Goal: Obtain resource: Obtain resource

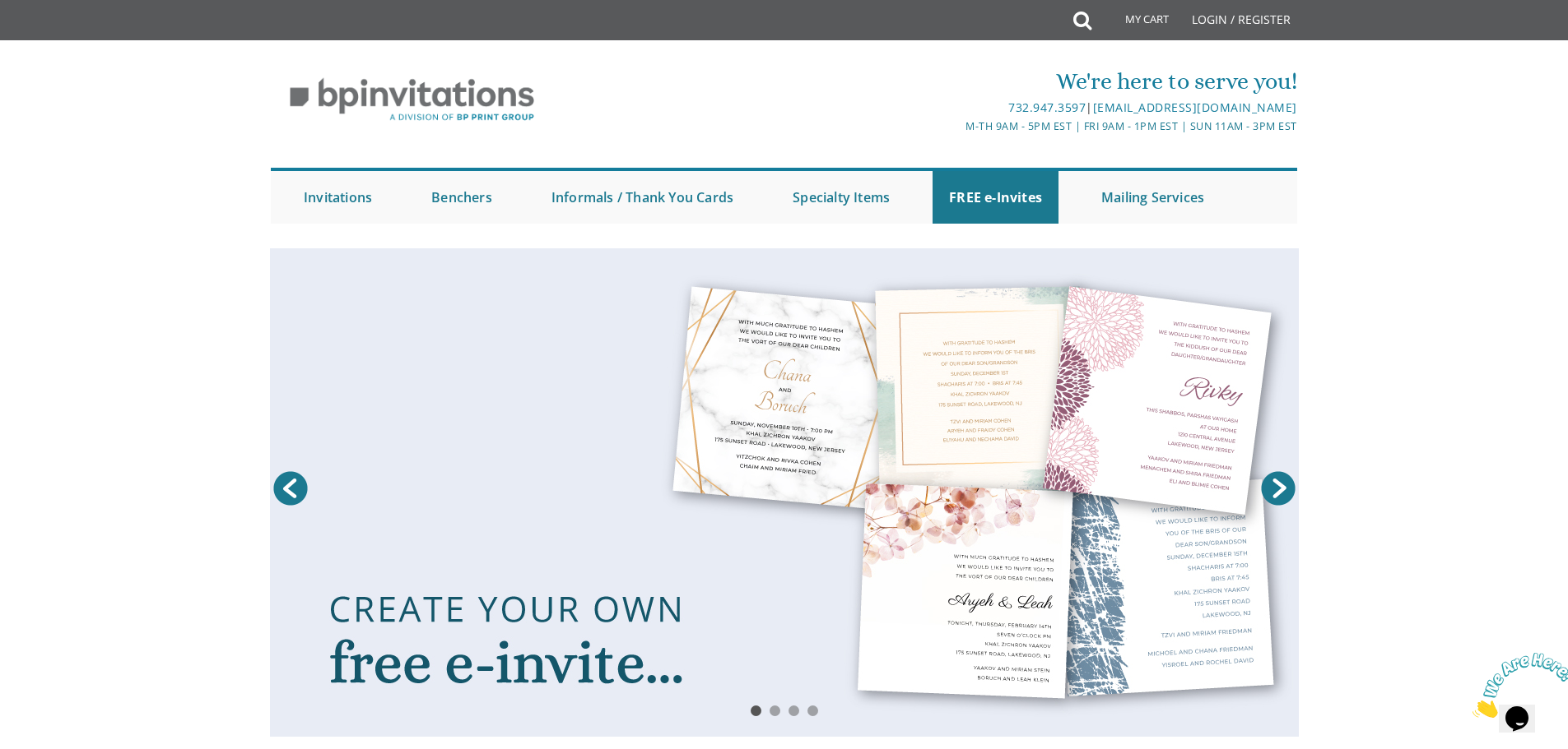
click at [935, 370] on link at bounding box center [784, 492] width 1029 height 488
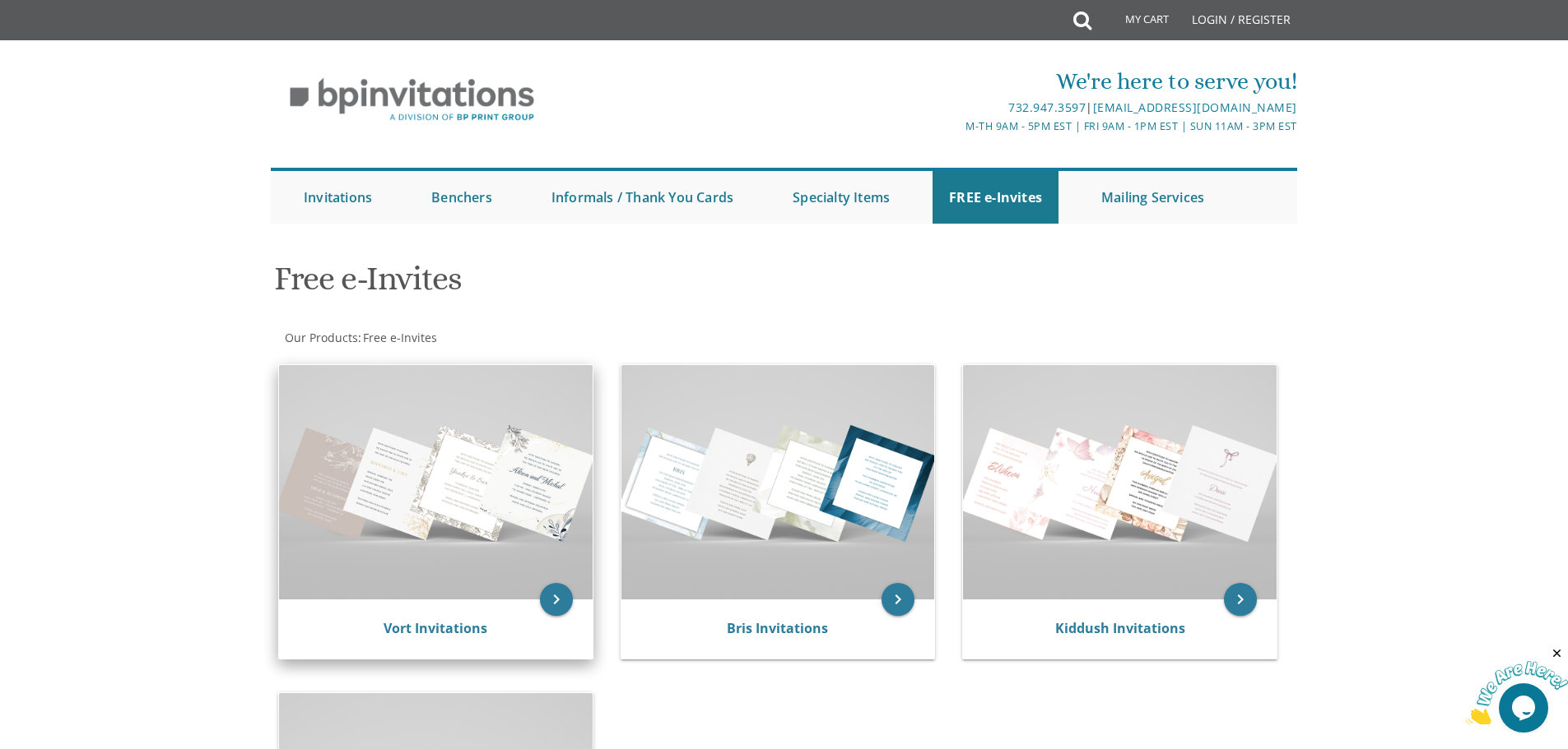
click at [466, 500] on img at bounding box center [436, 482] width 314 height 234
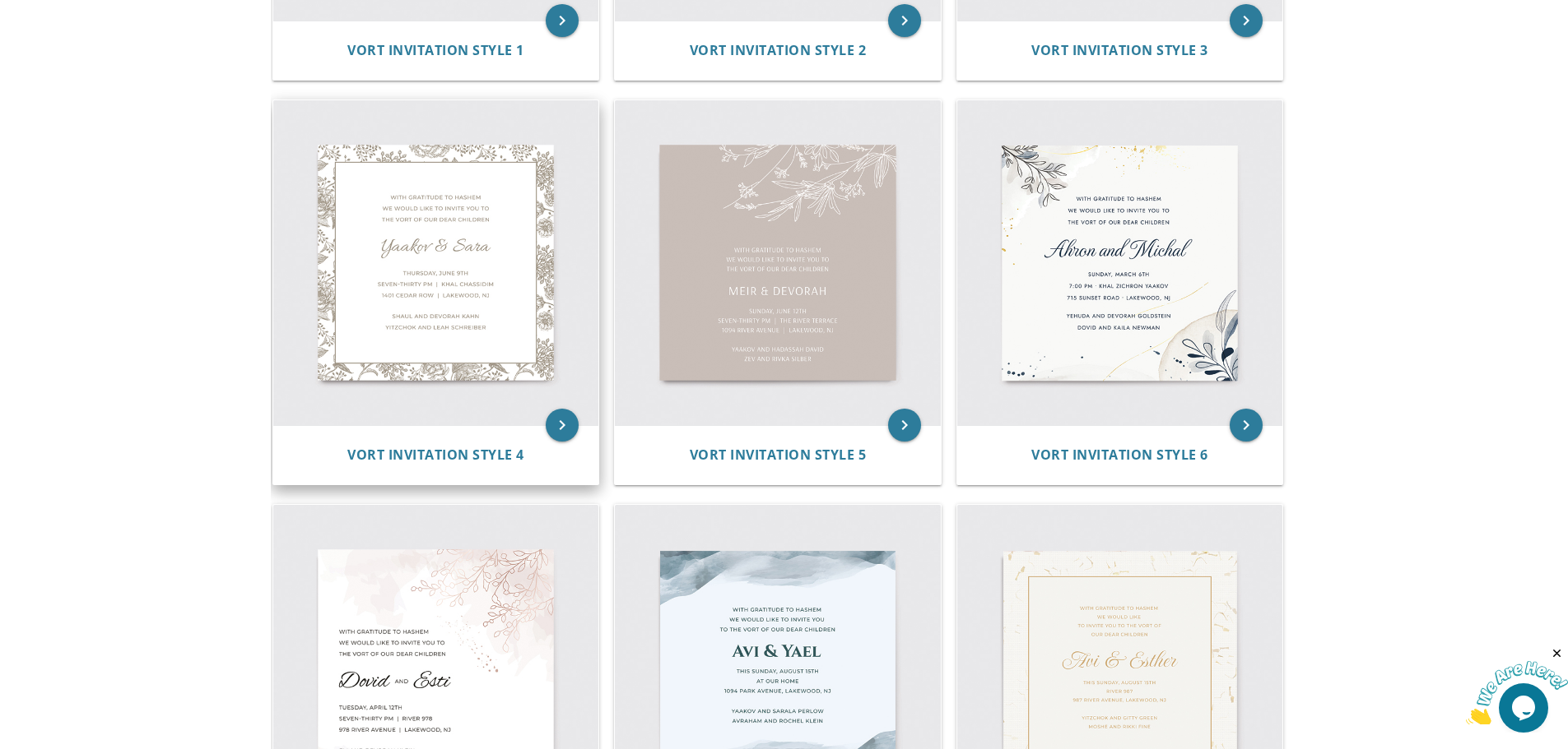
scroll to position [658, 0]
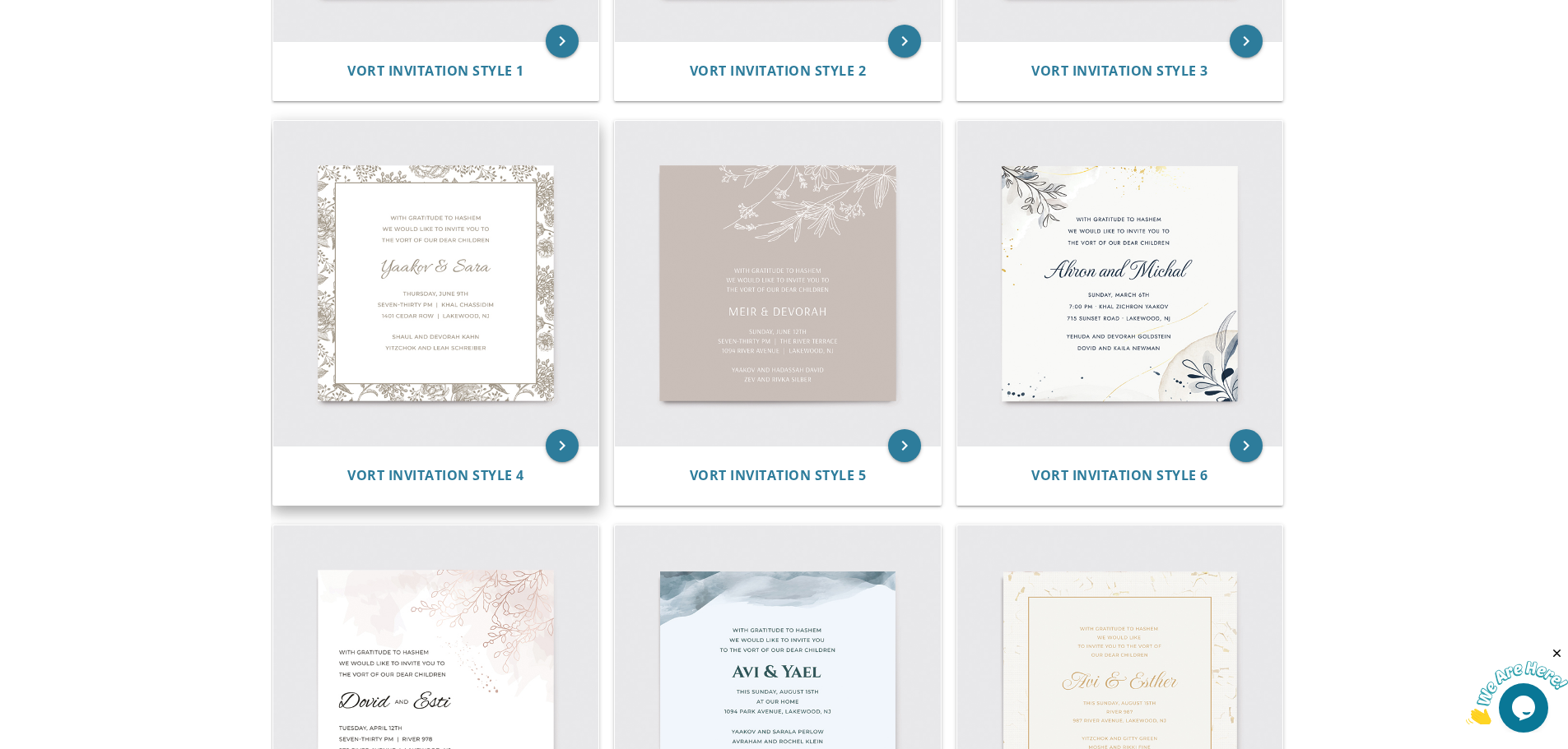
click at [453, 305] on img at bounding box center [435, 283] width 325 height 325
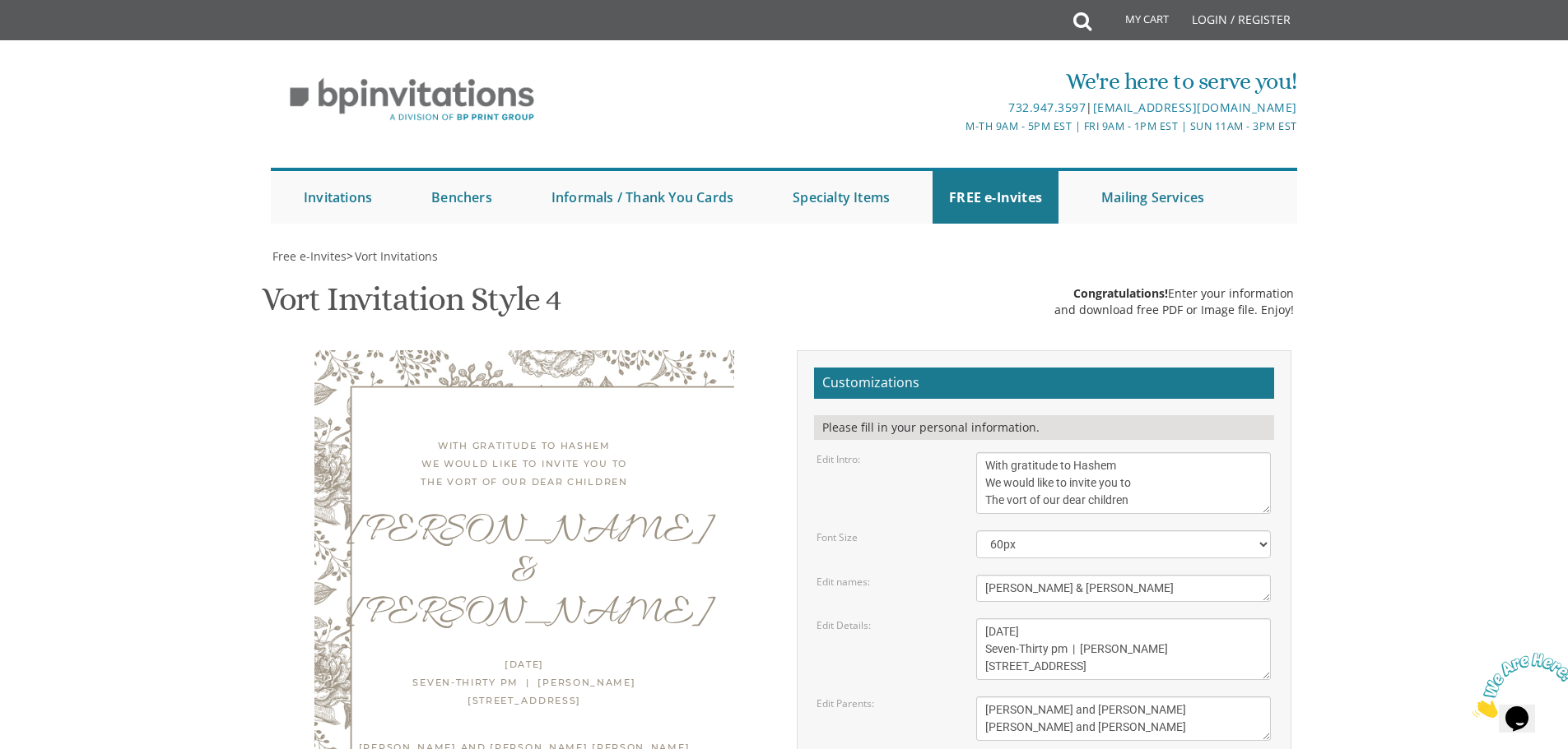
scroll to position [165, 0]
drag, startPoint x: 1021, startPoint y: 427, endPoint x: 993, endPoint y: 426, distance: 28.0
click at [993, 575] on textarea "[PERSON_NAME] & [PERSON_NAME]" at bounding box center [1123, 589] width 294 height 27
drag, startPoint x: 1099, startPoint y: 430, endPoint x: 1067, endPoint y: 432, distance: 32.1
click at [1067, 575] on textarea "Yaakov & Sara" at bounding box center [1123, 589] width 294 height 27
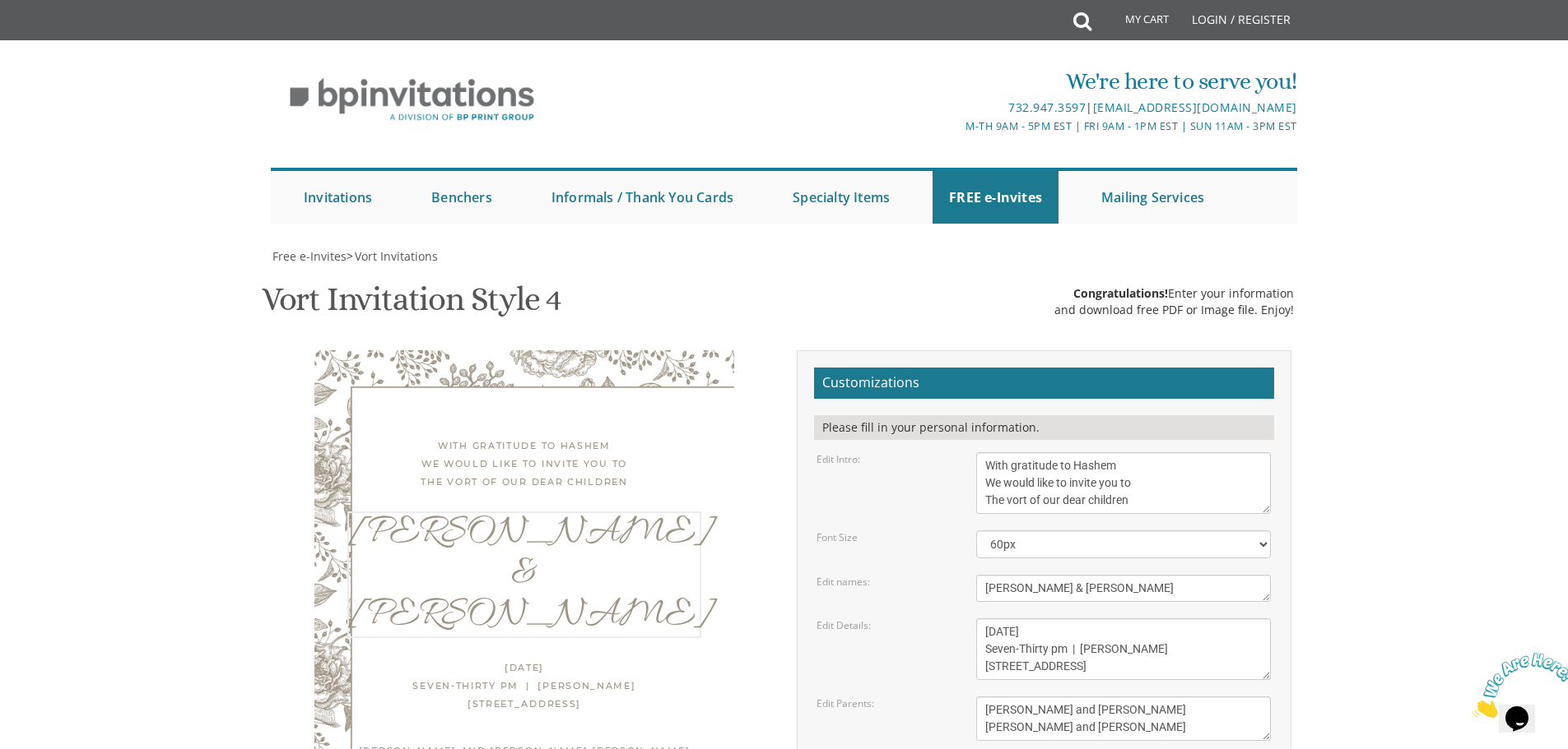
type textarea "Yitzchok Leib & Laya"
click at [1414, 573] on body "My Cart Total: View Cart Item(s) Submit My Cart Total: View Cart Item(s) Login …" at bounding box center [784, 675] width 1568 height 1352
click at [982, 575] on textarea "Yaakov & Sara" at bounding box center [1123, 589] width 294 height 27
drag, startPoint x: 1032, startPoint y: 470, endPoint x: 986, endPoint y: 472, distance: 46.0
click at [986, 619] on textarea "Thursday, June 9th Seven-Thirty pm | Khal Chassidim 1401 Cedar Row | Lakewood, …" at bounding box center [1123, 650] width 294 height 62
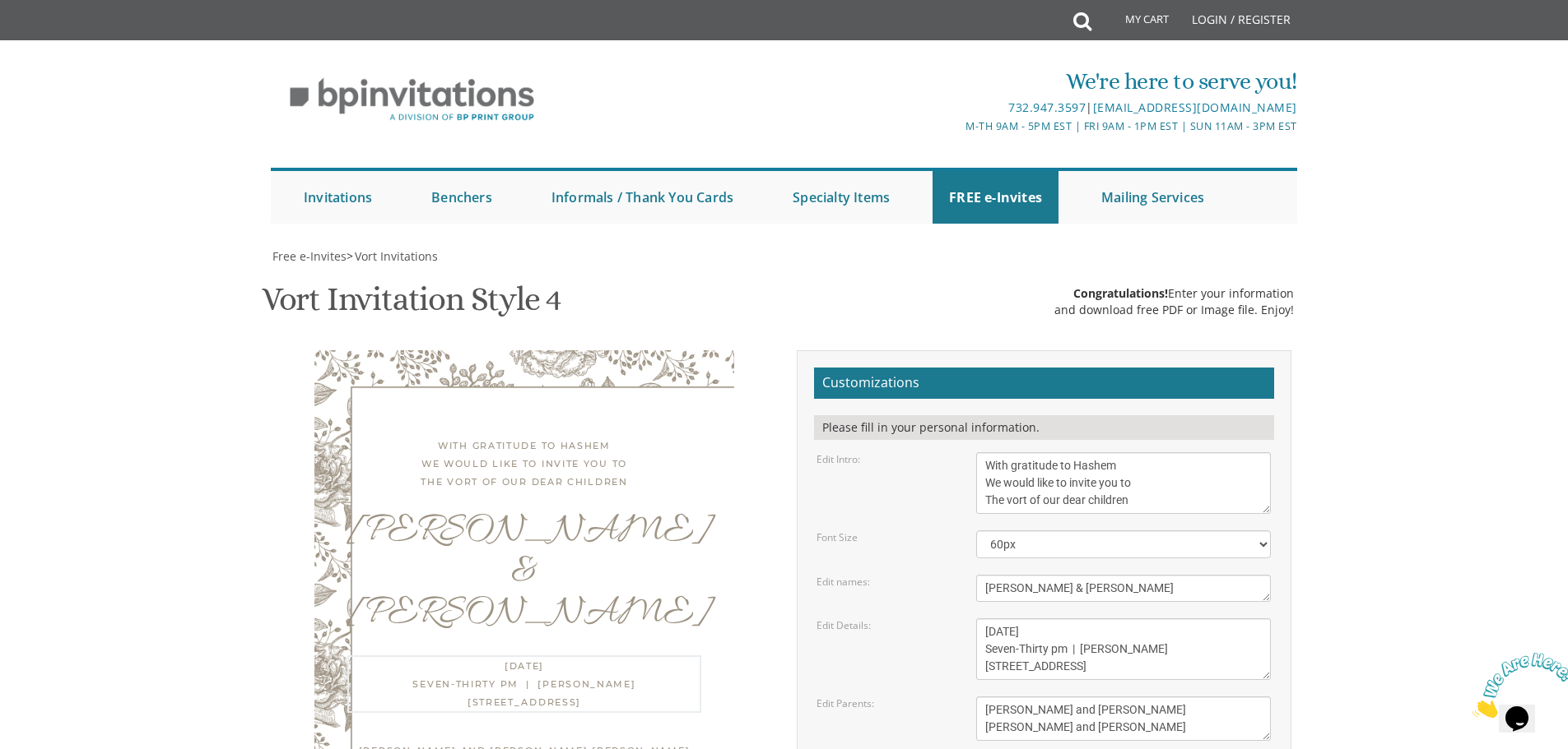
drag, startPoint x: 1050, startPoint y: 469, endPoint x: 1027, endPoint y: 469, distance: 23.0
click at [1027, 619] on textarea "Thursday, June 9th Seven-Thirty pm | Khal Chassidim 1401 Cedar Row | Lakewood, …" at bounding box center [1123, 650] width 294 height 62
click at [1073, 619] on textarea "Thursday, June 9th Seven-Thirty pm | Khal Chassidim 1401 Cedar Row | Lakewood, …" at bounding box center [1123, 650] width 294 height 62
click at [1454, 391] on body "My Cart Total: View Cart Item(s) Submit My Cart Total: View Cart Item(s) Login …" at bounding box center [784, 675] width 1568 height 1352
drag, startPoint x: 1159, startPoint y: 486, endPoint x: 1084, endPoint y: 485, distance: 75.0
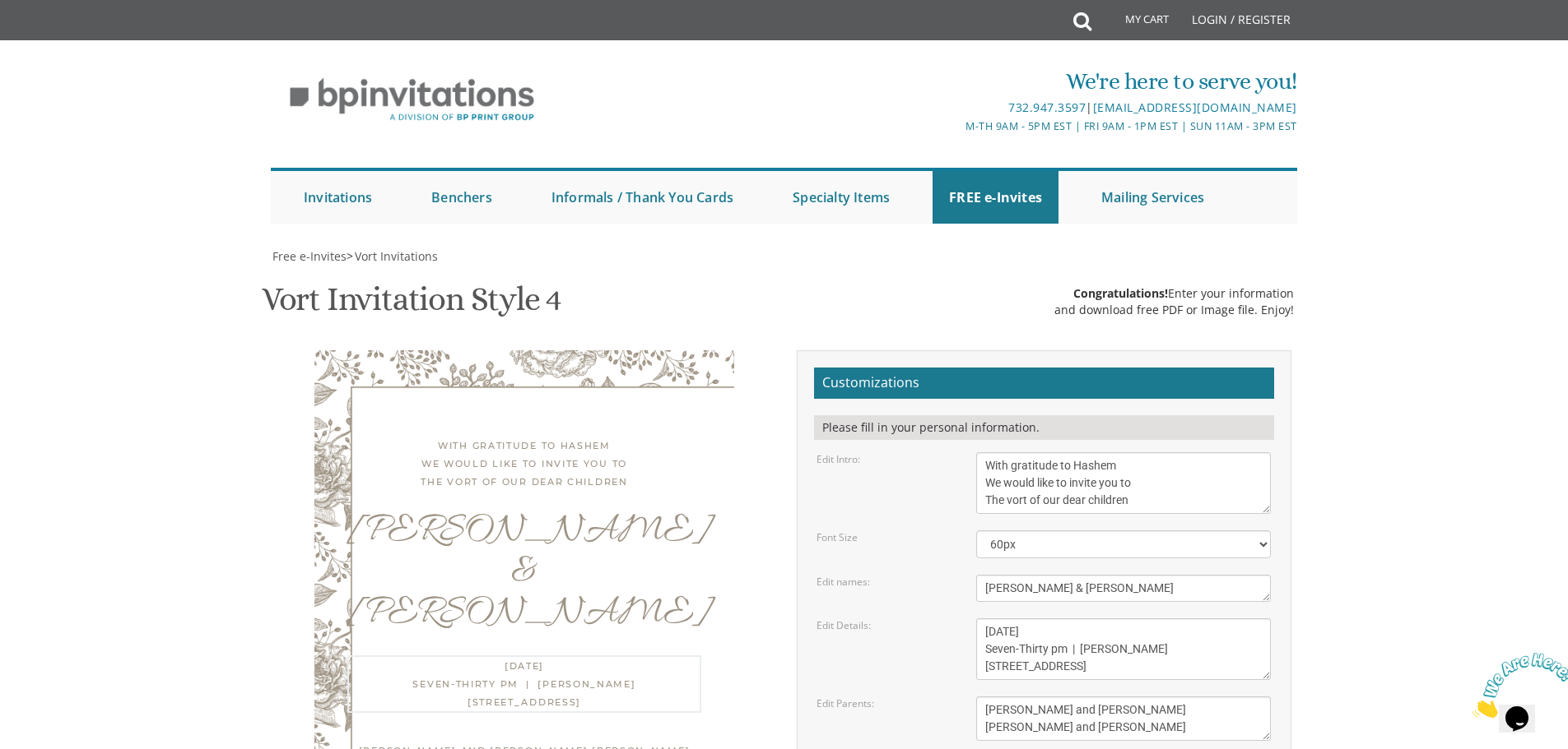
click at [1084, 619] on textarea "Thursday, June 9th Seven-Thirty pm | Khal Chassidim 1401 Cedar Row | Lakewood, …" at bounding box center [1123, 650] width 294 height 62
click at [1413, 394] on body "My Cart Total: View Cart Item(s) Submit My Cart Total: View Cart Item(s) Login …" at bounding box center [784, 675] width 1568 height 1352
drag, startPoint x: 1067, startPoint y: 503, endPoint x: 986, endPoint y: 507, distance: 81.1
click at [986, 619] on textarea "[DATE] Seven-Thirty pm | [PERSON_NAME] [STREET_ADDRESS]" at bounding box center [1123, 650] width 294 height 62
click at [1054, 619] on textarea "[DATE] Seven-Thirty pm | [PERSON_NAME] [STREET_ADDRESS]" at bounding box center [1123, 650] width 294 height 62
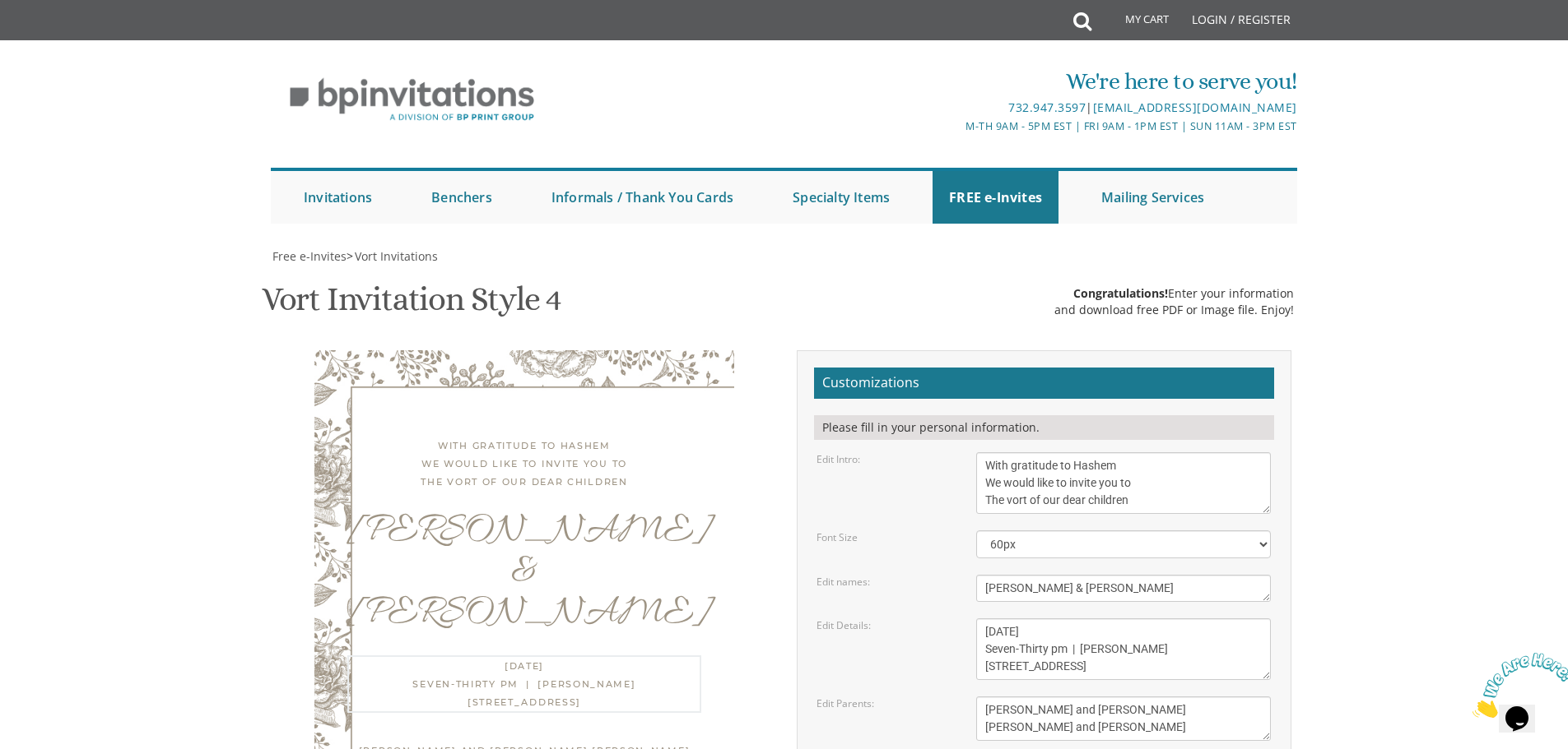
drag, startPoint x: 1067, startPoint y: 503, endPoint x: 986, endPoint y: 507, distance: 81.1
click at [986, 619] on textarea "Thursday, June 9th Seven-Thirty pm | Khal Chassidim 1401 Cedar Row | Lakewood, …" at bounding box center [1123, 650] width 294 height 62
type textarea "Sunday, October 5th Seven-Thirty pm | Shagas Aryeh 975 Cross St | Lakewood, NJ"
click at [1407, 404] on body "My Cart Total: View Cart Item(s) Submit My Cart Total: View Cart Item(s) Login …" at bounding box center [784, 675] width 1568 height 1352
click at [1106, 697] on textarea "Shaul and Devorah Kahn Yitzchok and Leah Schreiber" at bounding box center [1123, 719] width 294 height 44
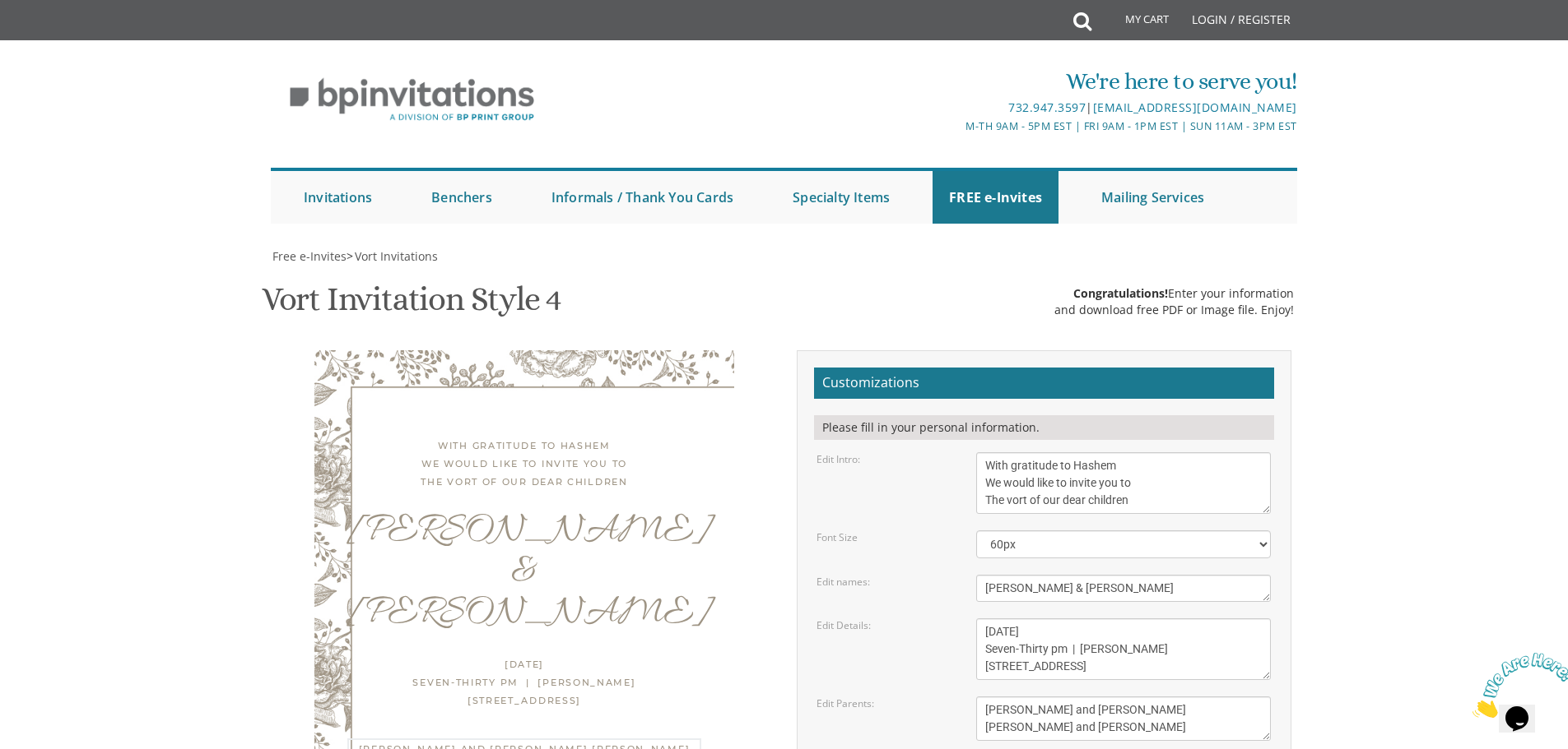
click at [1110, 697] on textarea "Shaul and Devorah Kahn Yitzchok and Leah Schreiber" at bounding box center [1123, 719] width 294 height 44
drag, startPoint x: 1110, startPoint y: 545, endPoint x: 990, endPoint y: 540, distance: 120.1
click at [990, 697] on textarea "Shaul and Devorah Kahn Yitzchok and Leah Schreiber" at bounding box center [1123, 719] width 294 height 44
drag, startPoint x: 1026, startPoint y: 564, endPoint x: 985, endPoint y: 562, distance: 41.0
click at [985, 697] on textarea "Shaul and Devorah Kahn Yitzchok and Leah Schreiber" at bounding box center [1123, 719] width 294 height 44
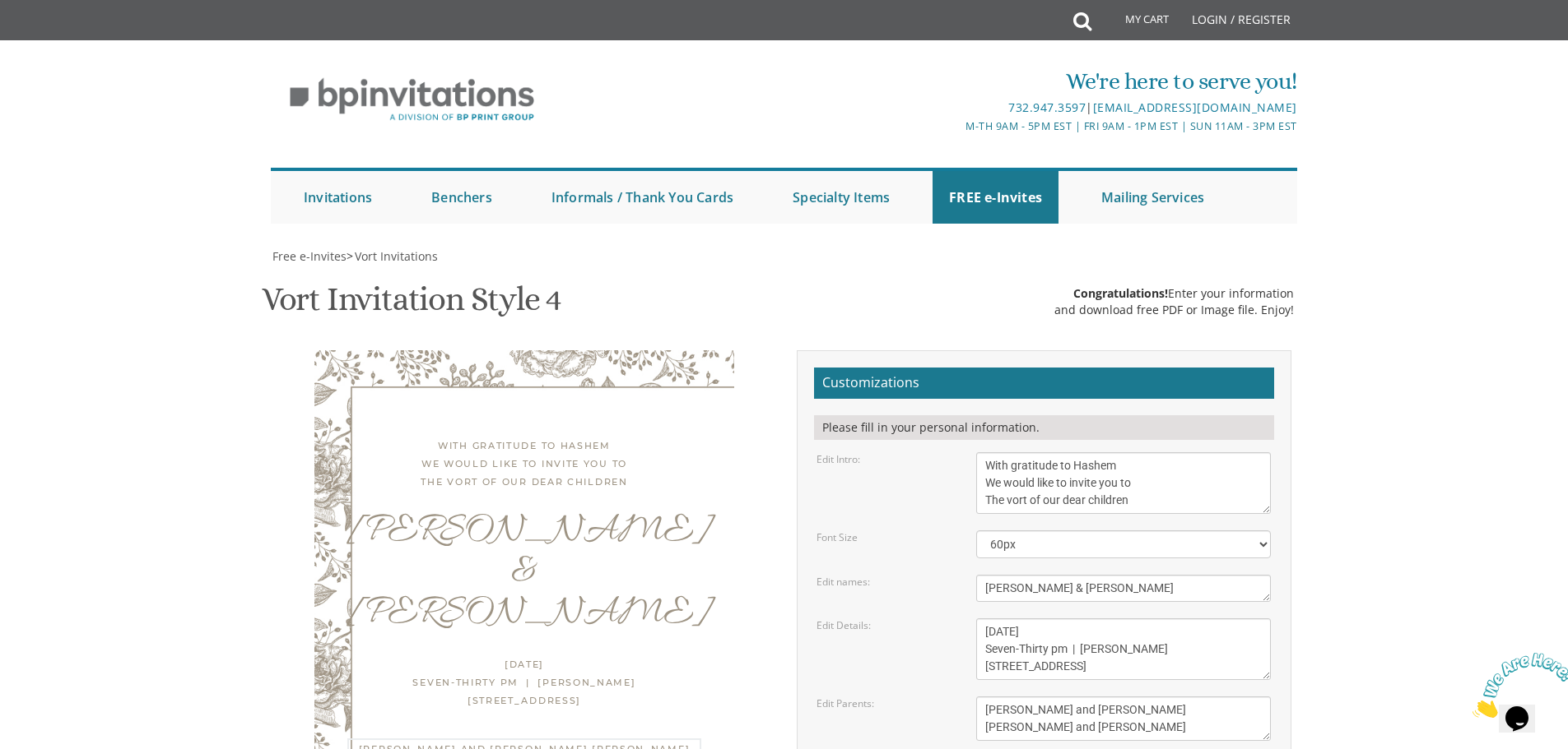
drag, startPoint x: 1133, startPoint y: 564, endPoint x: 1051, endPoint y: 573, distance: 82.5
click at [1051, 697] on textarea "Shaul and Devorah Kahn Yitzchok and Leah Schreiber" at bounding box center [1123, 719] width 294 height 44
type textarea "Shmuel and tamar Fogel Shloimy and Malky Golovenzitz"
click at [1424, 336] on body "My Cart Total: View Cart Item(s) Submit My Cart Total: View Cart Item(s) Login …" at bounding box center [784, 675] width 1568 height 1352
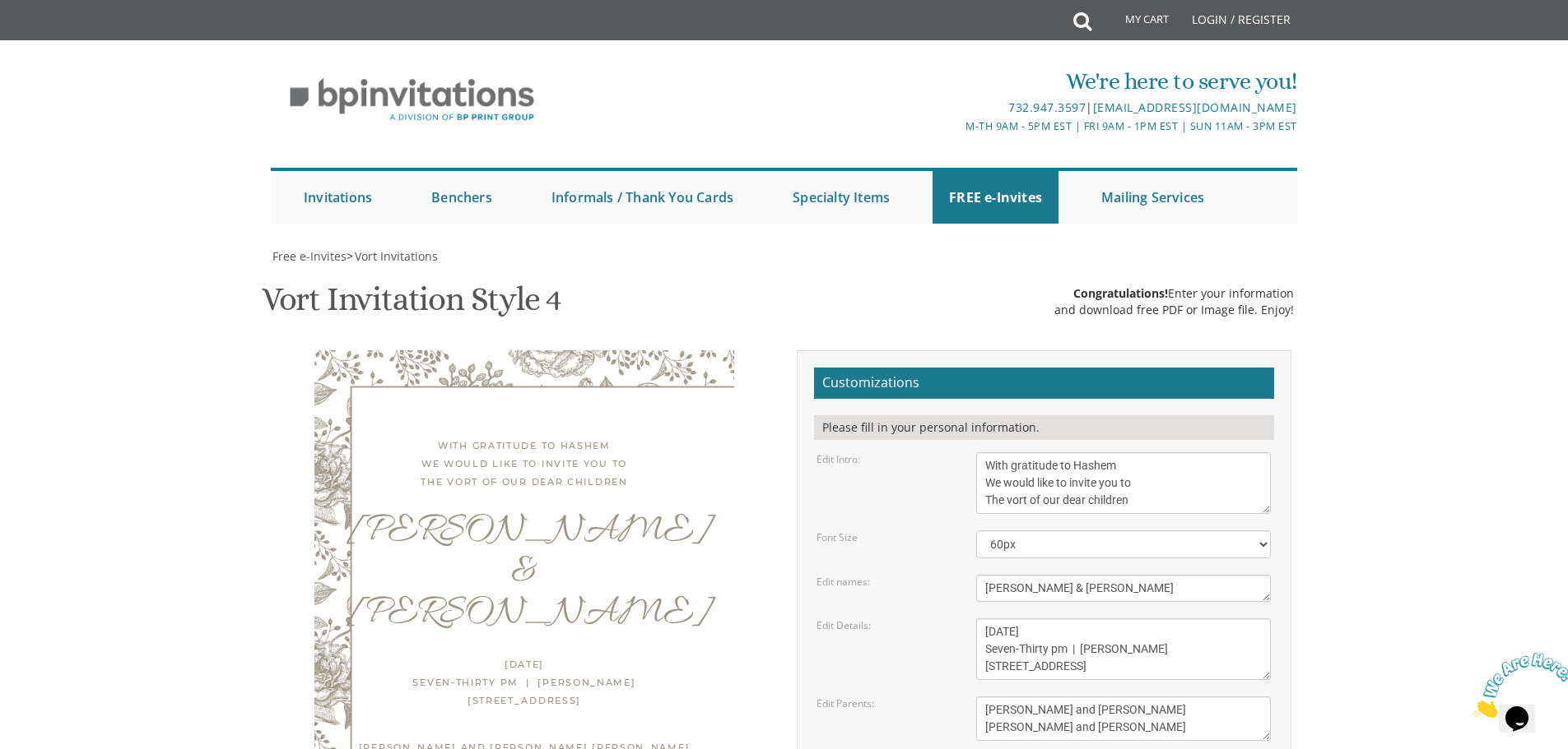
type input "eva.brodsky@circlecareservices.com"
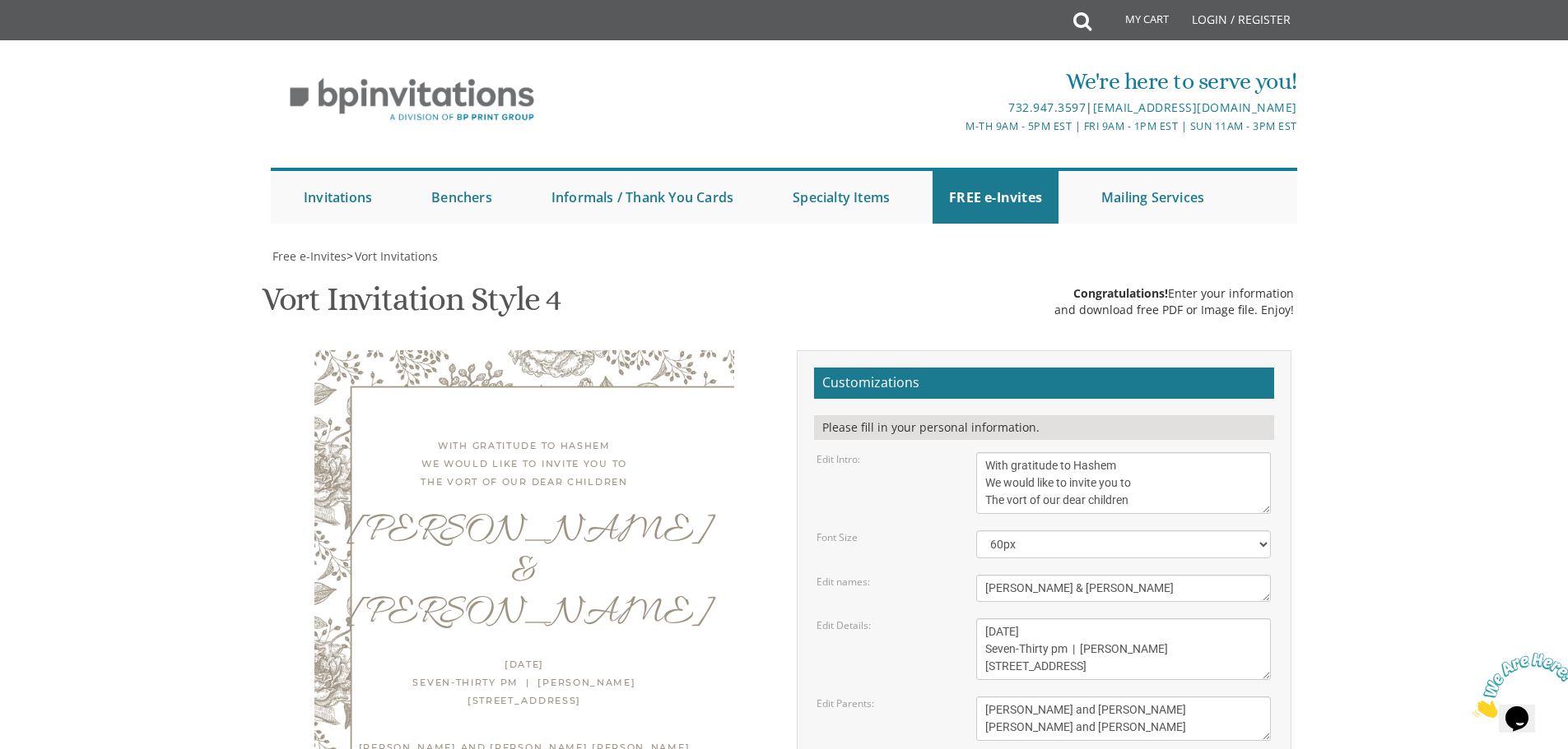
scroll to position [82, 0]
click at [626, 511] on div "Yitzchok Leib & Laya" at bounding box center [524, 573] width 354 height 123
click at [630, 511] on div "Yitzchok Leib & Laya" at bounding box center [524, 573] width 354 height 123
click at [1139, 530] on select "40px 50px 60px 70px 80px" at bounding box center [1123, 544] width 294 height 28
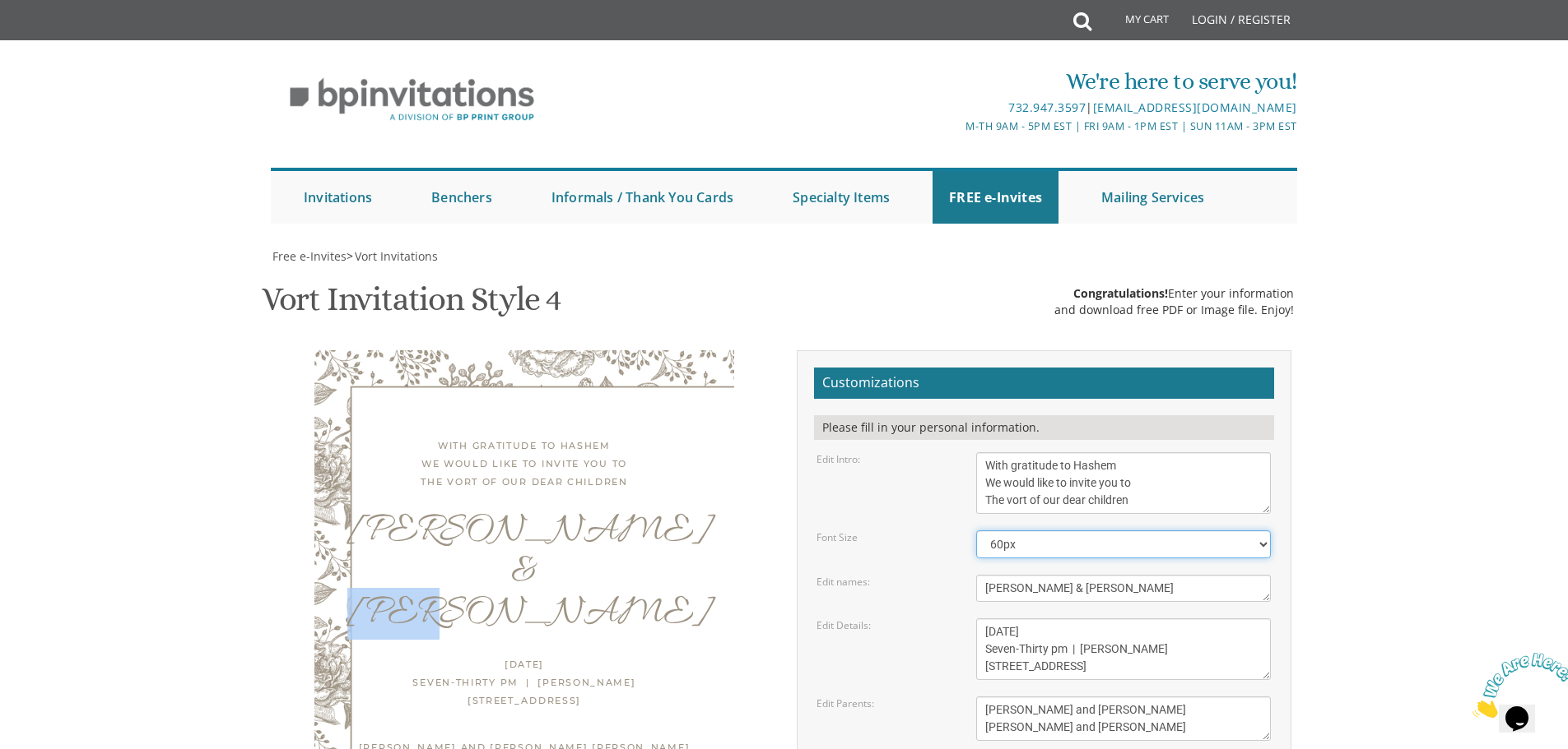
click at [976, 530] on select "40px 50px 60px 70px 80px" at bounding box center [1123, 544] width 294 height 28
click at [1383, 510] on body "My Cart Total: View Cart Item(s) Submit My Cart Total: View Cart Item(s) Login …" at bounding box center [784, 675] width 1568 height 1352
click at [1275, 391] on div "Customizations Please fill in your personal information. Edit Intro: With grati…" at bounding box center [1044, 632] width 495 height 565
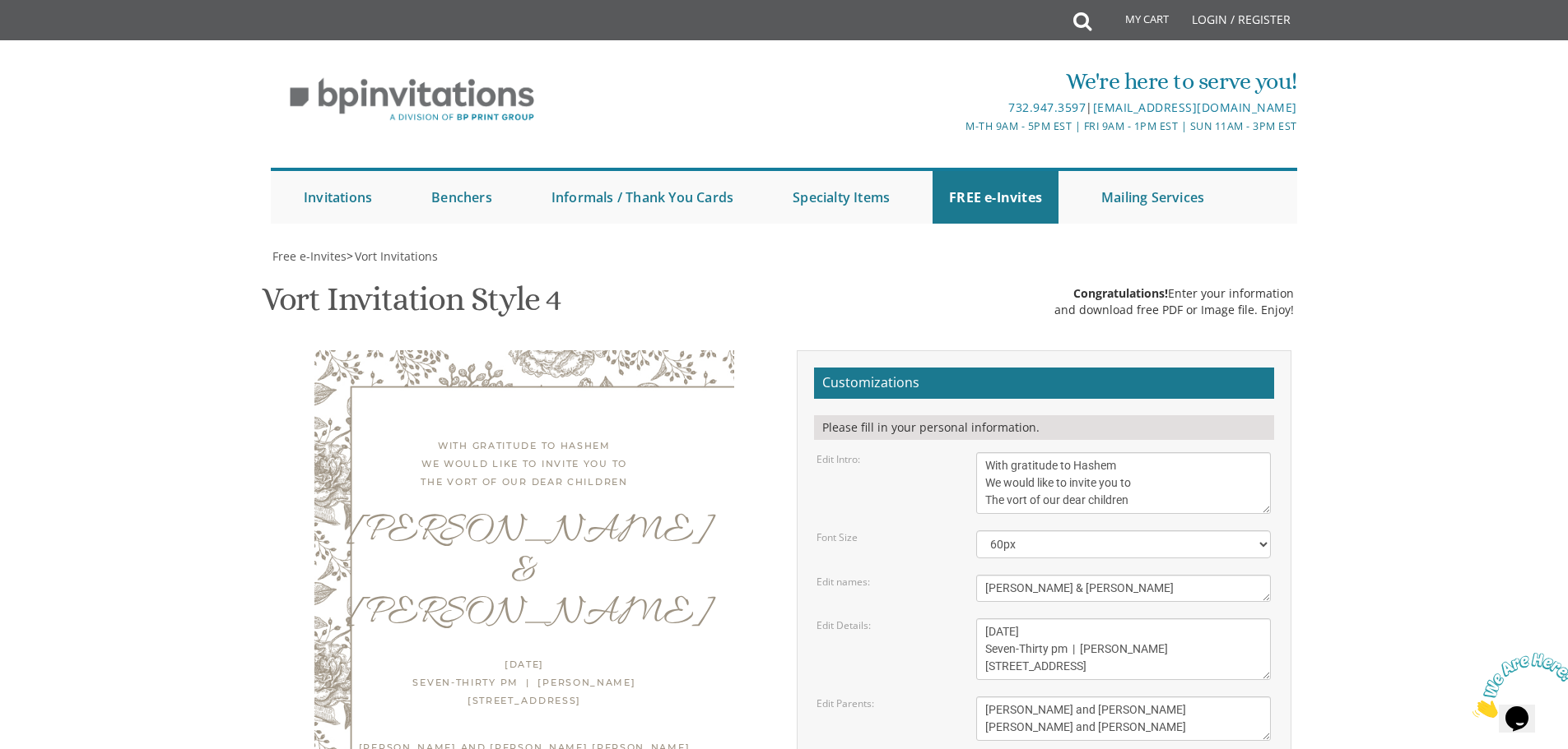
click at [1443, 310] on body "My Cart Total: View Cart Item(s) Submit My Cart Total: View Cart Item(s) Login …" at bounding box center [784, 675] width 1568 height 1352
click at [423, 437] on div "With gratitude to Hashem We would like to invite you to The vort of our dear ch…" at bounding box center [524, 464] width 354 height 54
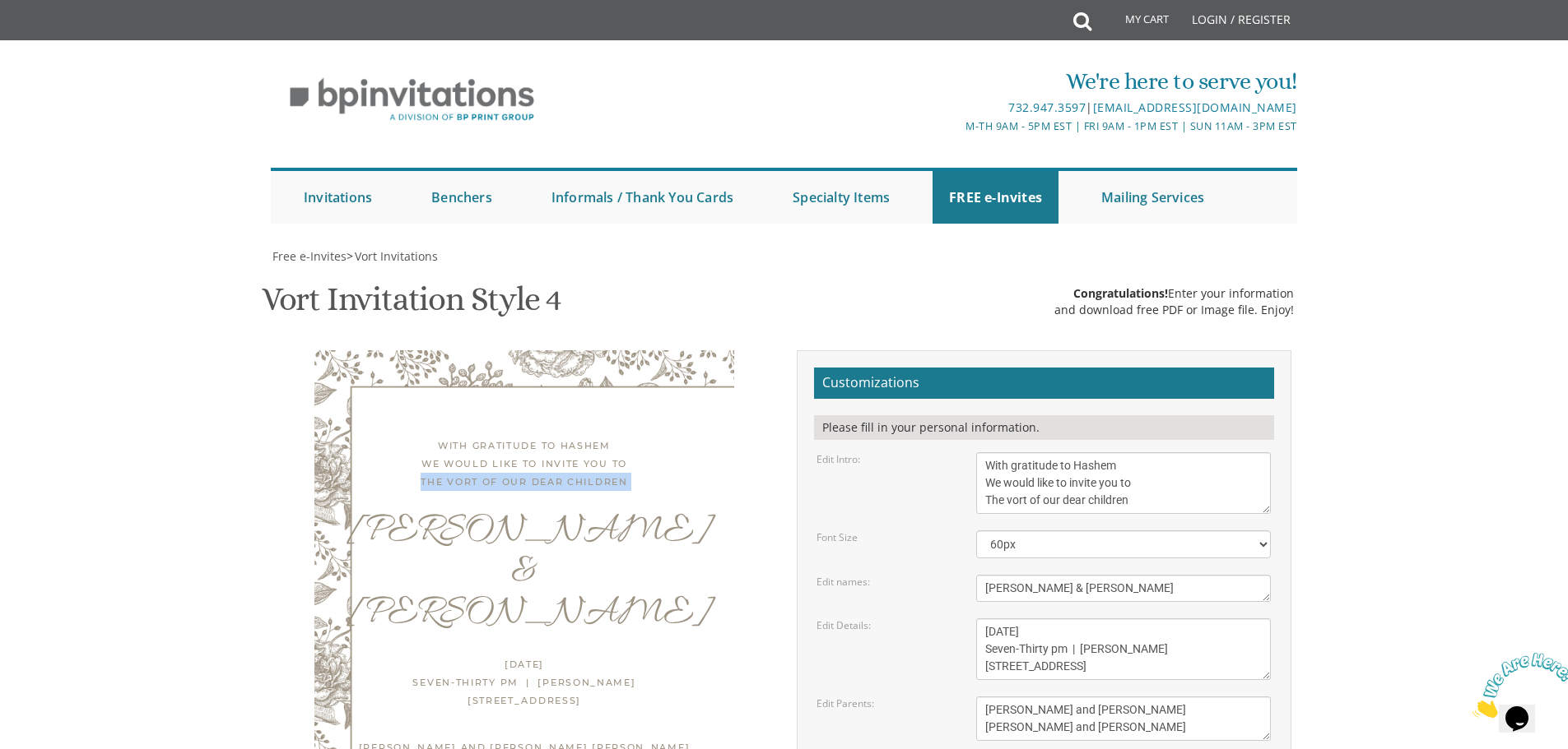
click at [423, 437] on div "With gratitude to Hashem We would like to invite you to The vort of our dear ch…" at bounding box center [524, 464] width 354 height 54
click at [1416, 477] on body "My Cart Total: View Cart Item(s) Submit My Cart Total: View Cart Item(s) Login …" at bounding box center [784, 675] width 1568 height 1352
click at [1472, 427] on body "My Cart Total: View Cart Item(s) Submit My Cart Total: View Cart Item(s) Login …" at bounding box center [784, 675] width 1568 height 1352
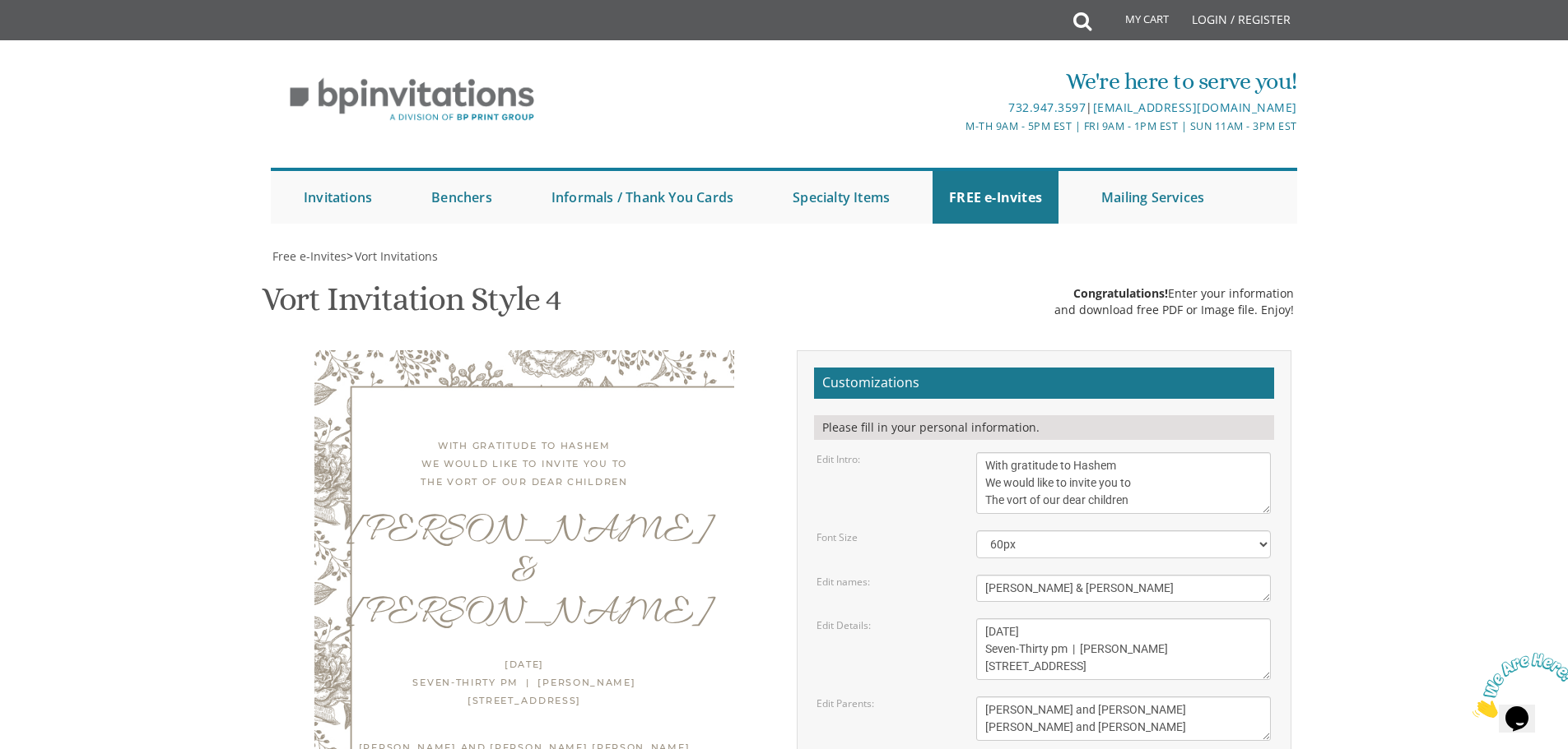
scroll to position [0, 0]
click at [964, 191] on link "FREE e-Invites" at bounding box center [995, 197] width 126 height 52
click at [969, 207] on link "FREE e-Invites" at bounding box center [995, 197] width 126 height 52
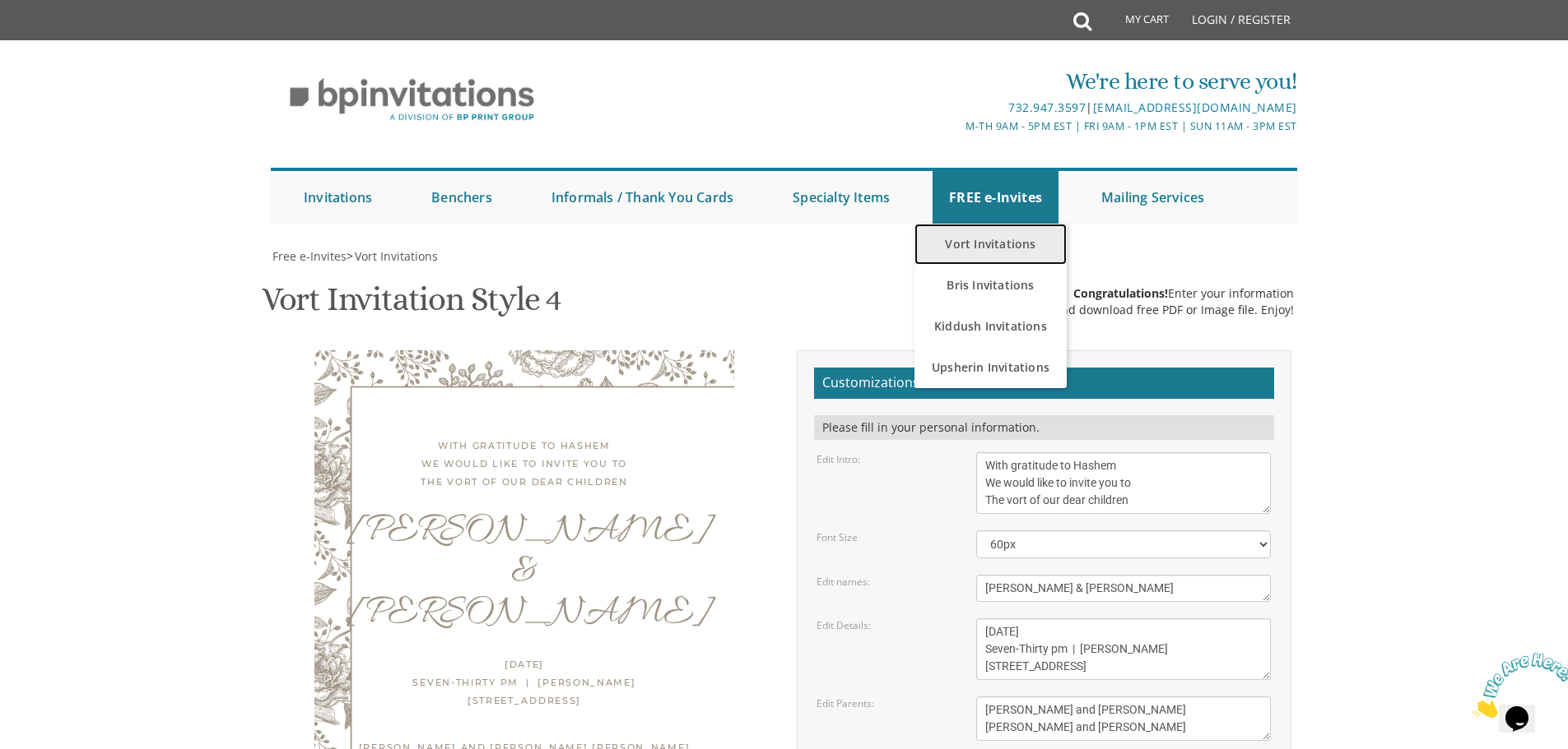
click at [991, 239] on link "Vort Invitations" at bounding box center [991, 244] width 153 height 41
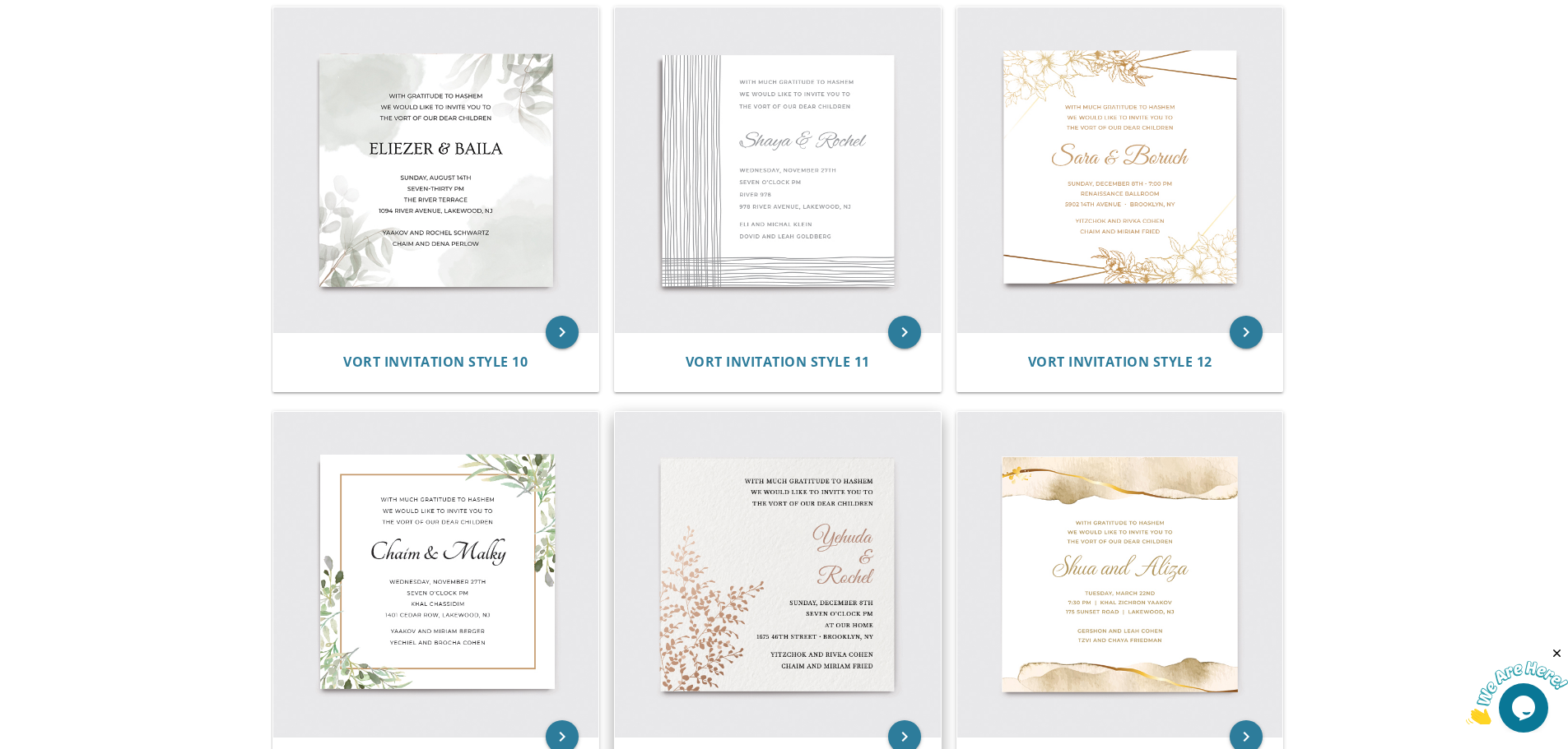
scroll to position [1398, 0]
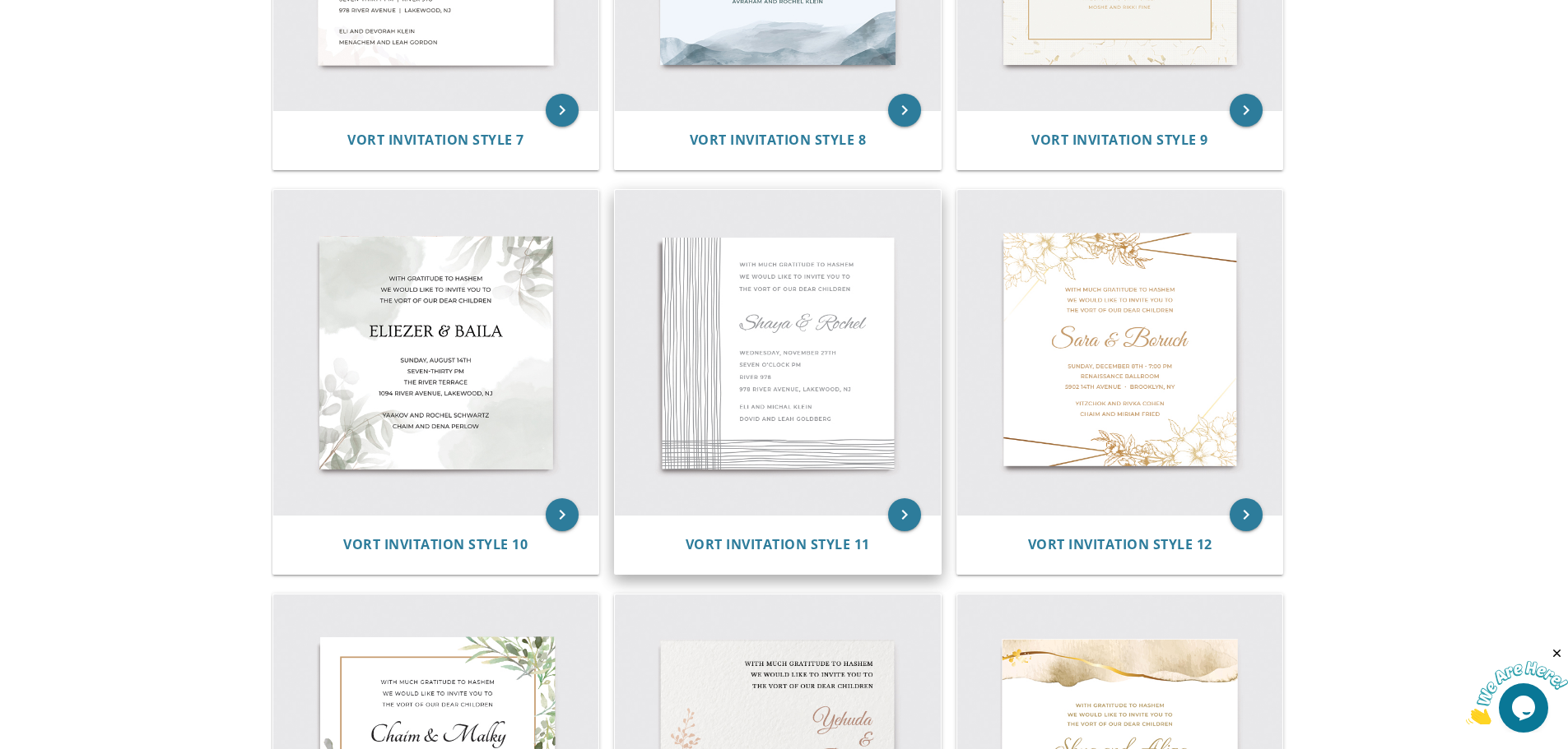
click at [768, 331] on img at bounding box center [777, 352] width 325 height 325
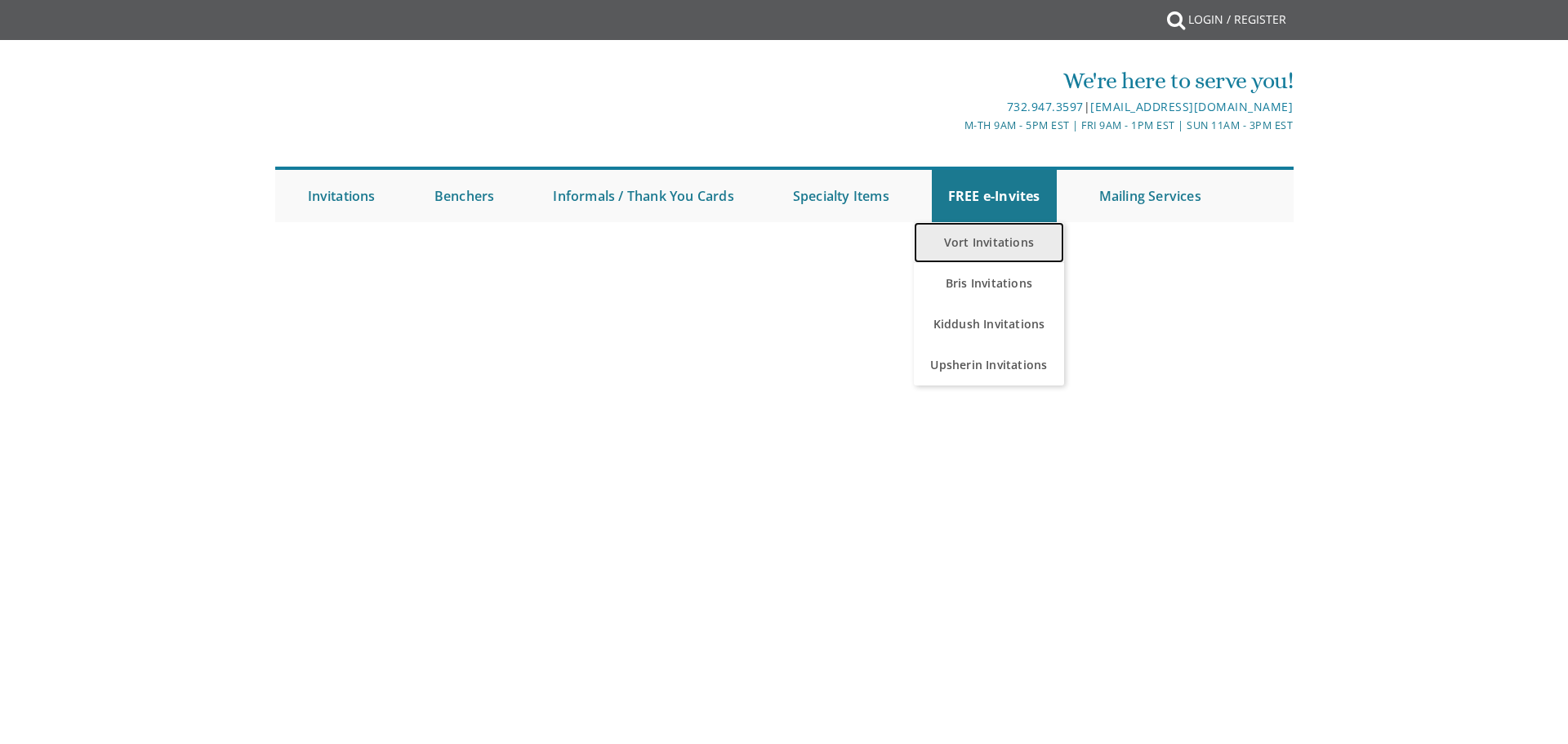
click at [976, 247] on link "Vort Invitations" at bounding box center [990, 242] width 151 height 41
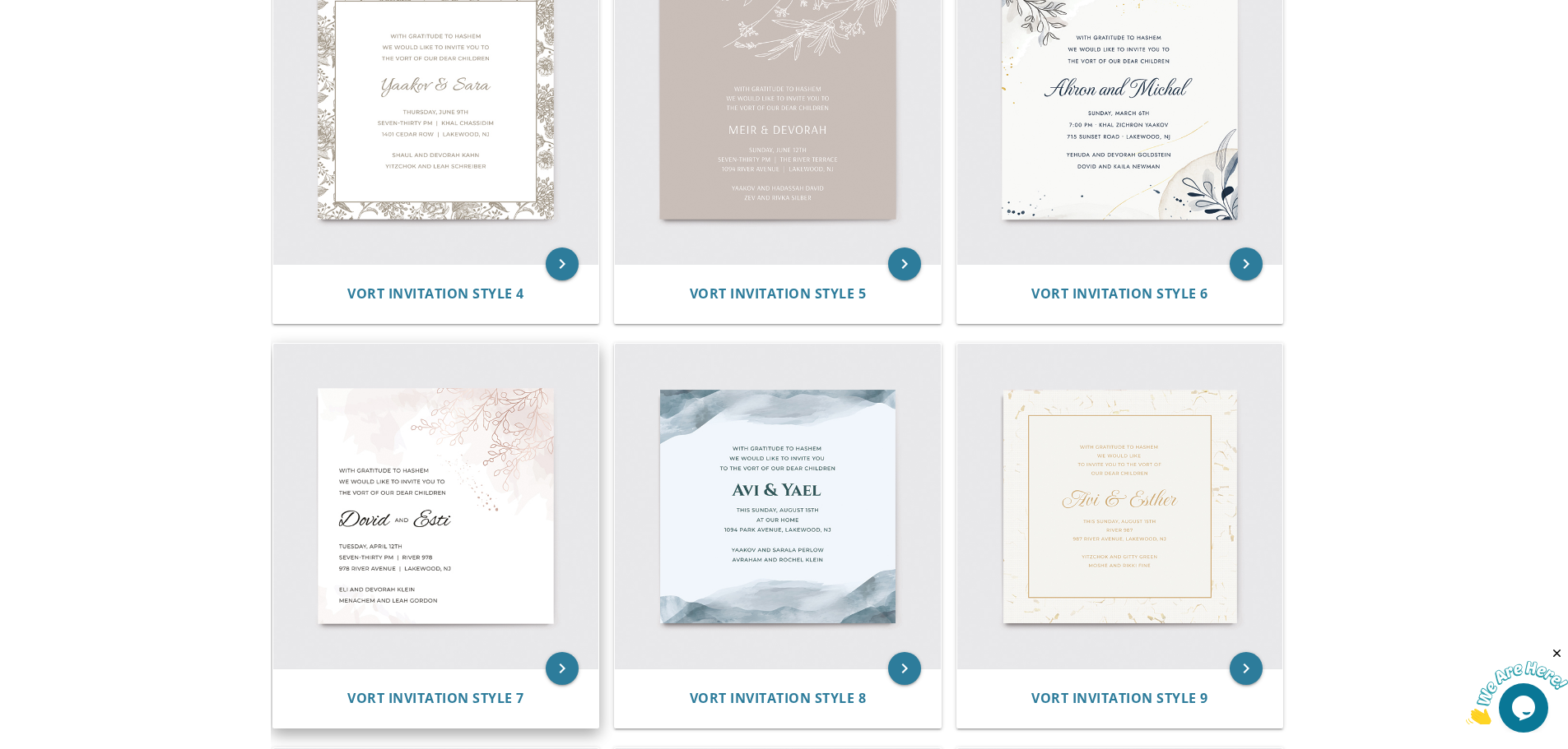
scroll to position [740, 0]
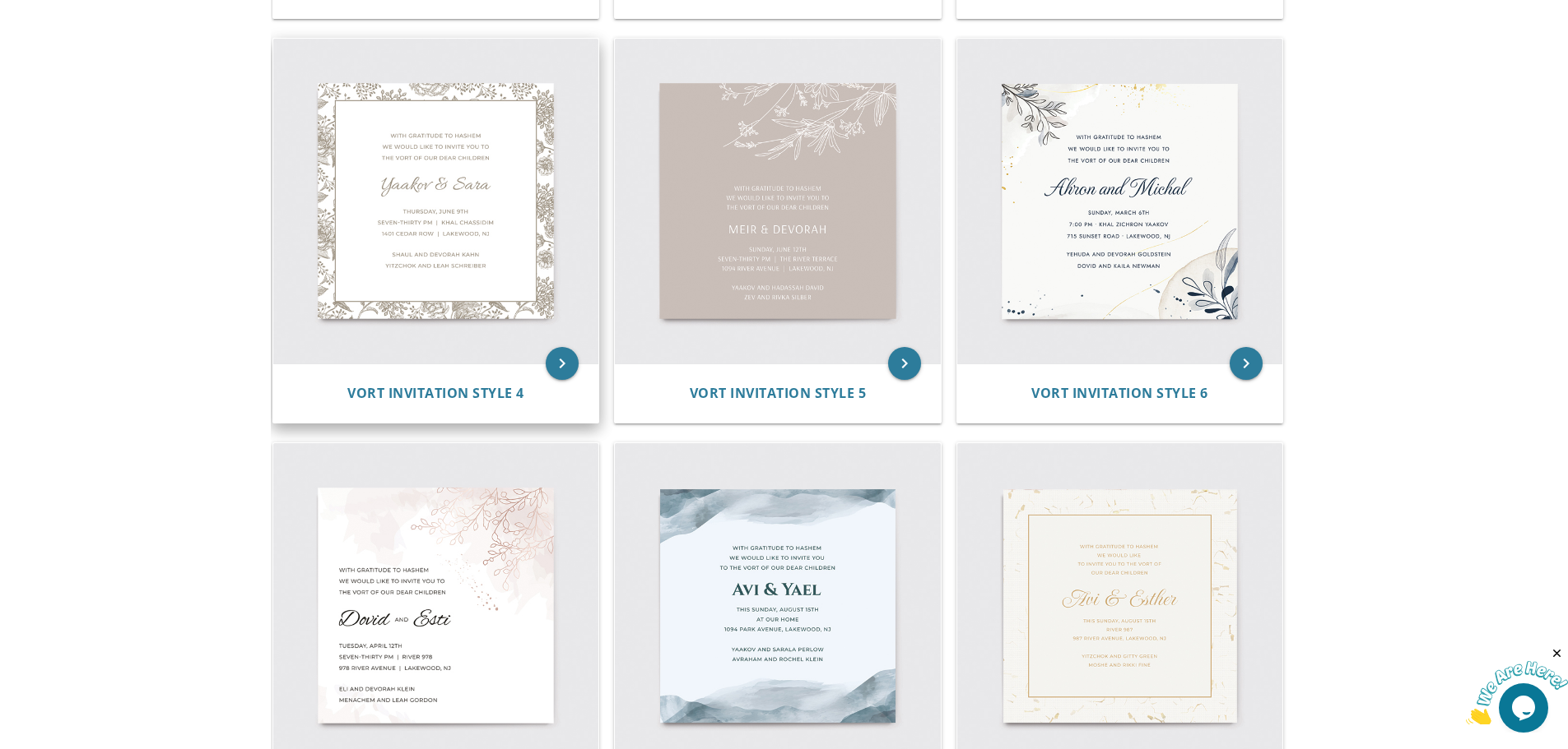
click at [527, 261] on img at bounding box center [435, 201] width 325 height 325
click at [561, 360] on icon "keyboard_arrow_right" at bounding box center [561, 363] width 33 height 33
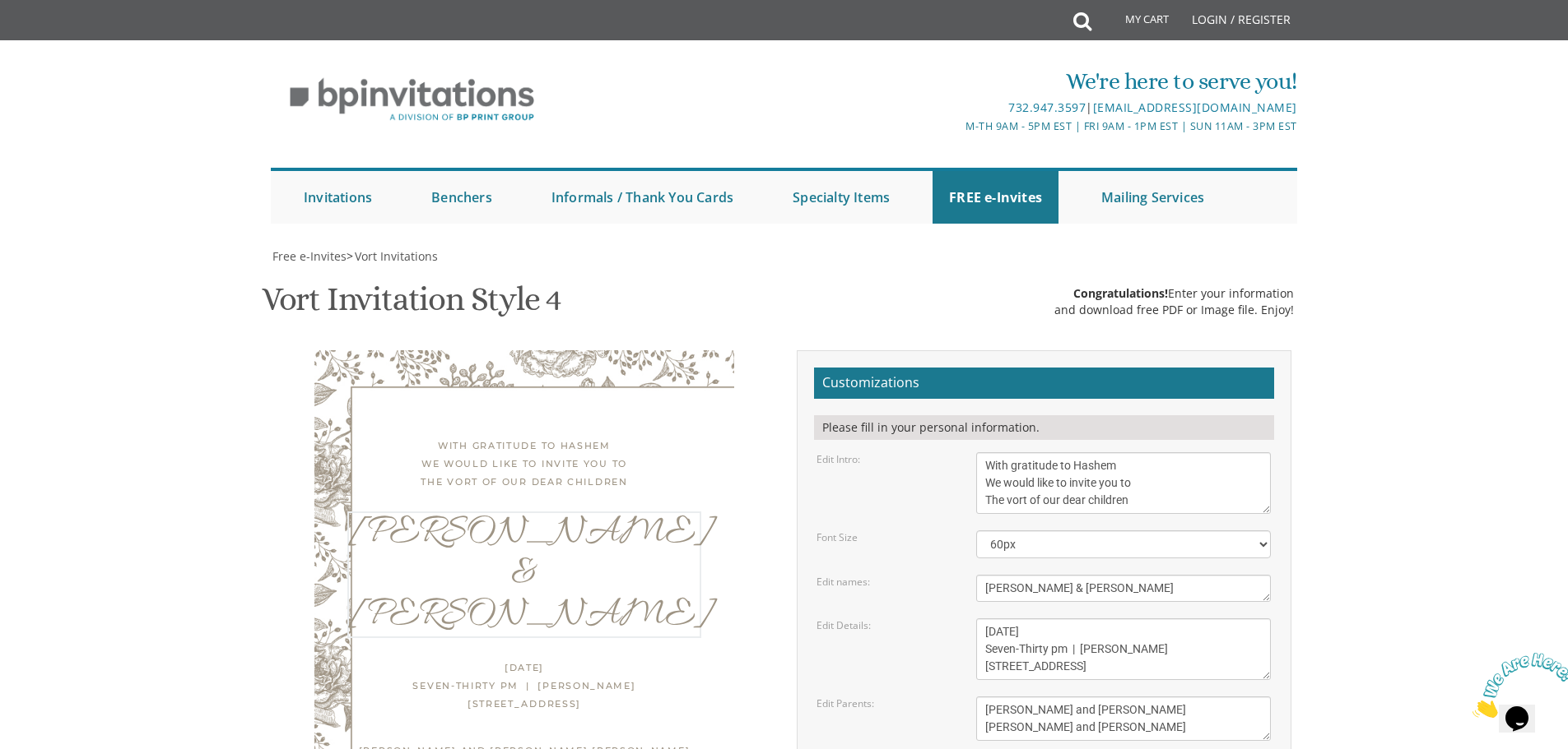
drag, startPoint x: 1057, startPoint y: 592, endPoint x: 1036, endPoint y: 591, distance: 21.0
click at [1036, 591] on textarea "[PERSON_NAME] & [PERSON_NAME]" at bounding box center [1123, 589] width 294 height 27
click at [1017, 591] on textarea "[PERSON_NAME] & [PERSON_NAME]" at bounding box center [1123, 589] width 294 height 27
drag, startPoint x: 1021, startPoint y: 588, endPoint x: 991, endPoint y: 588, distance: 30.0
click at [991, 588] on textarea "[PERSON_NAME] & [PERSON_NAME]" at bounding box center [1123, 589] width 294 height 27
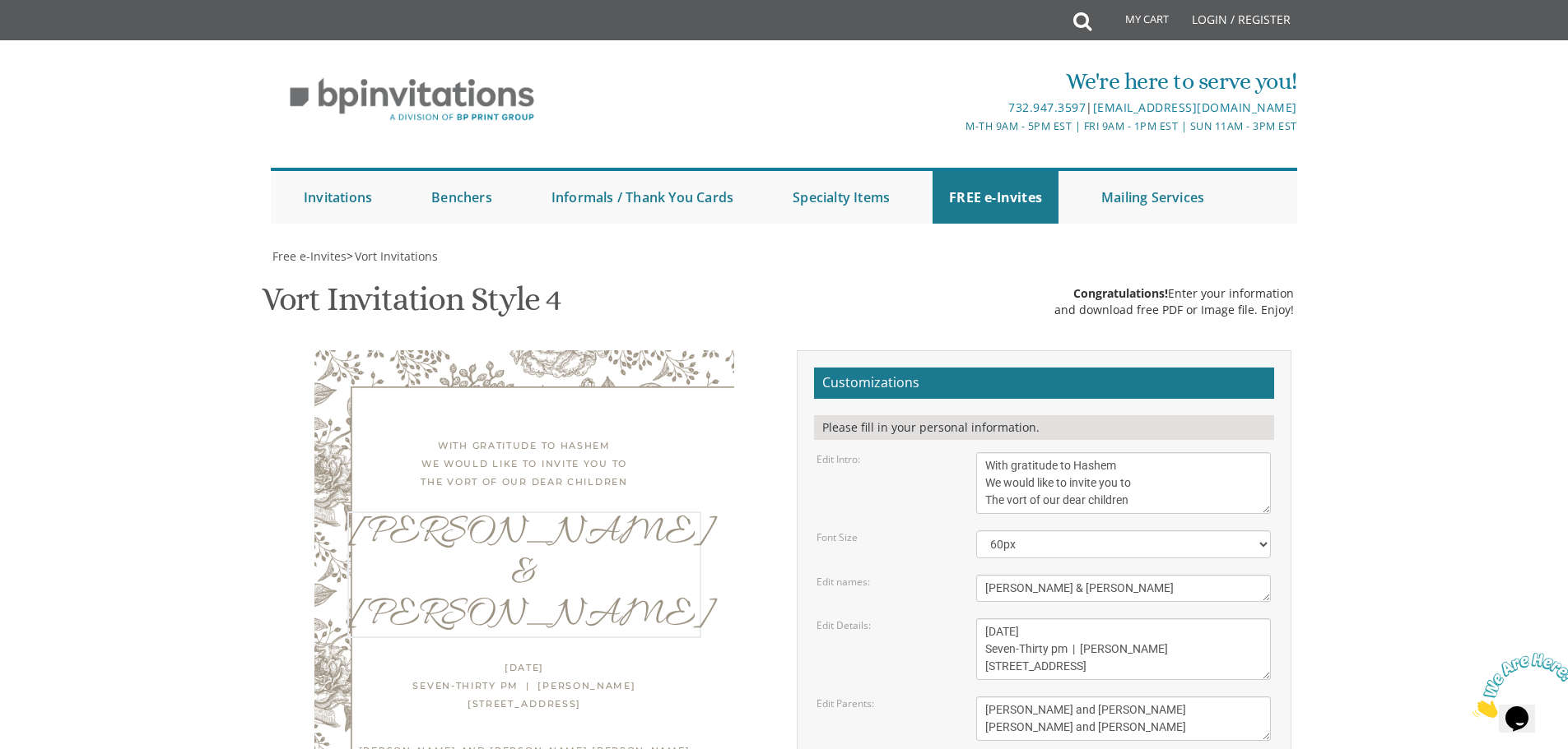
type textarea "Yitzchok Leib & Laya"
click at [1396, 462] on body "My Cart Total: View Cart Item(s) Submit My Cart Total: View Cart Item(s) Login …" at bounding box center [784, 675] width 1568 height 1352
drag, startPoint x: 1031, startPoint y: 473, endPoint x: 984, endPoint y: 475, distance: 47.0
click at [984, 619] on textarea "Thursday, June 9th Seven-Thirty pm | Khal Chassidim 1401 Cedar Row | Lakewood, …" at bounding box center [1123, 650] width 294 height 62
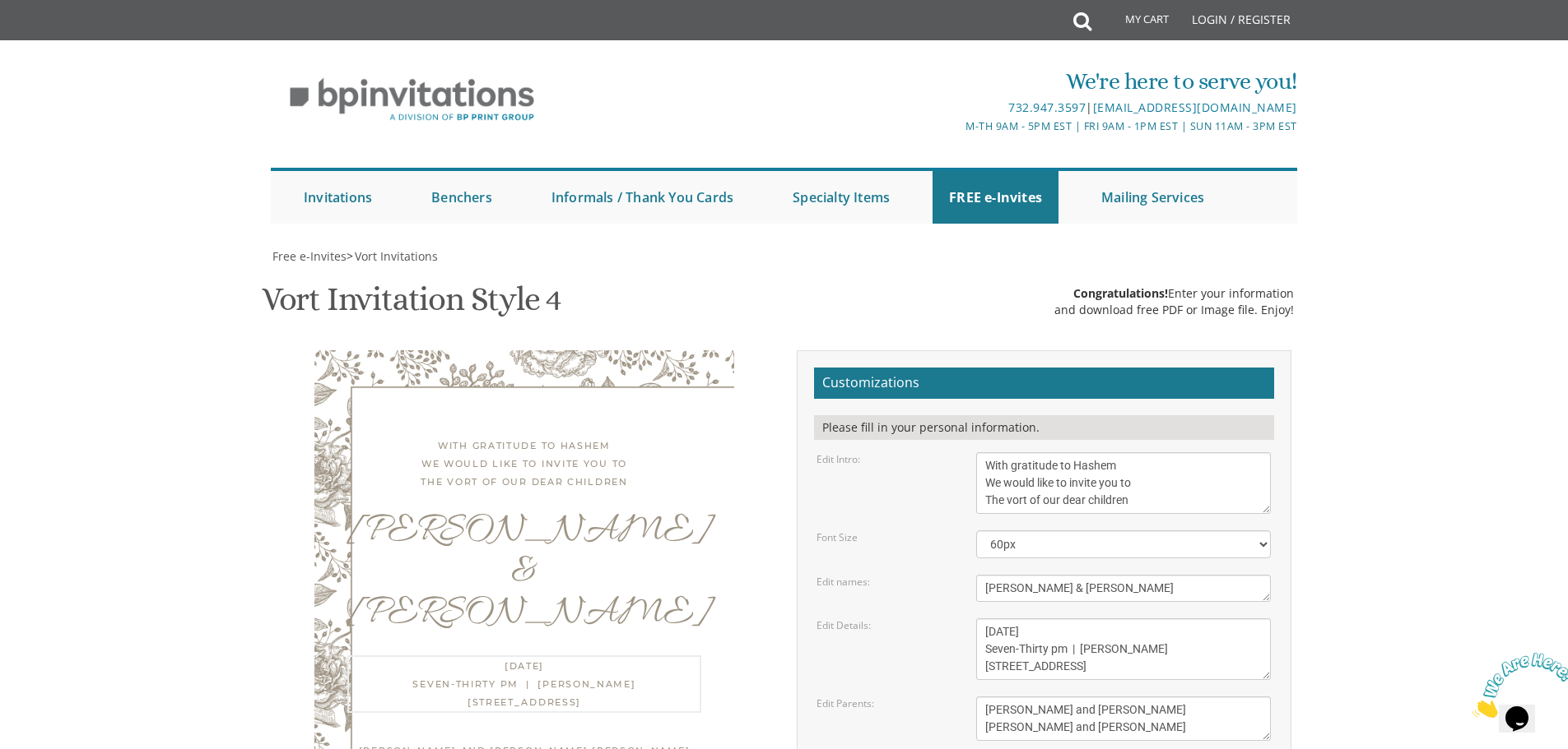
drag, startPoint x: 1051, startPoint y: 472, endPoint x: 1028, endPoint y: 473, distance: 23.0
click at [1028, 619] on textarea "Thursday, June 9th Seven-Thirty pm | Khal Chassidim 1401 Cedar Row | Lakewood, …" at bounding box center [1123, 650] width 294 height 62
click at [1073, 619] on textarea "Thursday, June 9th Seven-Thirty pm | Khal Chassidim 1401 Cedar Row | Lakewood, …" at bounding box center [1123, 650] width 294 height 62
drag, startPoint x: 1164, startPoint y: 482, endPoint x: 1085, endPoint y: 480, distance: 79.0
click at [1085, 619] on textarea "Thursday, June 9th Seven-Thirty pm | Khal Chassidim 1401 Cedar Row | Lakewood, …" at bounding box center [1123, 650] width 294 height 62
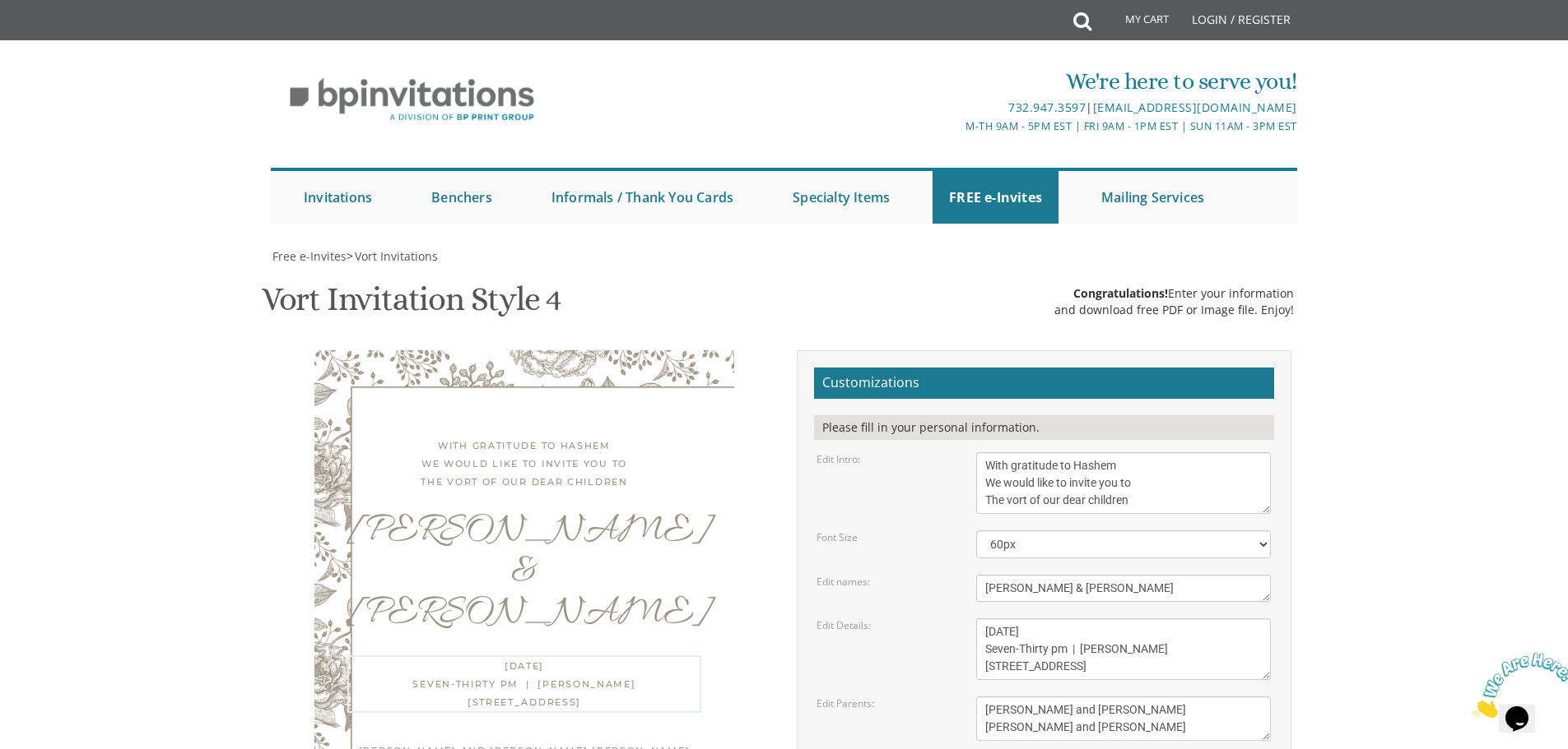
drag, startPoint x: 1066, startPoint y: 506, endPoint x: 984, endPoint y: 500, distance: 82.2
click at [984, 619] on textarea "Thursday, June 9th Seven-Thirty pm | Khal Chassidim 1401 Cedar Row | Lakewood, …" at bounding box center [1123, 650] width 294 height 62
click at [1393, 556] on body "My Cart Total: View Cart Item(s) Submit My Cart Total: View Cart Item(s) Login …" at bounding box center [784, 675] width 1568 height 1352
click at [1140, 619] on textarea "Thursday, June 9th Seven-Thirty pm | Khal Chassidim 1401 Cedar Row | Lakewood, …" at bounding box center [1123, 650] width 294 height 62
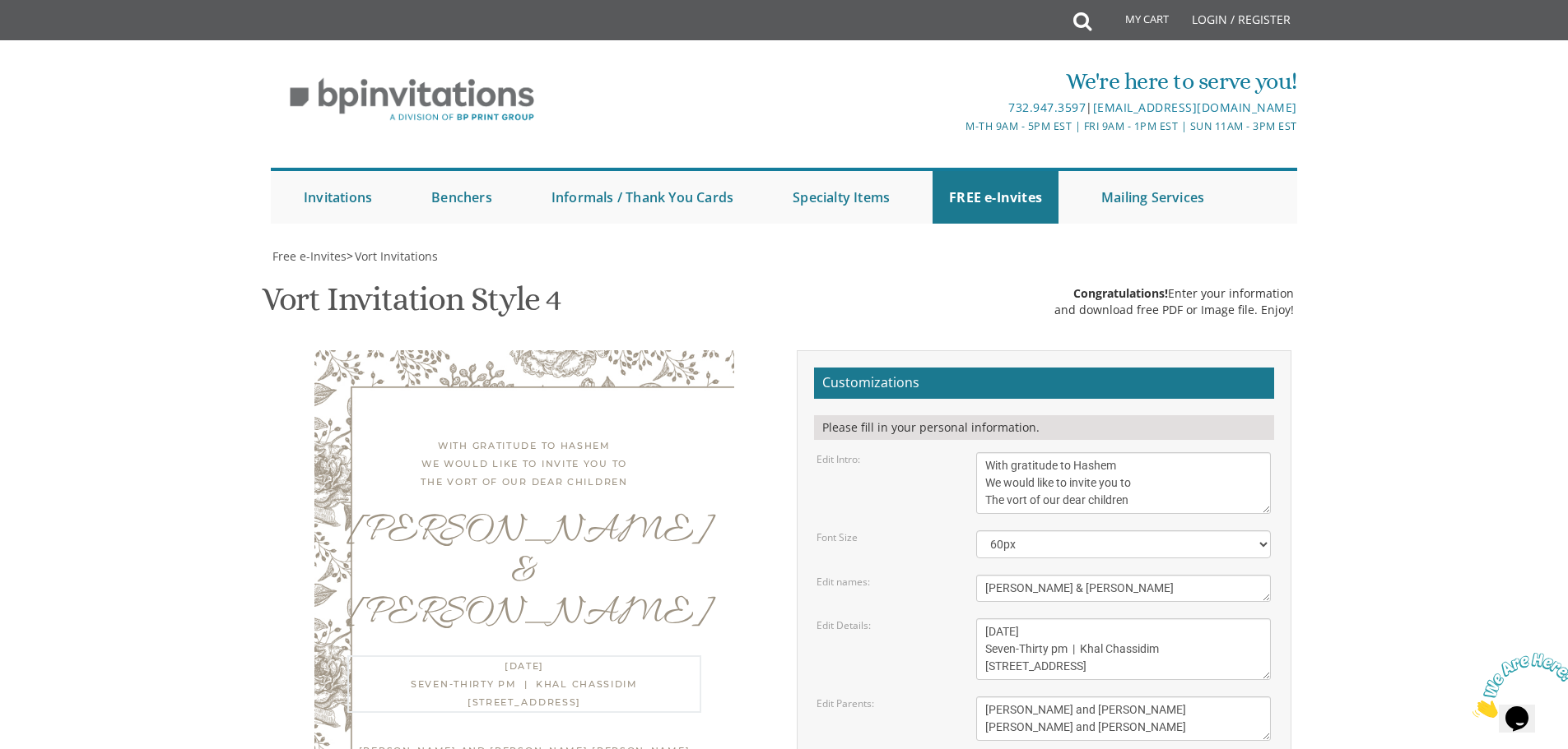
drag, startPoint x: 1158, startPoint y: 566, endPoint x: 1125, endPoint y: 570, distance: 33.2
click at [1086, 619] on textarea "Thursday, June 9th Seven-Thirty pm | Khal Chassidim 1401 Cedar Row | Lakewood, …" at bounding box center [1123, 650] width 294 height 62
type textarea "Sunday, October 5th Seven-Thirty pm | Shagas ARyeh 975 Cross St | Lakewood, NJ"
click at [1407, 528] on body "My Cart Total: View Cart Item(s) Submit My Cart Total: View Cart Item(s) Login …" at bounding box center [784, 675] width 1568 height 1352
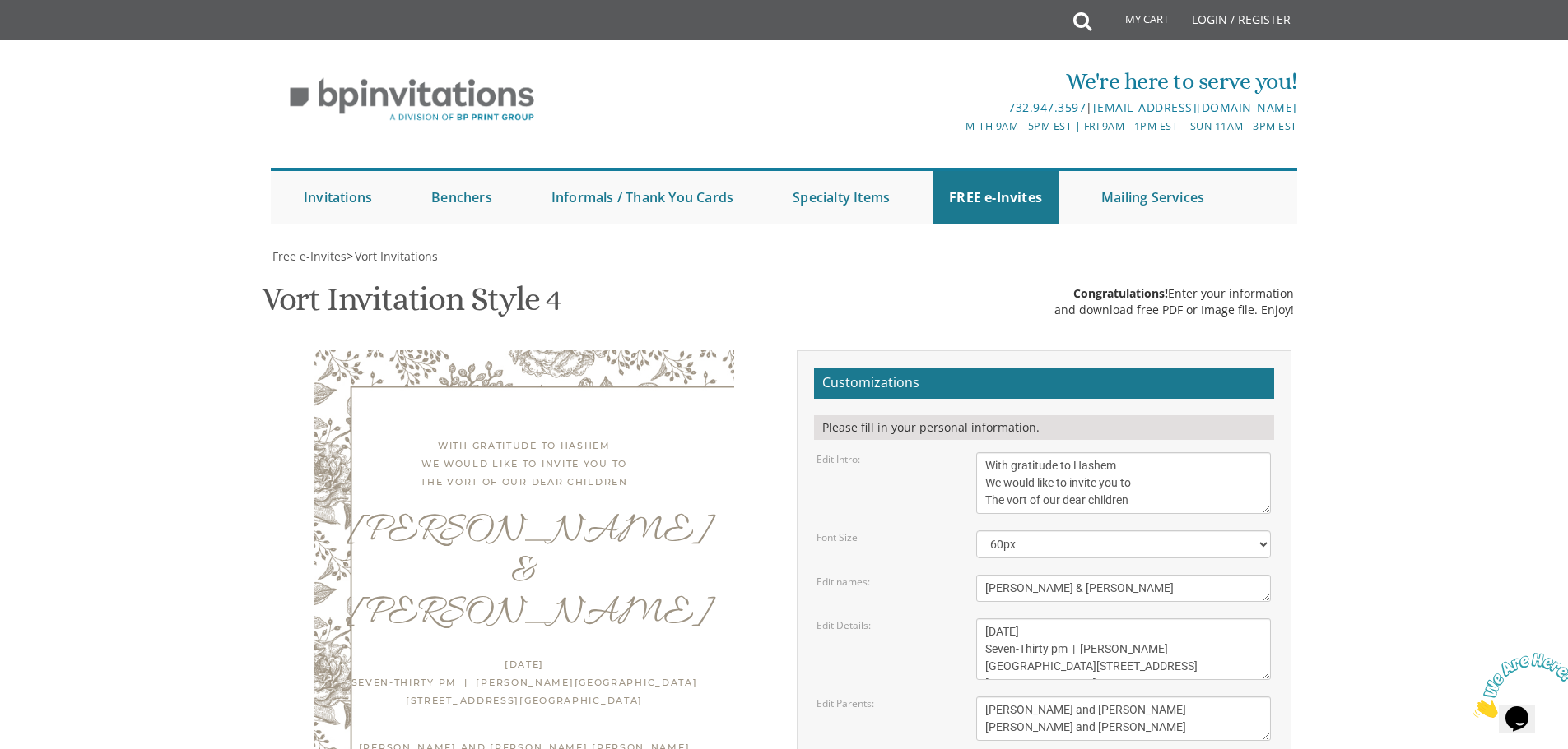
drag, startPoint x: 893, startPoint y: 532, endPoint x: 879, endPoint y: 535, distance: 14.3
type input "eva.brodsky@circlecareservices.com"
drag, startPoint x: 1125, startPoint y: 464, endPoint x: 968, endPoint y: 455, distance: 157.3
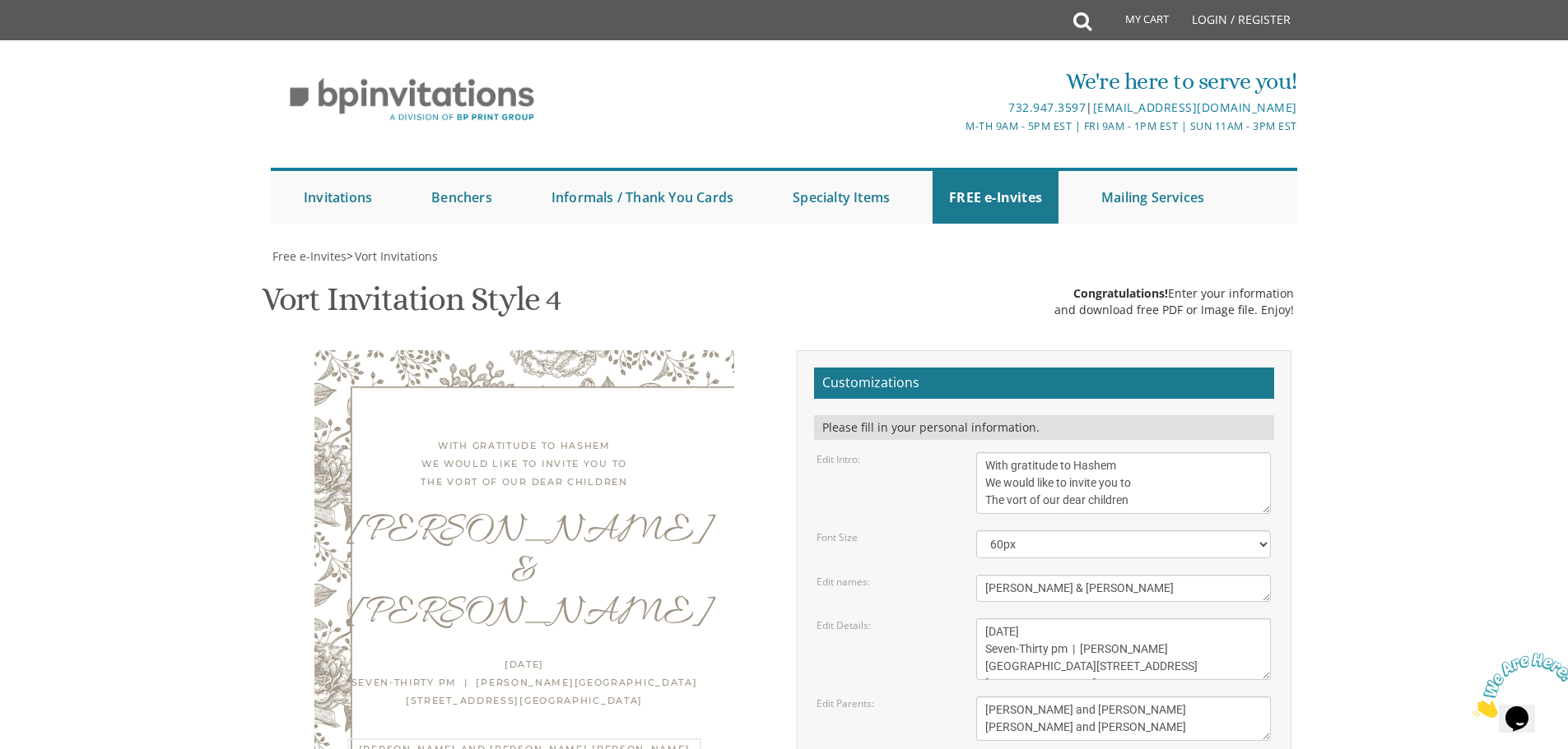
click at [968, 697] on div "Shaul and Devorah Kahn Yitzchok and Leah Schreiber" at bounding box center [1124, 719] width 319 height 44
drag, startPoint x: 1124, startPoint y: 485, endPoint x: 953, endPoint y: 480, distance: 171.1
click at [953, 697] on div "Edit Parents: Shaul and Devorah Kahn Yitzchok and Leah Schreiber" at bounding box center [1044, 719] width 479 height 44
drag, startPoint x: 1027, startPoint y: 484, endPoint x: 1017, endPoint y: 485, distance: 10.0
click at [1017, 697] on textarea "Shaul and Devorah Kahn Yitzchok and Leah Schreiber" at bounding box center [1123, 719] width 294 height 44
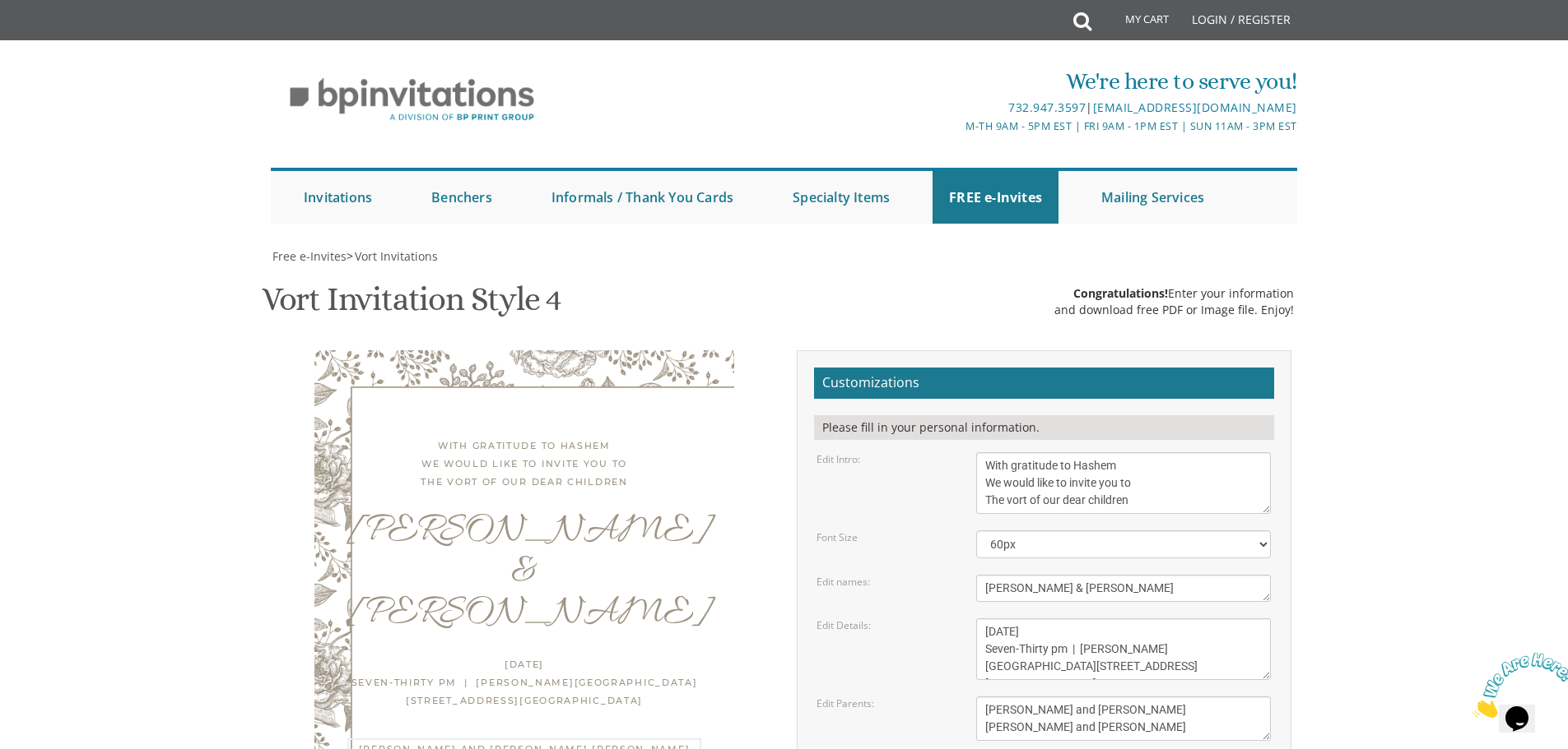
click at [1106, 697] on textarea "Shaul and Devorah Kahn Yitzchok and Leah Schreiber" at bounding box center [1123, 719] width 294 height 44
click at [986, 697] on textarea "Shaul and Devorah Kahn Yitzchok and Leah Schreiber" at bounding box center [1123, 719] width 294 height 44
drag, startPoint x: 984, startPoint y: 480, endPoint x: 1000, endPoint y: 476, distance: 16.5
click at [984, 697] on textarea "Shaul and Devorah Kahn Yitzchok and Leah Schreiber" at bounding box center [1123, 719] width 294 height 44
click at [1172, 697] on textarea "Shaul and Devorah Kahn Yitzchok and Leah Schreiber" at bounding box center [1123, 719] width 294 height 44
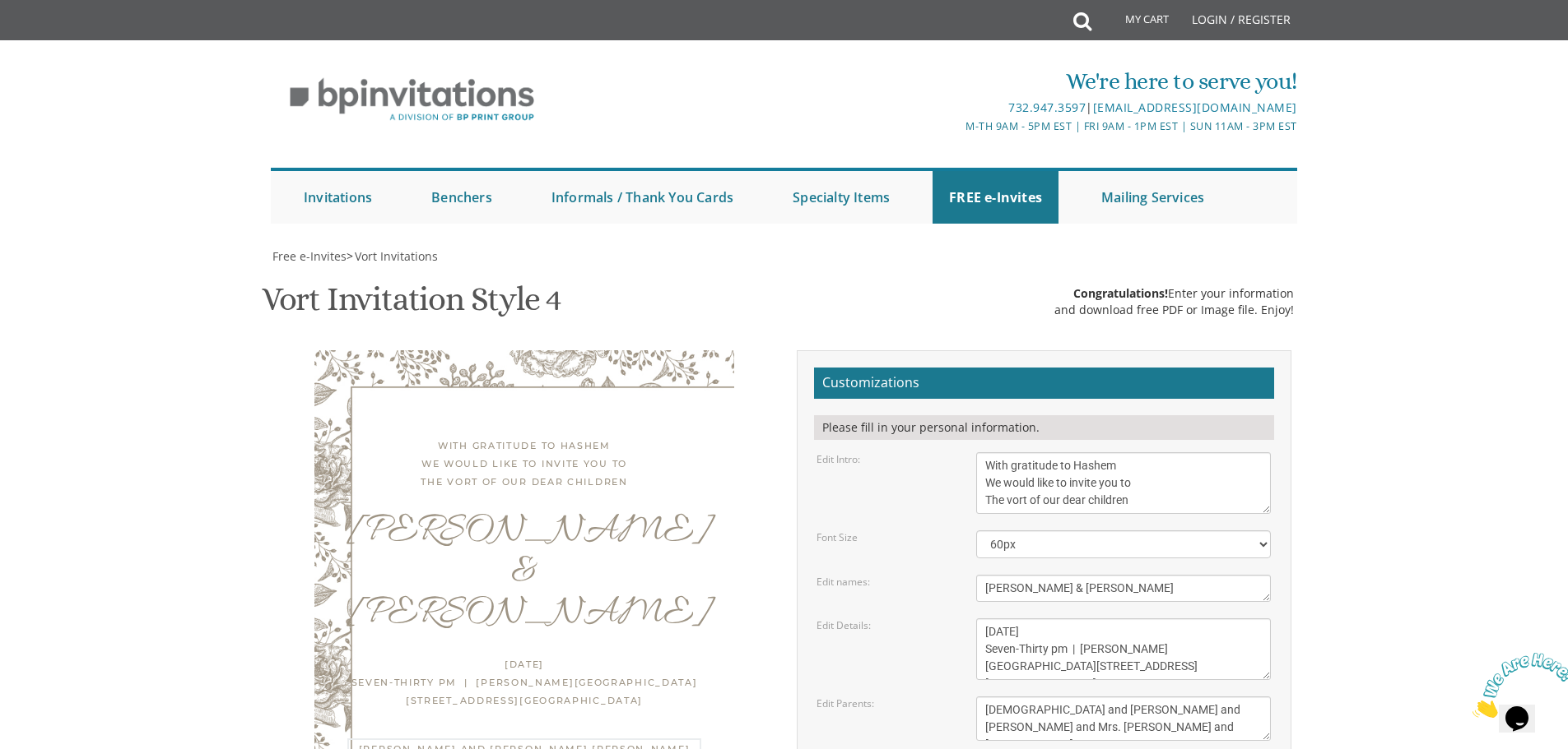
drag, startPoint x: 1213, startPoint y: 483, endPoint x: 1225, endPoint y: 477, distance: 13.4
click at [1213, 697] on textarea "Shaul and Devorah Kahn Yitzchok and Leah Schreiber" at bounding box center [1123, 719] width 294 height 44
click at [1375, 369] on body "My Cart Total: View Cart Item(s) Submit My Cart Total: View Cart Item(s) Login …" at bounding box center [784, 675] width 1568 height 1352
click at [1016, 697] on textarea "Shaul and Devorah Kahn Yitzchok and Leah Schreiber" at bounding box center [1123, 719] width 294 height 44
drag, startPoint x: 1061, startPoint y: 465, endPoint x: 1020, endPoint y: 464, distance: 41.0
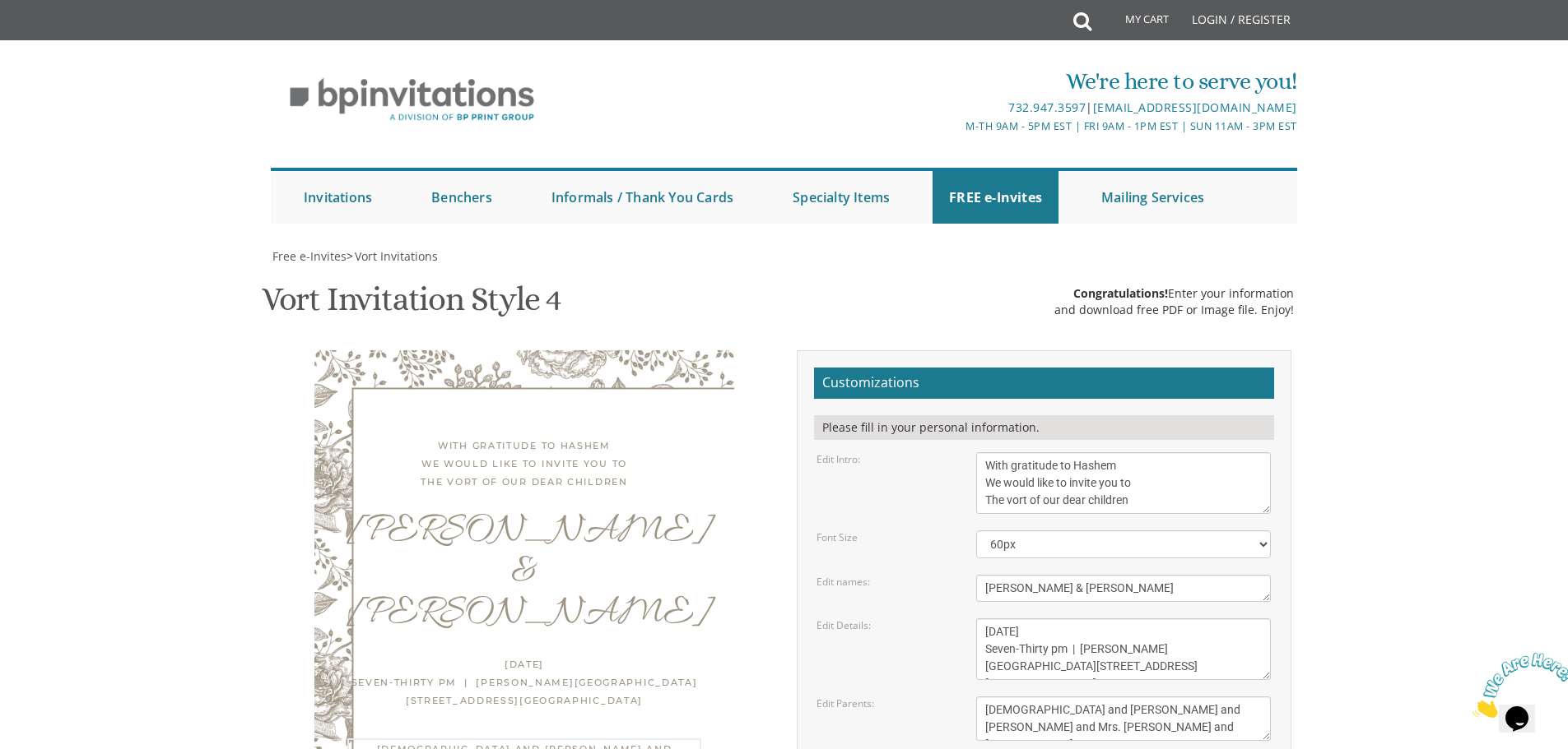
click at [1020, 697] on textarea "Shaul and Devorah Kahn Yitzchok and Leah Schreiber" at bounding box center [1123, 719] width 294 height 44
click at [1079, 697] on textarea "Shaul and Devorah Kahn Yitzchok and Leah Schreiber" at bounding box center [1123, 719] width 294 height 44
drag, startPoint x: 1062, startPoint y: 480, endPoint x: 1020, endPoint y: 486, distance: 42.4
click at [1020, 697] on textarea "Shaul and Devorah Kahn Yitzchok and Leah Schreiber" at bounding box center [1123, 719] width 294 height 44
click at [1090, 697] on textarea "Shaul and Devorah Kahn Yitzchok and Leah Schreiber" at bounding box center [1123, 719] width 294 height 44
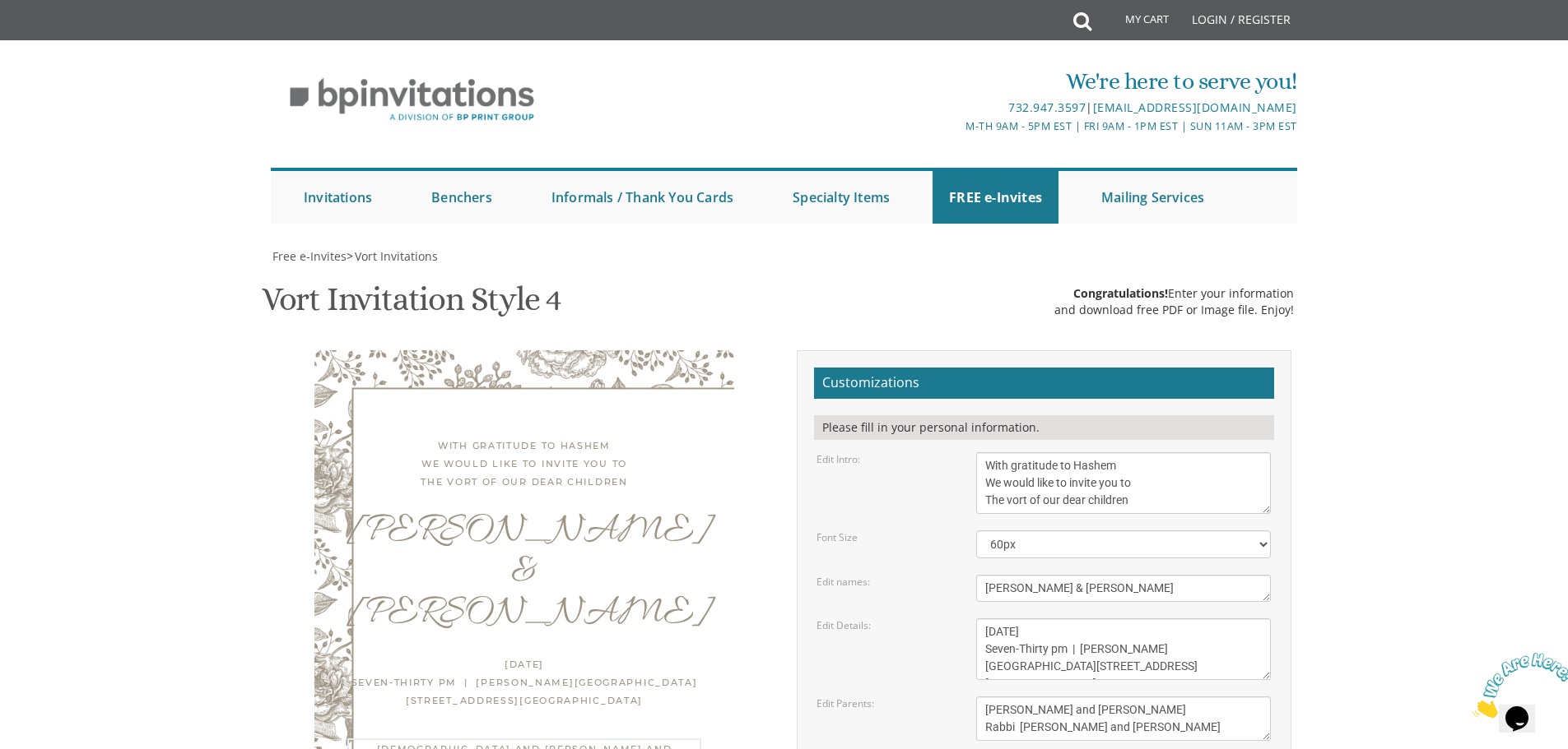
click at [1020, 697] on textarea "Shaul and Devorah Kahn Yitzchok and Leah Schreiber" at bounding box center [1123, 719] width 294 height 44
click at [1084, 697] on textarea "Shaul and Devorah Kahn Yitzchok and Leah Schreiber" at bounding box center [1123, 719] width 294 height 44
type textarea "Rabbi Shmuel and Mrs. Tamar Fogel Rabbi Shloimy and Mrs. Malky Golovenzitz"
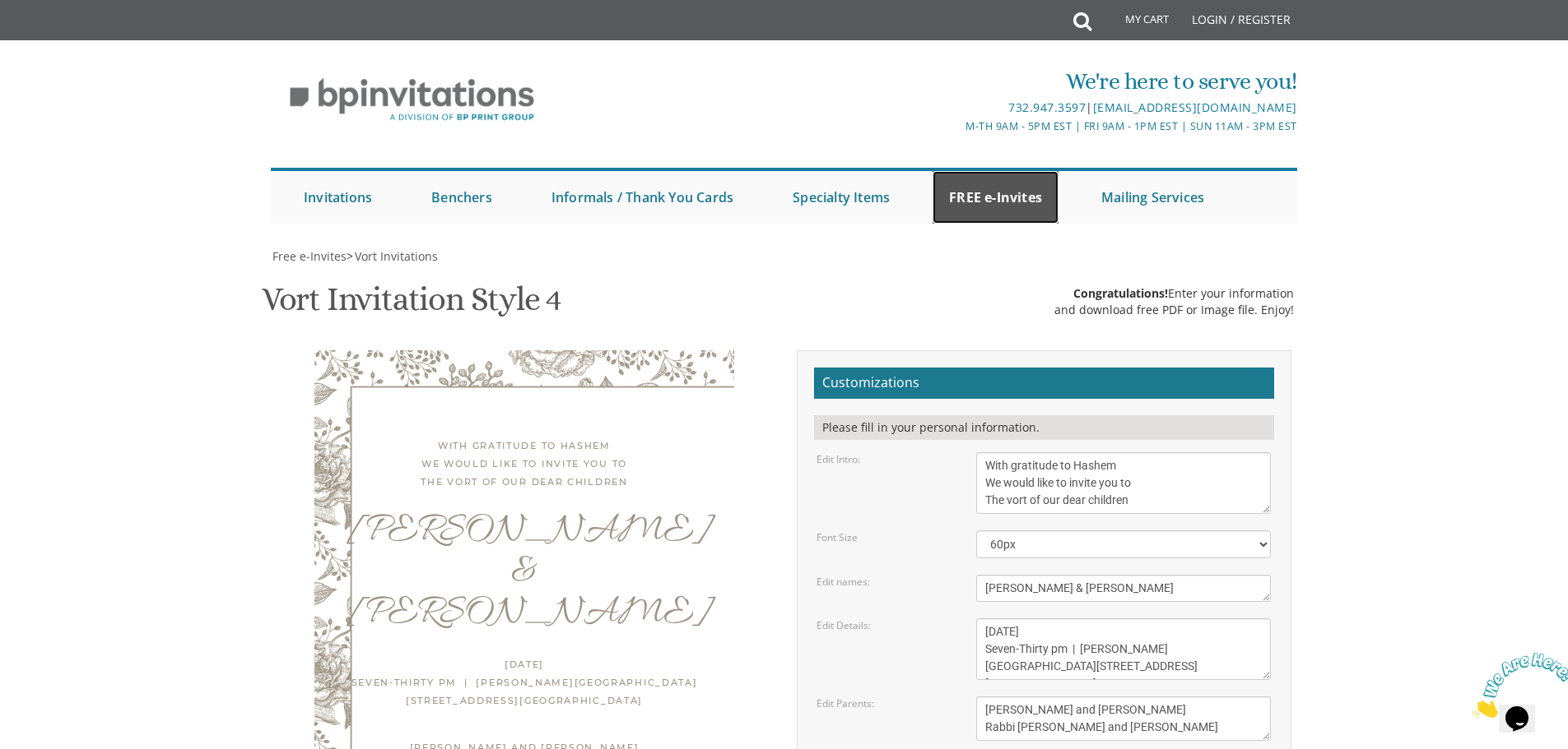
click at [973, 193] on link "FREE e-Invites" at bounding box center [995, 197] width 126 height 52
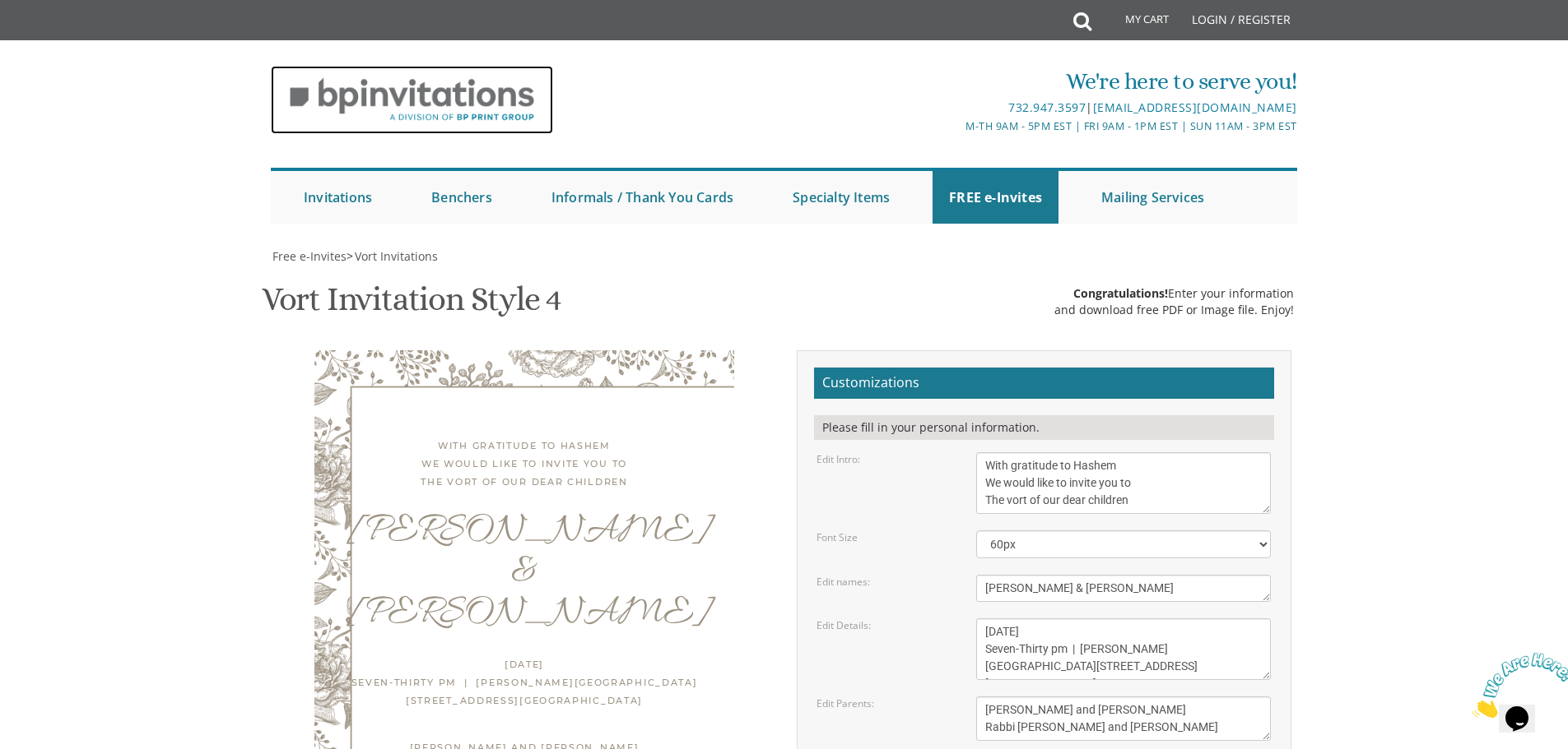
click at [330, 100] on img at bounding box center [412, 99] width 282 height 68
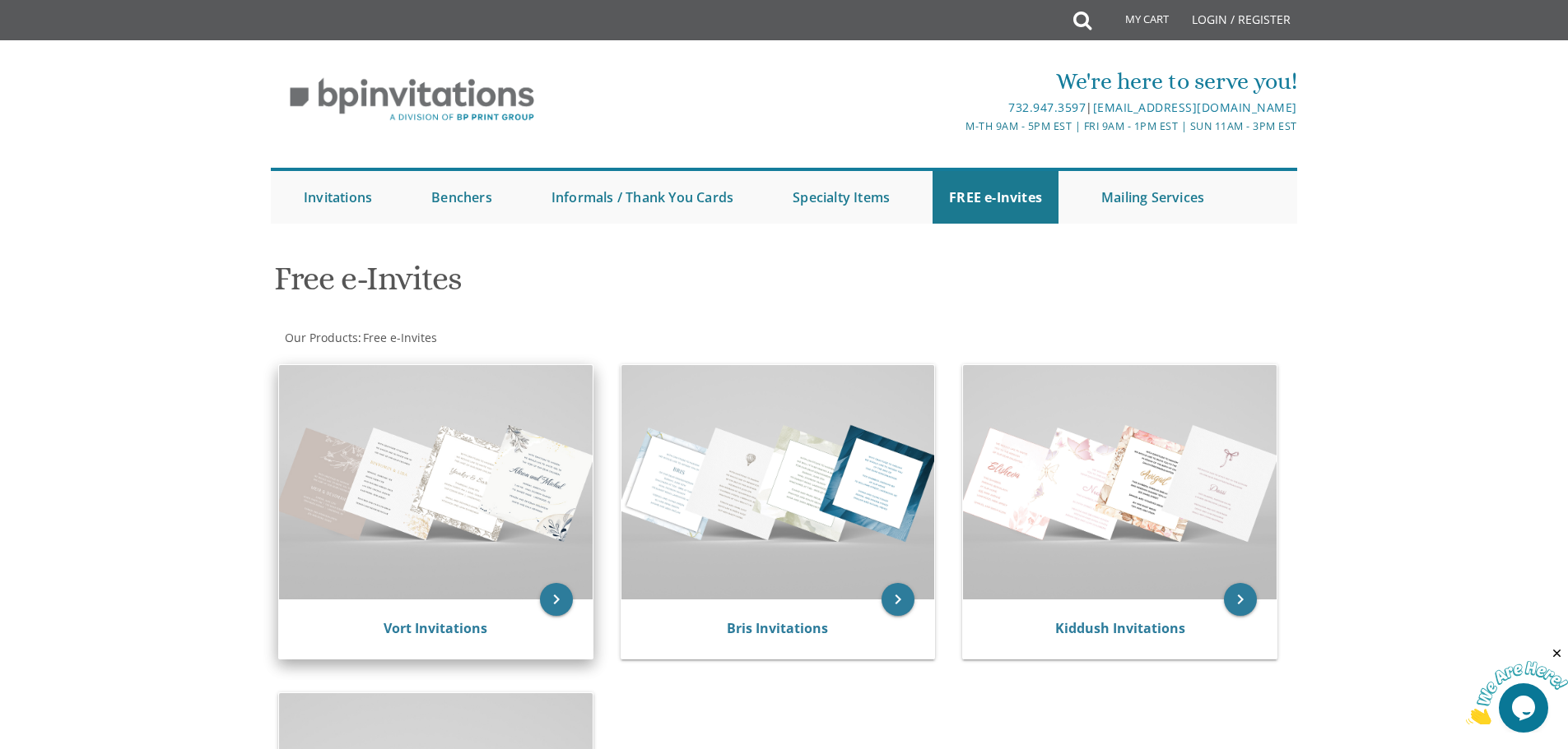
click at [461, 536] on img at bounding box center [436, 482] width 314 height 234
click at [462, 491] on img at bounding box center [436, 482] width 314 height 234
click at [558, 597] on icon "keyboard_arrow_right" at bounding box center [556, 599] width 33 height 33
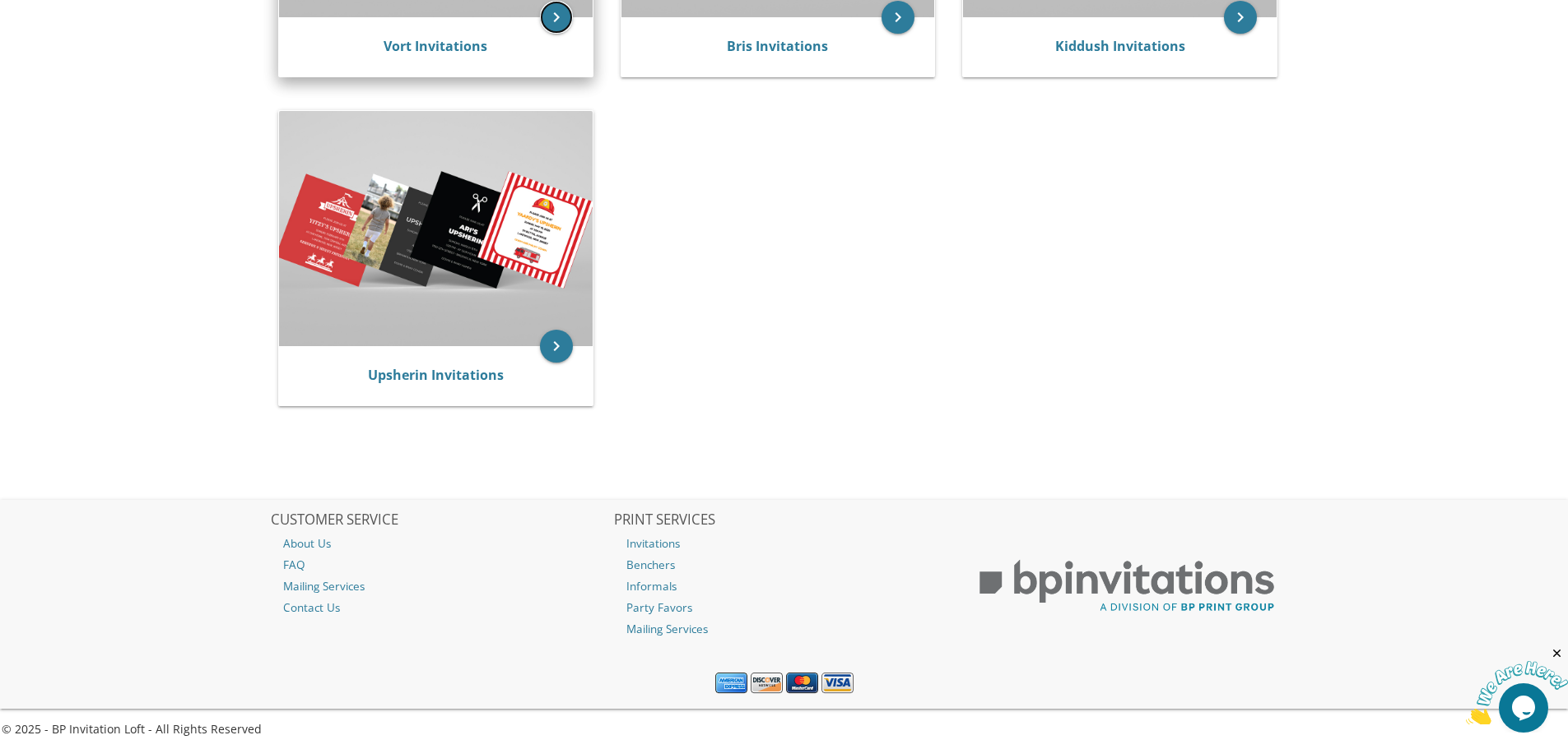
scroll to position [587, 0]
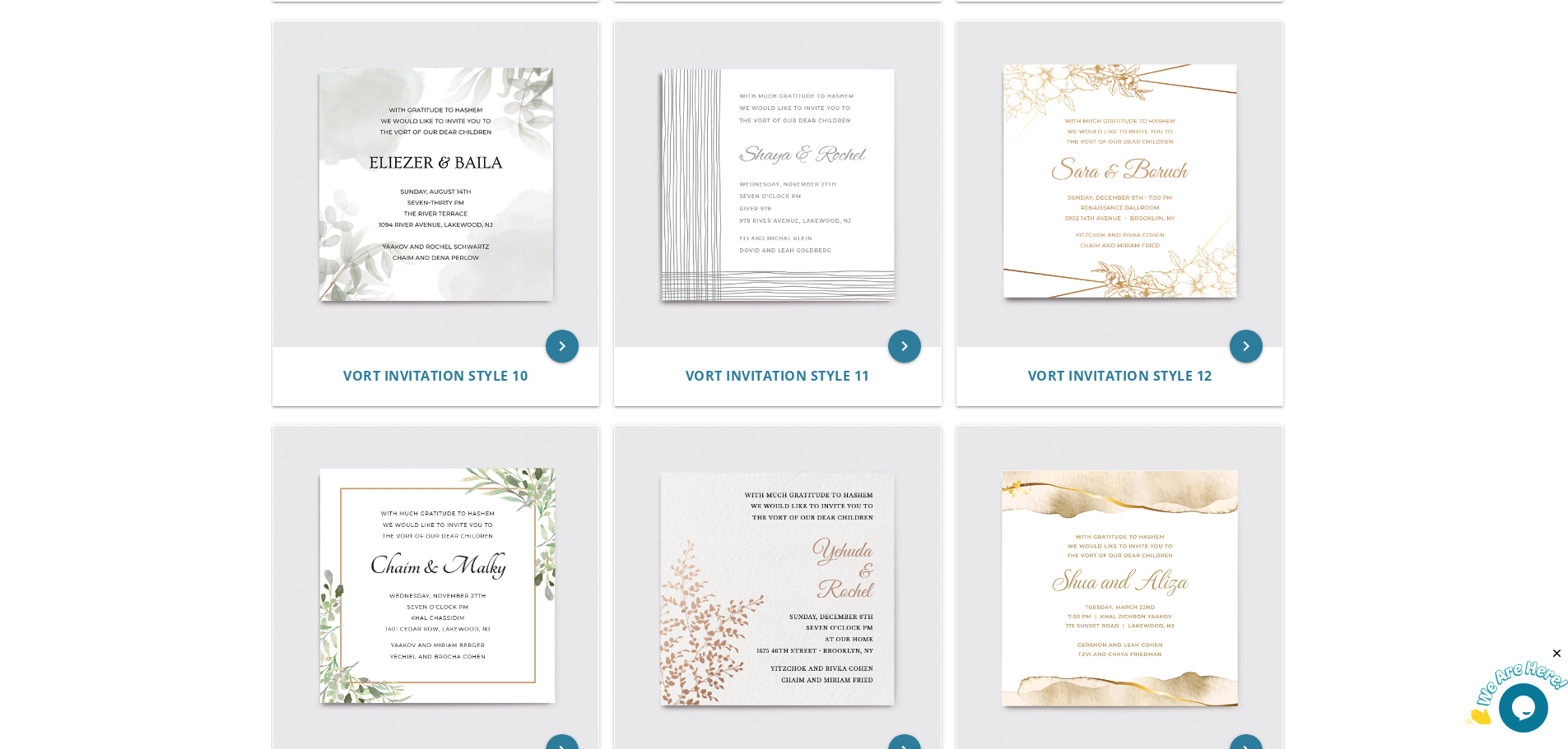
scroll to position [1645, 0]
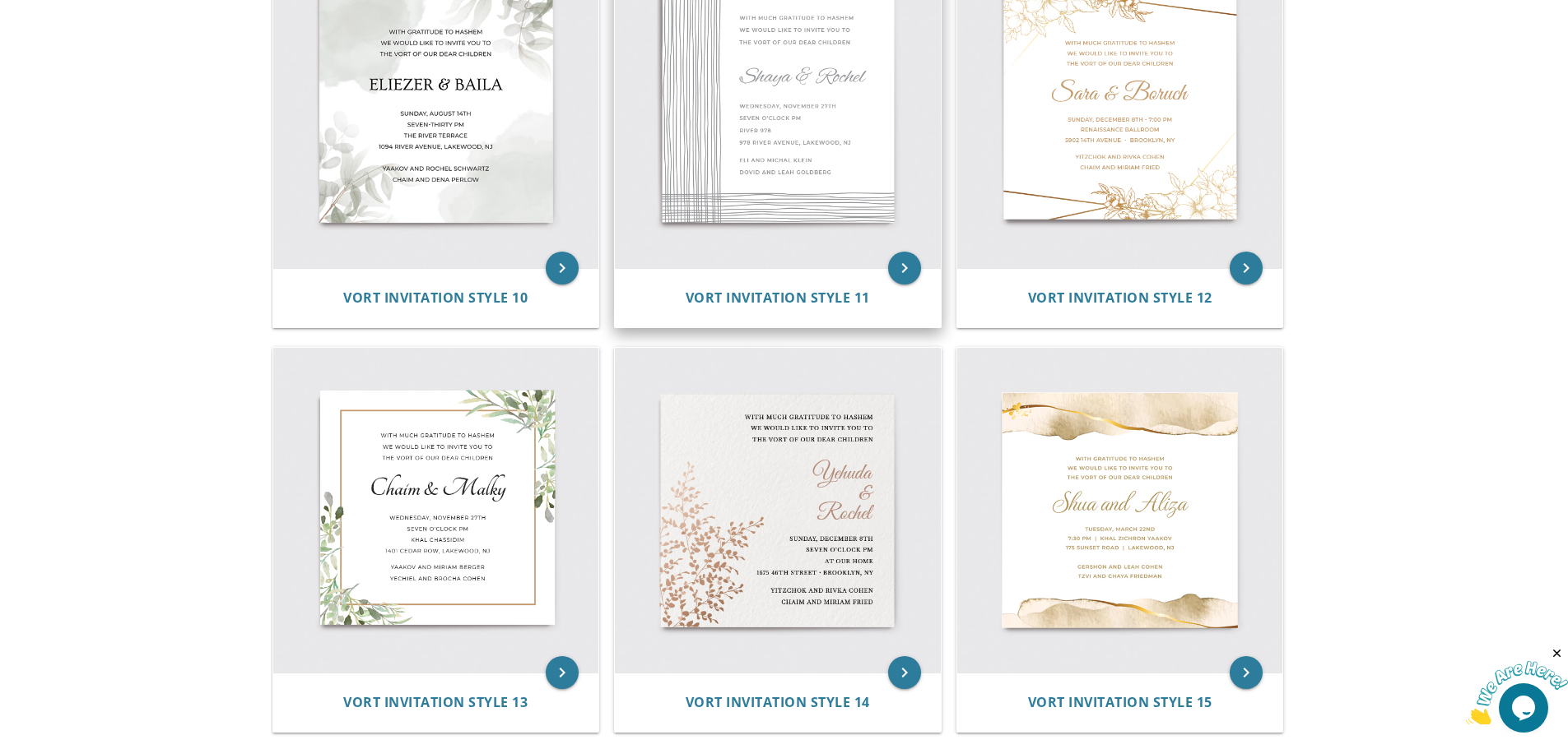
click at [820, 85] on img at bounding box center [777, 105] width 325 height 325
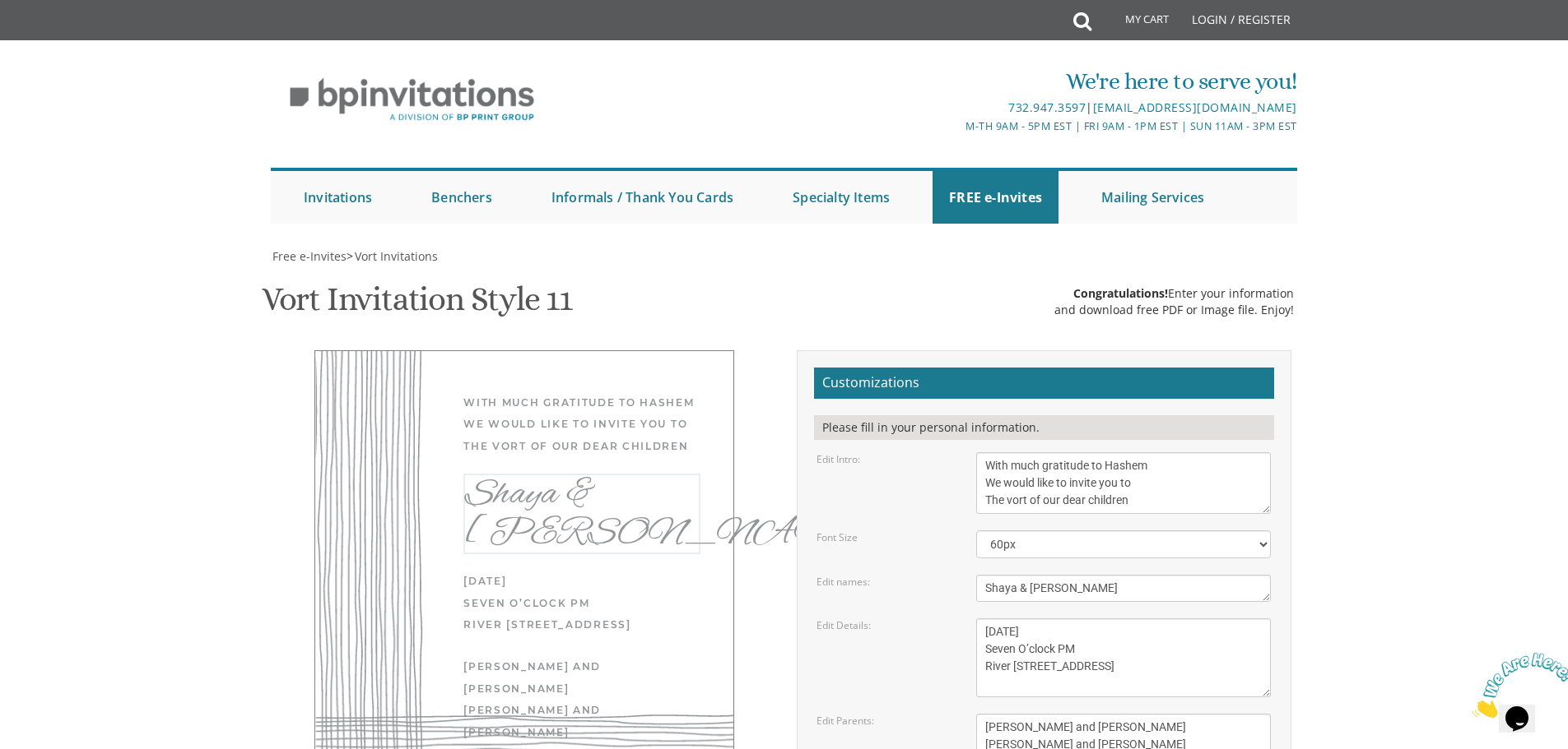
drag, startPoint x: 1011, startPoint y: 257, endPoint x: 988, endPoint y: 254, distance: 23.2
click at [984, 575] on textarea "Shaya & Rochel" at bounding box center [1123, 589] width 294 height 27
drag, startPoint x: 1015, startPoint y: 266, endPoint x: 980, endPoint y: 266, distance: 35.0
click at [980, 575] on textarea "Shaya & Rochel" at bounding box center [1123, 589] width 294 height 27
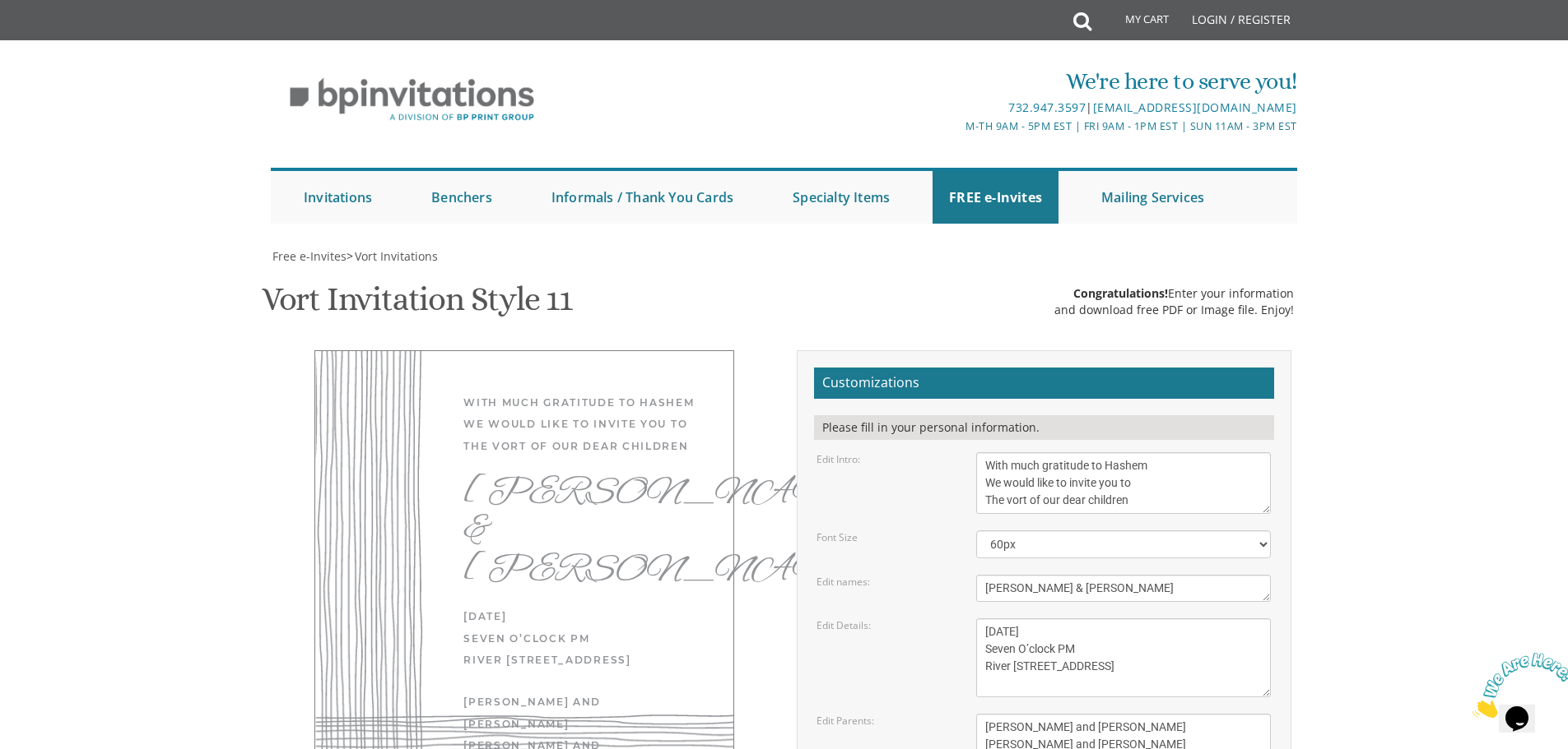
click at [1107, 368] on form "Customizations Please fill in your personal information. Edit Intro: With much …" at bounding box center [1044, 636] width 460 height 536
drag, startPoint x: 1107, startPoint y: 265, endPoint x: 1069, endPoint y: 265, distance: 38.0
click at [1069, 575] on textarea "Shaya & Rochel" at bounding box center [1123, 589] width 294 height 27
type textarea "Yitzchok Leib & Laya"
click at [1388, 168] on body "My Cart Total: View Cart Item(s) Submit My Cart Total: View Cart Item(s) Login …" at bounding box center [784, 684] width 1568 height 1369
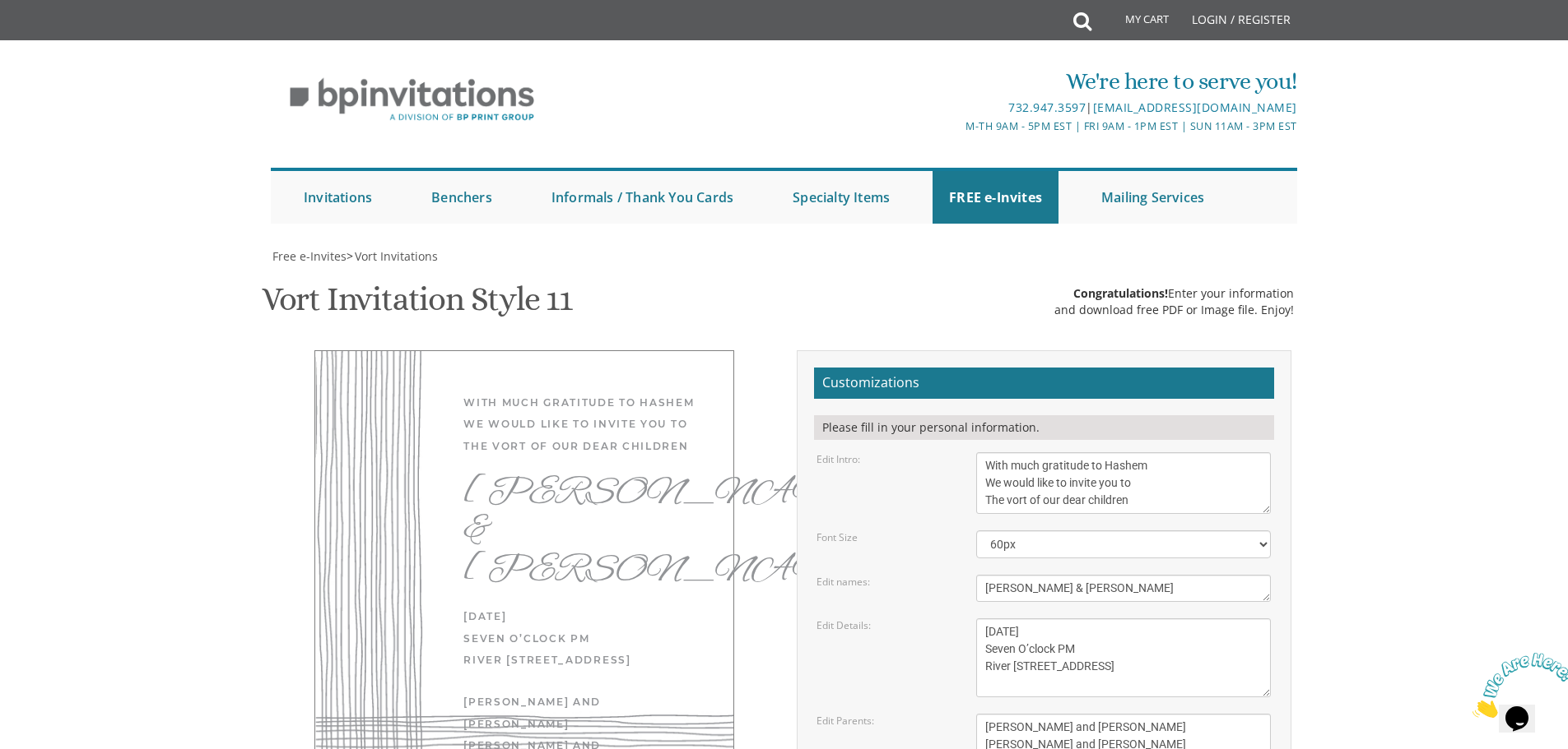
scroll to position [246, 0]
click at [1041, 530] on select "40px 50px 60px 70px 80px" at bounding box center [1123, 544] width 294 height 28
click at [976, 530] on select "40px 50px 60px 70px 80px" at bounding box center [1123, 544] width 294 height 28
click at [1032, 530] on select "40px 50px 60px 70px 80px" at bounding box center [1123, 544] width 294 height 28
click at [976, 530] on select "40px 50px 60px 70px 80px" at bounding box center [1123, 544] width 294 height 28
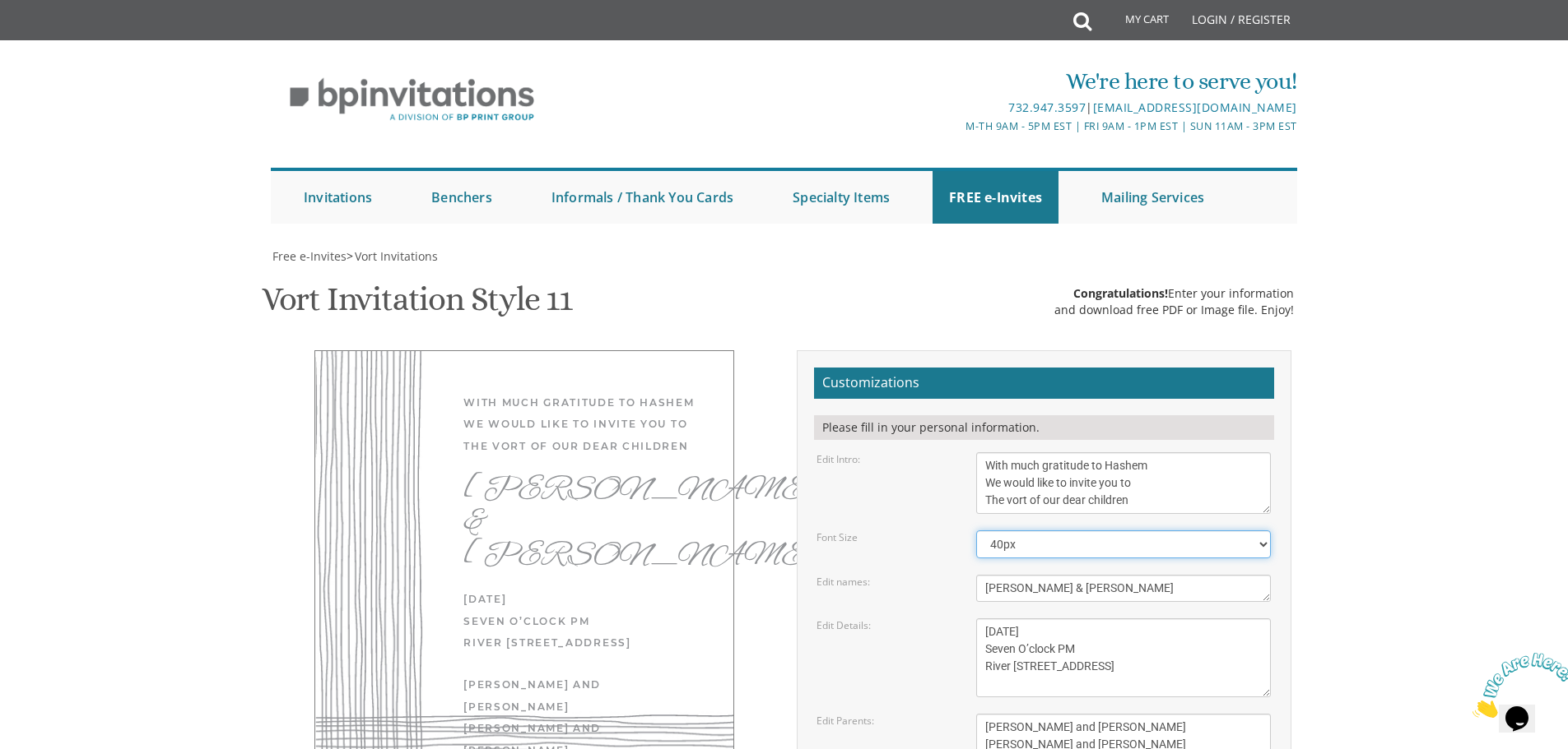
click at [1030, 530] on select "40px 50px 60px 70px 80px" at bounding box center [1123, 544] width 294 height 28
click at [976, 530] on select "40px 50px 60px 70px 80px" at bounding box center [1123, 544] width 294 height 28
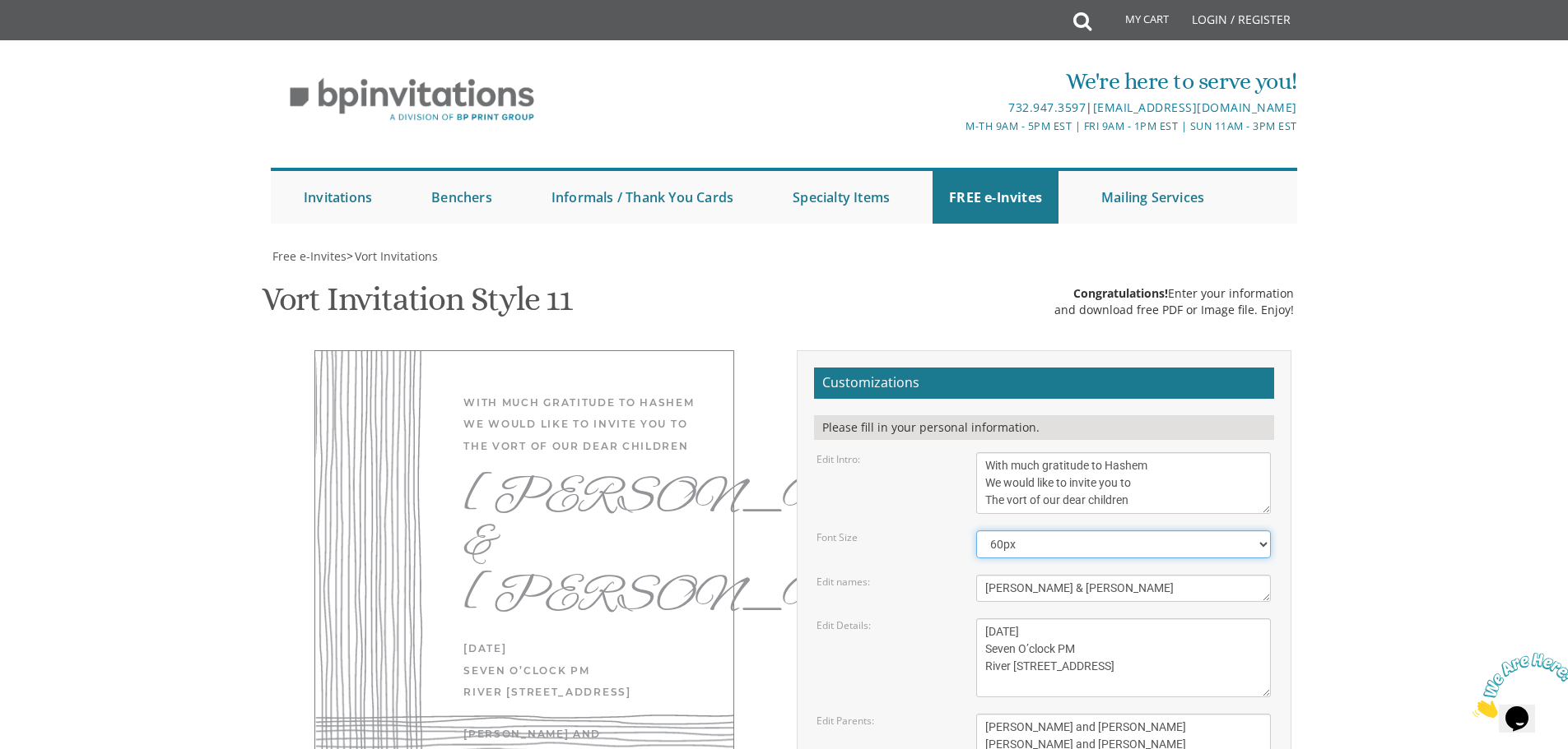
click at [1038, 530] on select "40px 50px 60px 70px 80px" at bounding box center [1123, 544] width 294 height 28
select select "50px"
click at [976, 530] on select "40px 50px 60px 70px 80px" at bounding box center [1123, 544] width 294 height 28
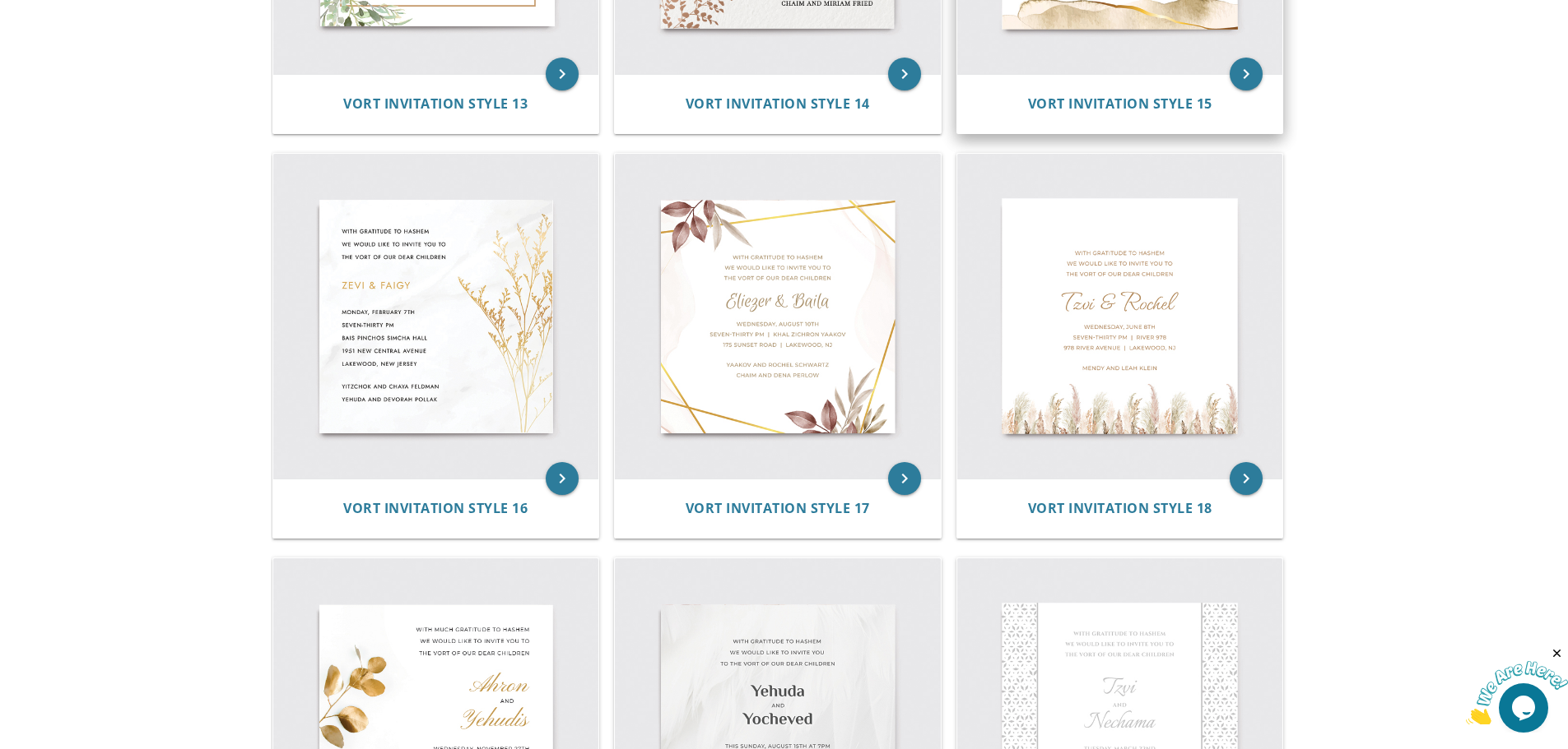
scroll to position [2549, 0]
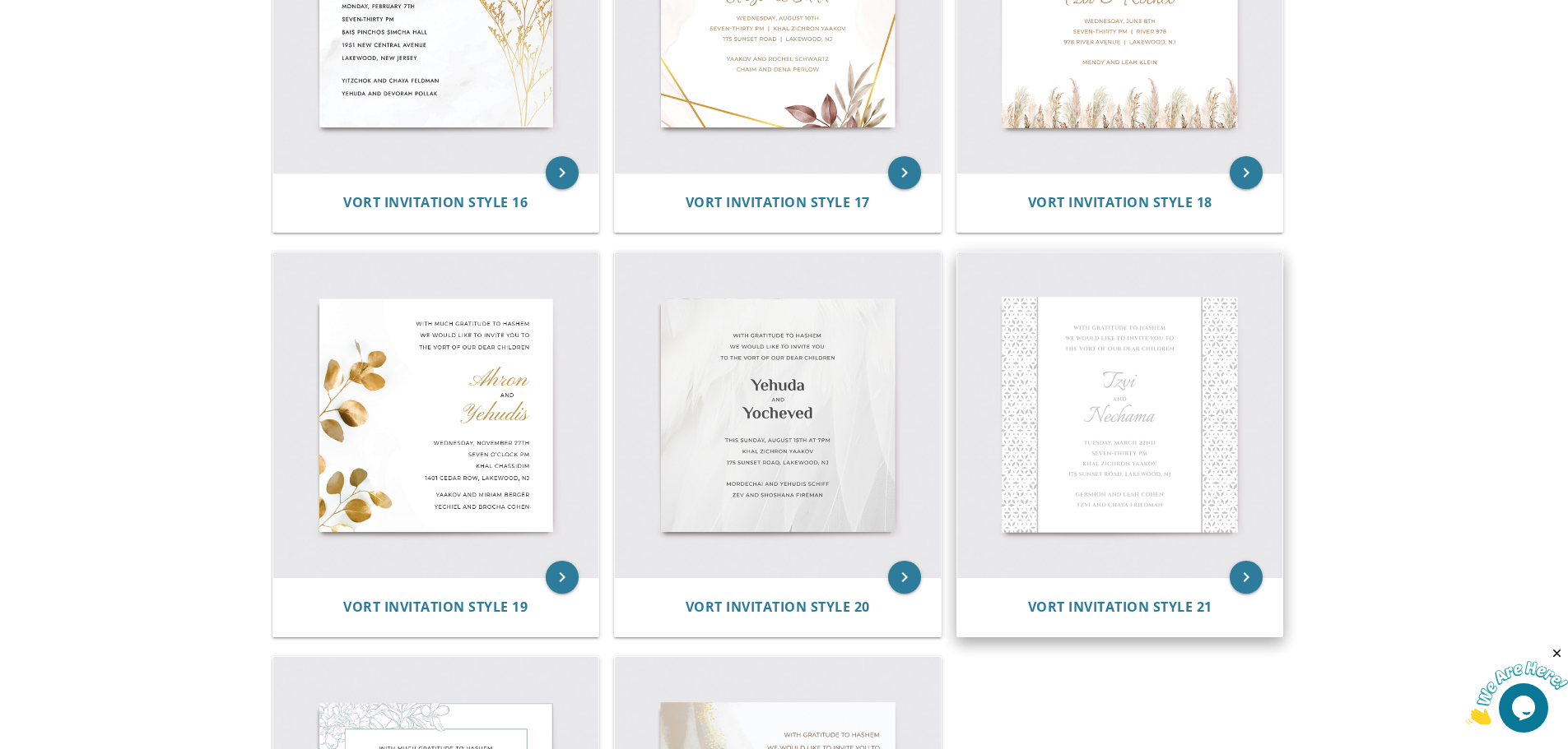
click at [1198, 425] on img at bounding box center [1119, 415] width 325 height 325
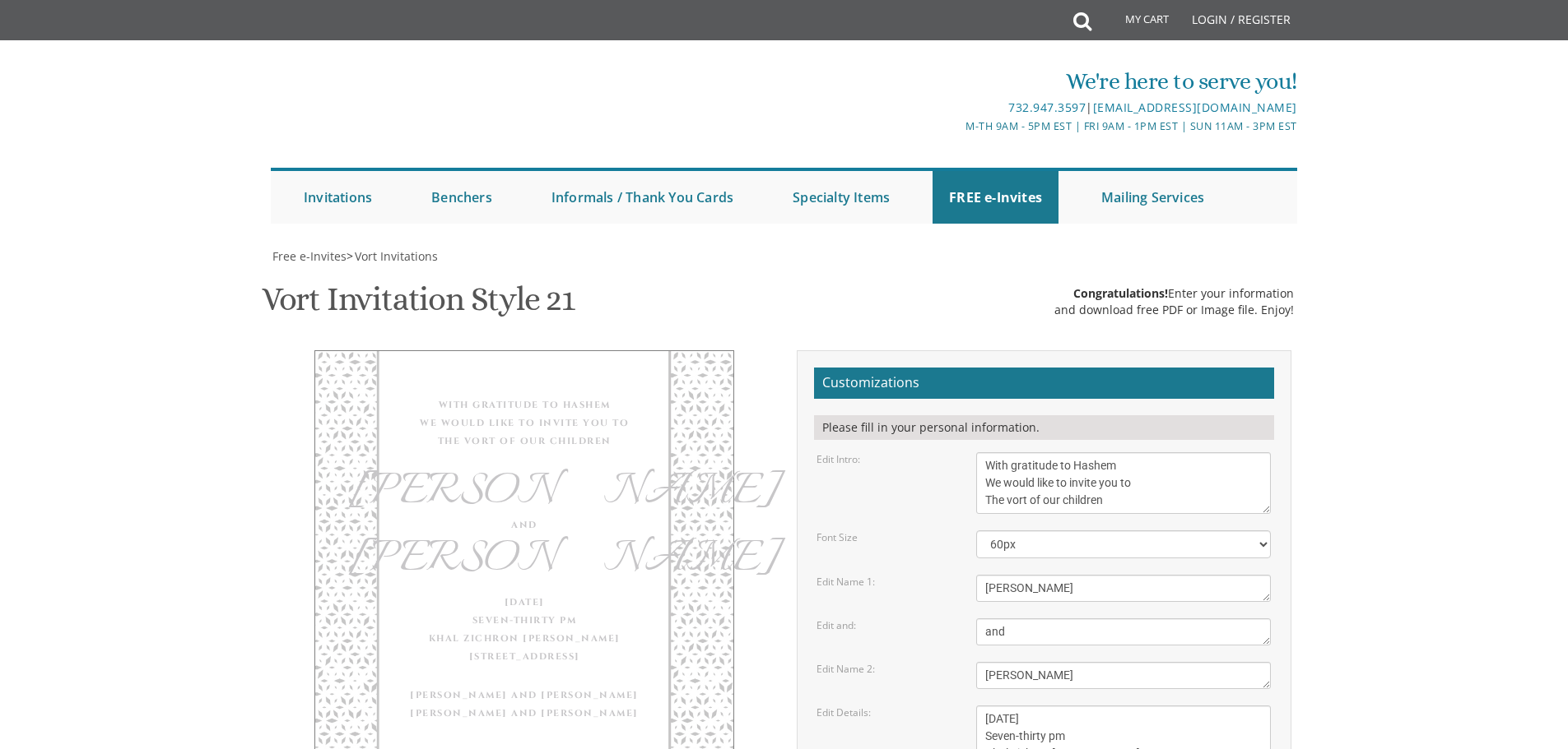
scroll to position [246, 0]
drag, startPoint x: 1013, startPoint y: 347, endPoint x: 925, endPoint y: 335, distance: 88.8
click at [925, 575] on div "Edit Name 1: [PERSON_NAME]" at bounding box center [1044, 589] width 479 height 27
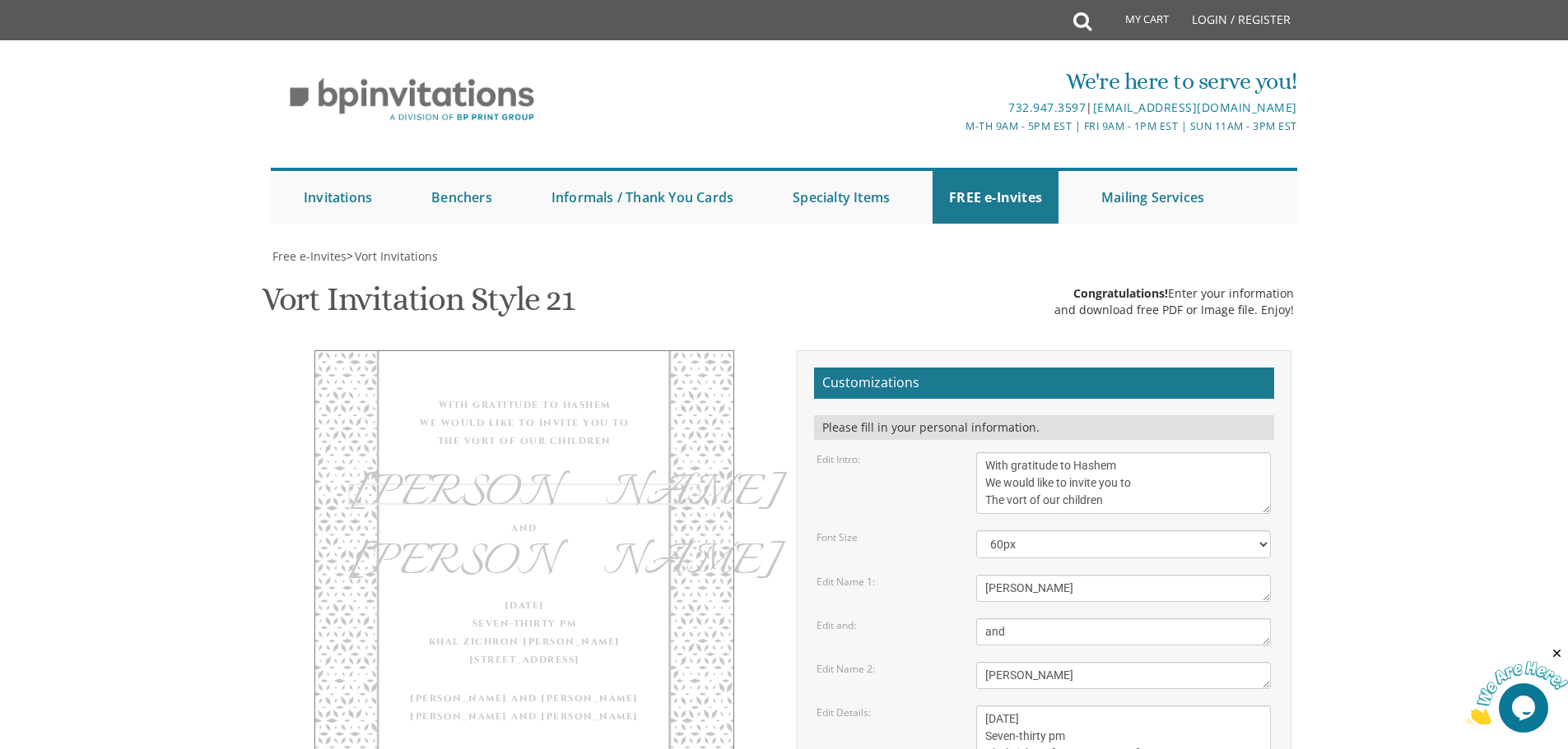
scroll to position [0, 0]
type textarea "Yitzchok Leib"
drag, startPoint x: 1039, startPoint y: 433, endPoint x: 919, endPoint y: 433, distance: 120.0
click at [919, 662] on div "Edit Name 2: [GEOGRAPHIC_DATA]" at bounding box center [1044, 675] width 479 height 27
type textarea "Laya"
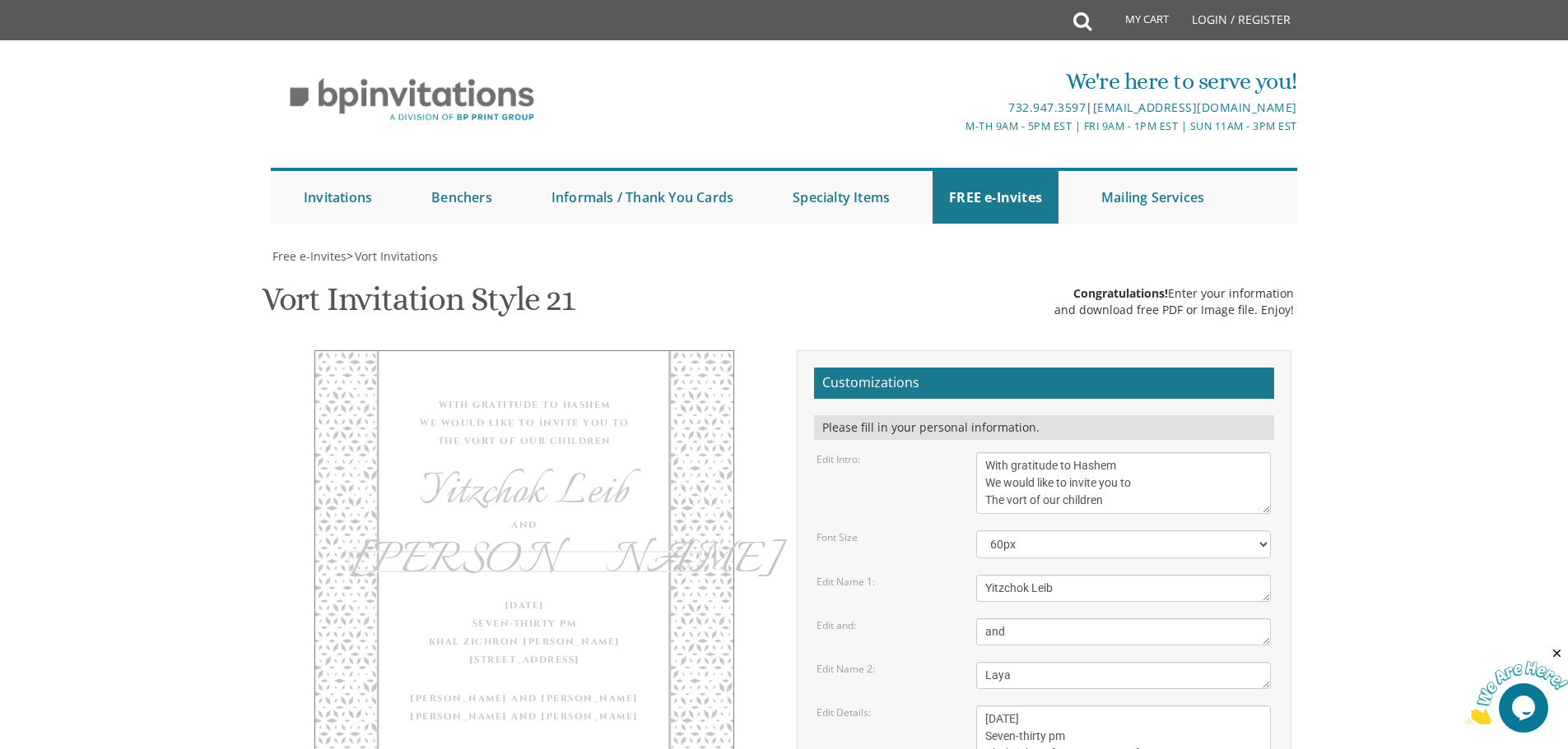
click at [1454, 324] on body "My Cart Total: View Cart Item(s) Submit My Cart Total: View Cart Item(s) Login …" at bounding box center [784, 728] width 1568 height 1456
drag, startPoint x: 1026, startPoint y: 475, endPoint x: 977, endPoint y: 473, distance: 49.0
click at [977, 706] on textarea "[DATE] Seven-thirty pm Khal Zichron [PERSON_NAME] [STREET_ADDRESS]" at bounding box center [1123, 745] width 294 height 79
drag, startPoint x: 1089, startPoint y: 473, endPoint x: 1032, endPoint y: 471, distance: 57.0
click at [1032, 706] on textarea "[DATE] Seven-thirty pm Khal Zichron [PERSON_NAME] [STREET_ADDRESS]" at bounding box center [1123, 745] width 294 height 79
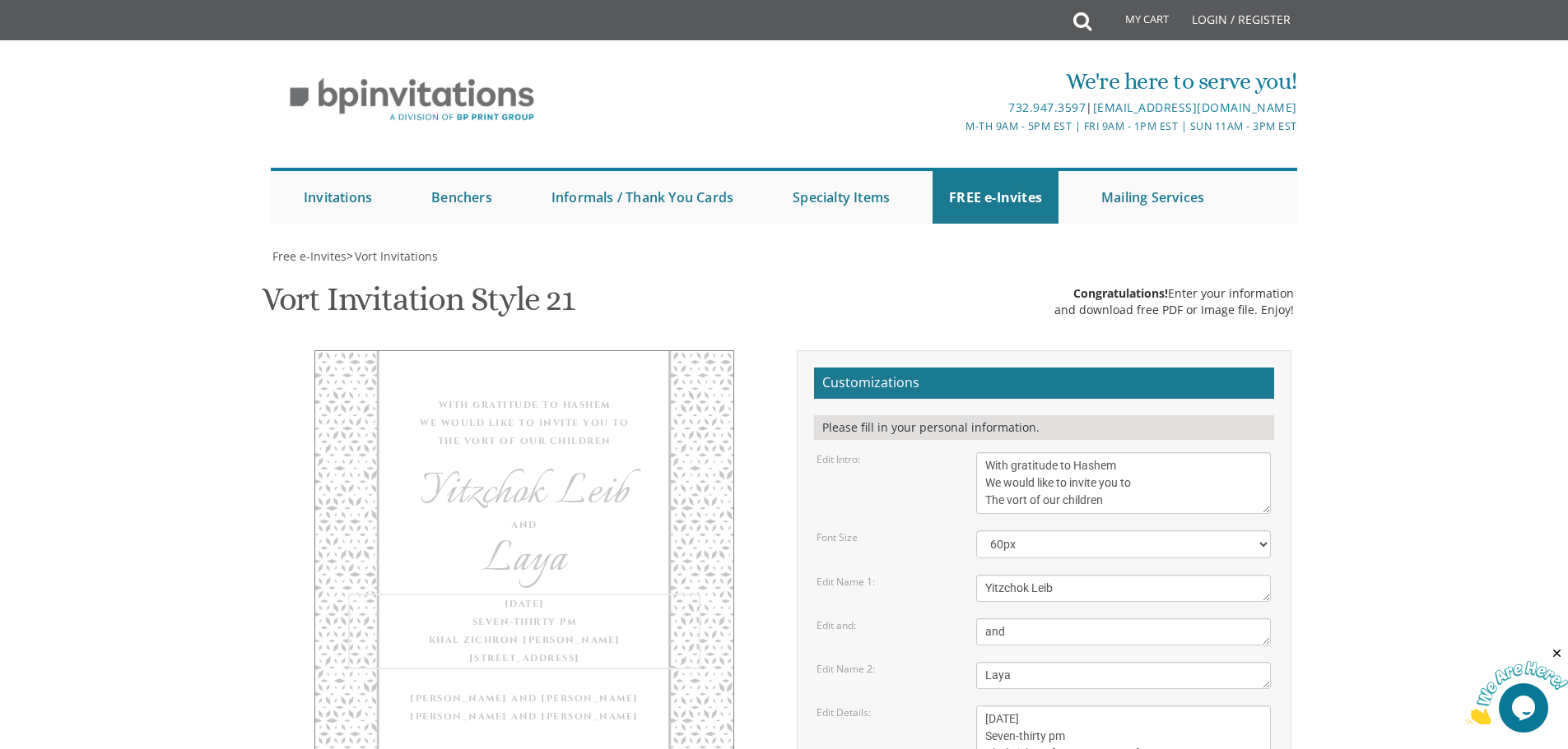
drag, startPoint x: 1094, startPoint y: 508, endPoint x: 987, endPoint y: 503, distance: 107.1
click at [987, 706] on textarea "[DATE] Seven-thirty pm Khal Zichron [PERSON_NAME] [STREET_ADDRESS]" at bounding box center [1123, 745] width 294 height 79
drag, startPoint x: 1066, startPoint y: 526, endPoint x: 986, endPoint y: 527, distance: 80.0
click at [986, 706] on textarea "[DATE] Seven-thirty pm Khal Zichron [PERSON_NAME] [STREET_ADDRESS]" at bounding box center [1123, 745] width 294 height 79
type textarea "[DATE] Seven-thirty pm [PERSON_NAME] [STREET_ADDRESS]"
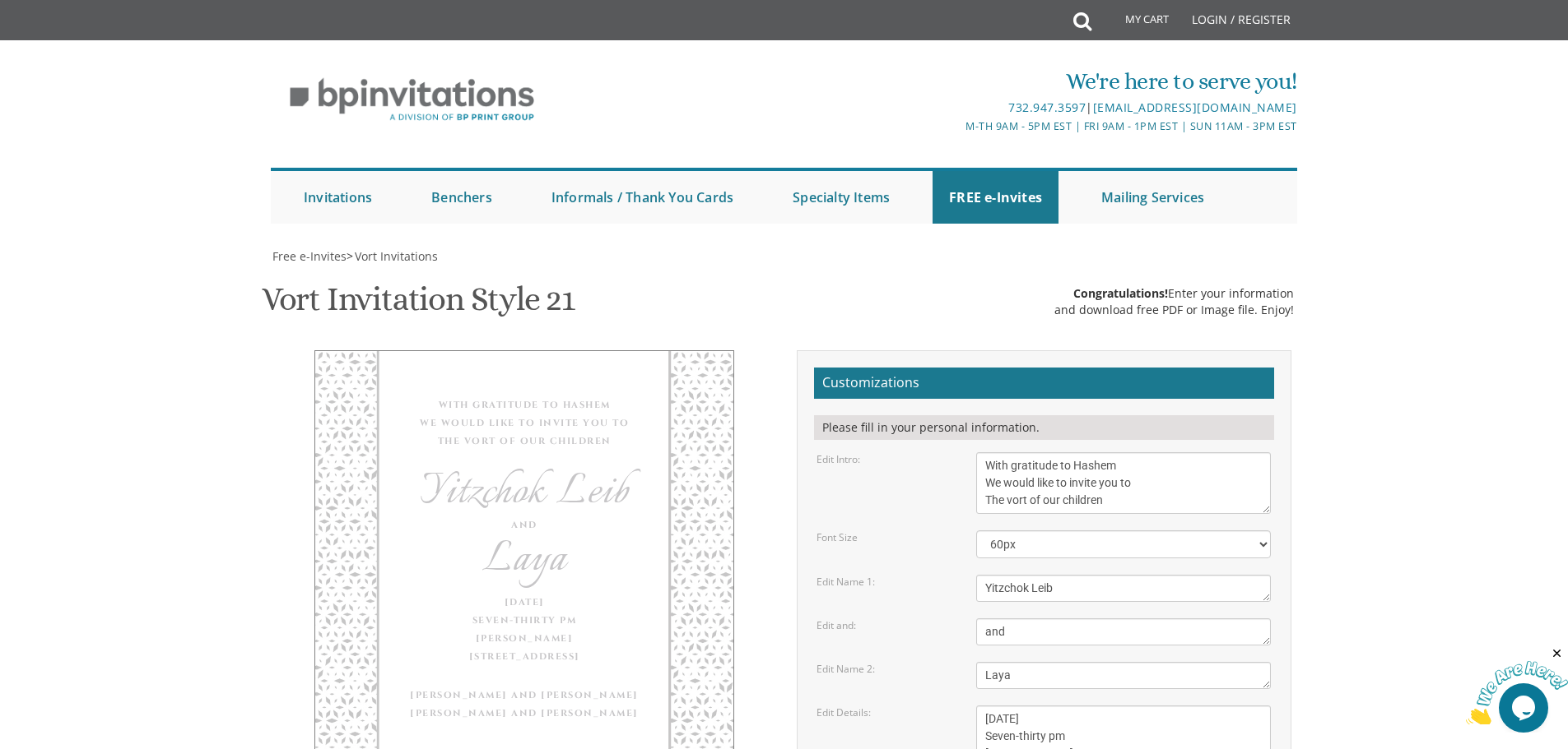
click at [1340, 438] on body "My Cart Total: View Cart Item(s) Submit My Cart Total: View Cart Item(s) Login …" at bounding box center [784, 728] width 1568 height 1456
drag, startPoint x: 1233, startPoint y: 566, endPoint x: 1141, endPoint y: 573, distance: 92.3
drag, startPoint x: 1180, startPoint y: 570, endPoint x: 1144, endPoint y: 568, distance: 36.1
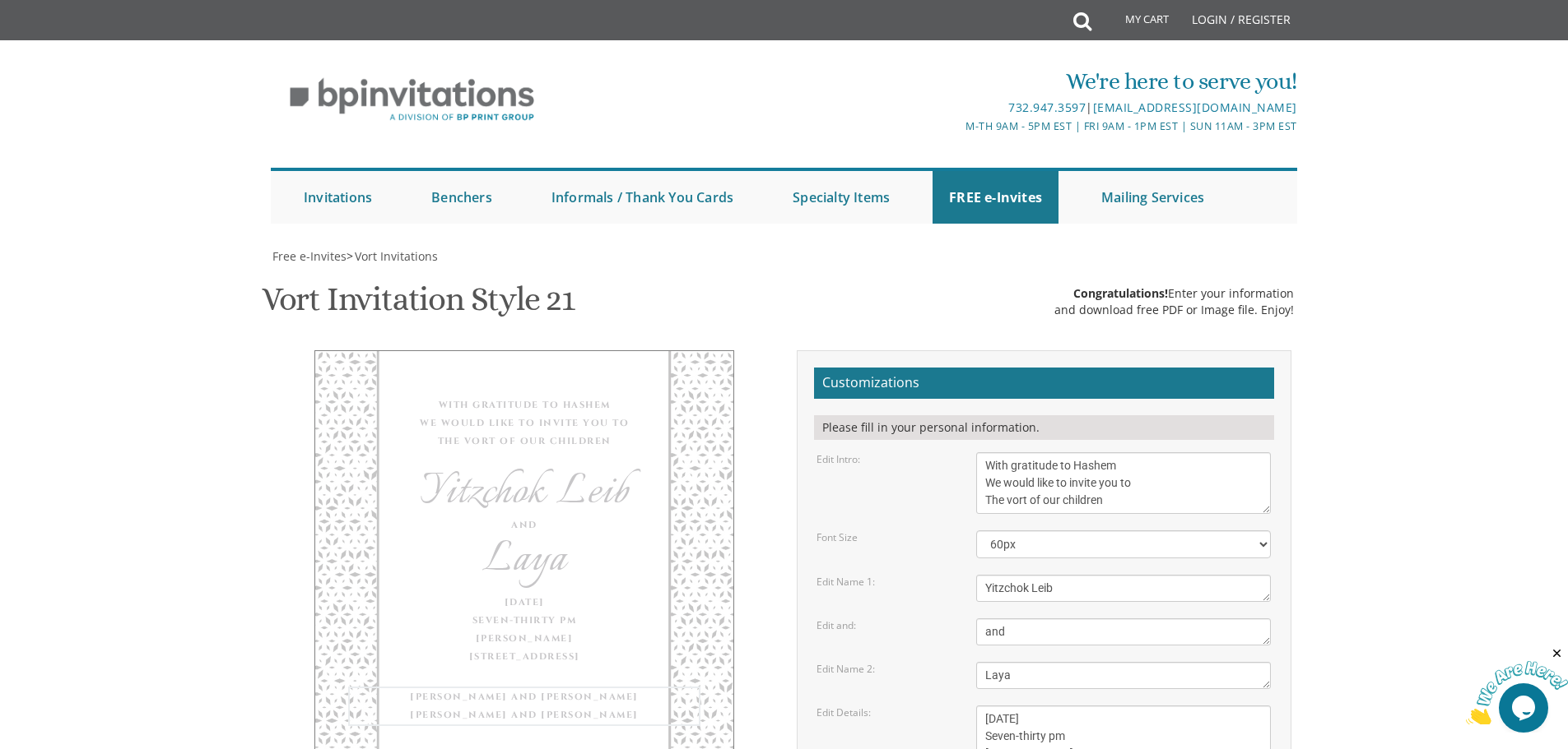
drag, startPoint x: 1124, startPoint y: 596, endPoint x: 982, endPoint y: 581, distance: 142.8
click at [1411, 496] on body "My Cart Total: View Cart Item(s) Submit My Cart Total: View Cart Item(s) Login …" at bounding box center [784, 728] width 1568 height 1456
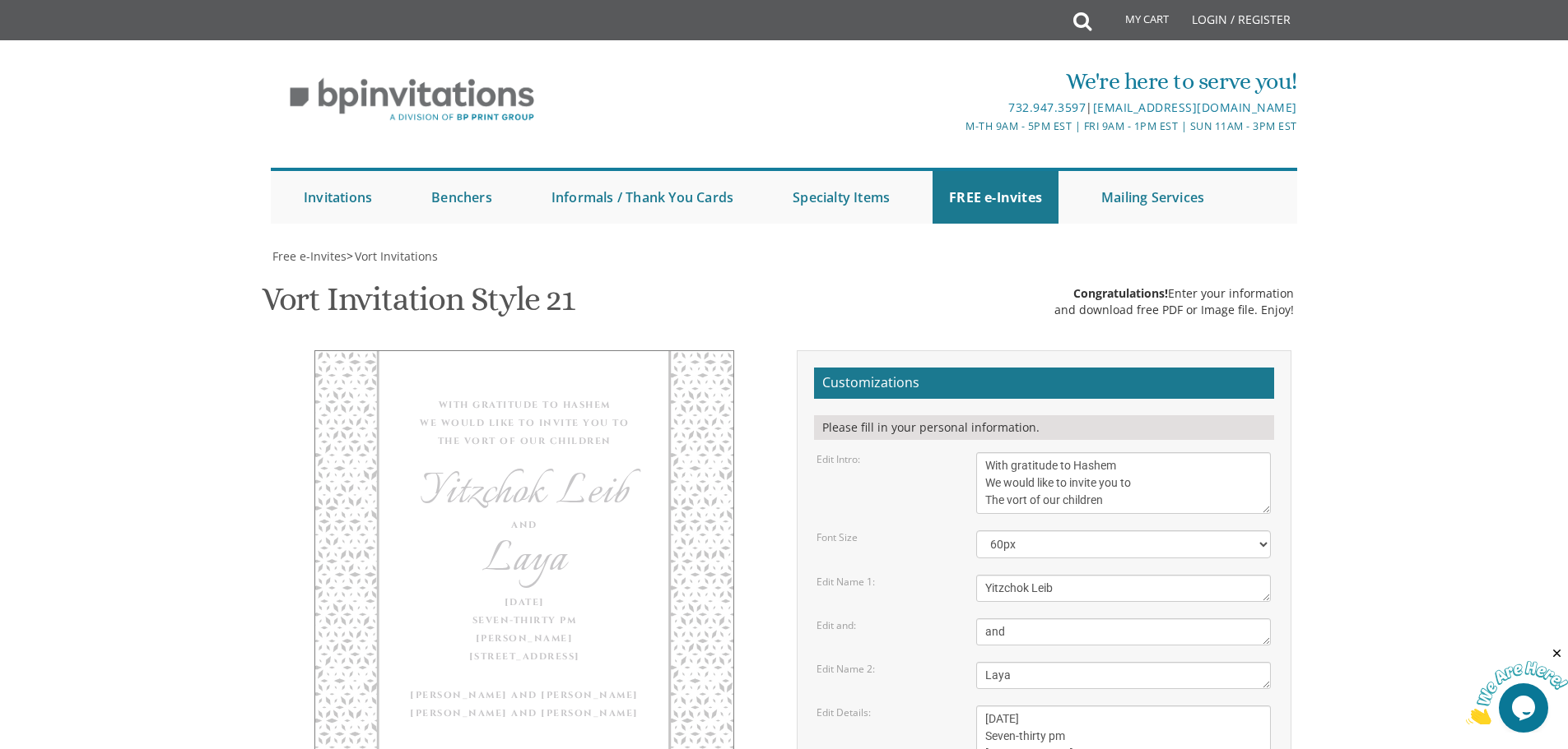
scroll to position [411, 0]
drag, startPoint x: 1016, startPoint y: 406, endPoint x: 984, endPoint y: 405, distance: 32.0
drag, startPoint x: 1014, startPoint y: 425, endPoint x: 989, endPoint y: 422, distance: 25.2
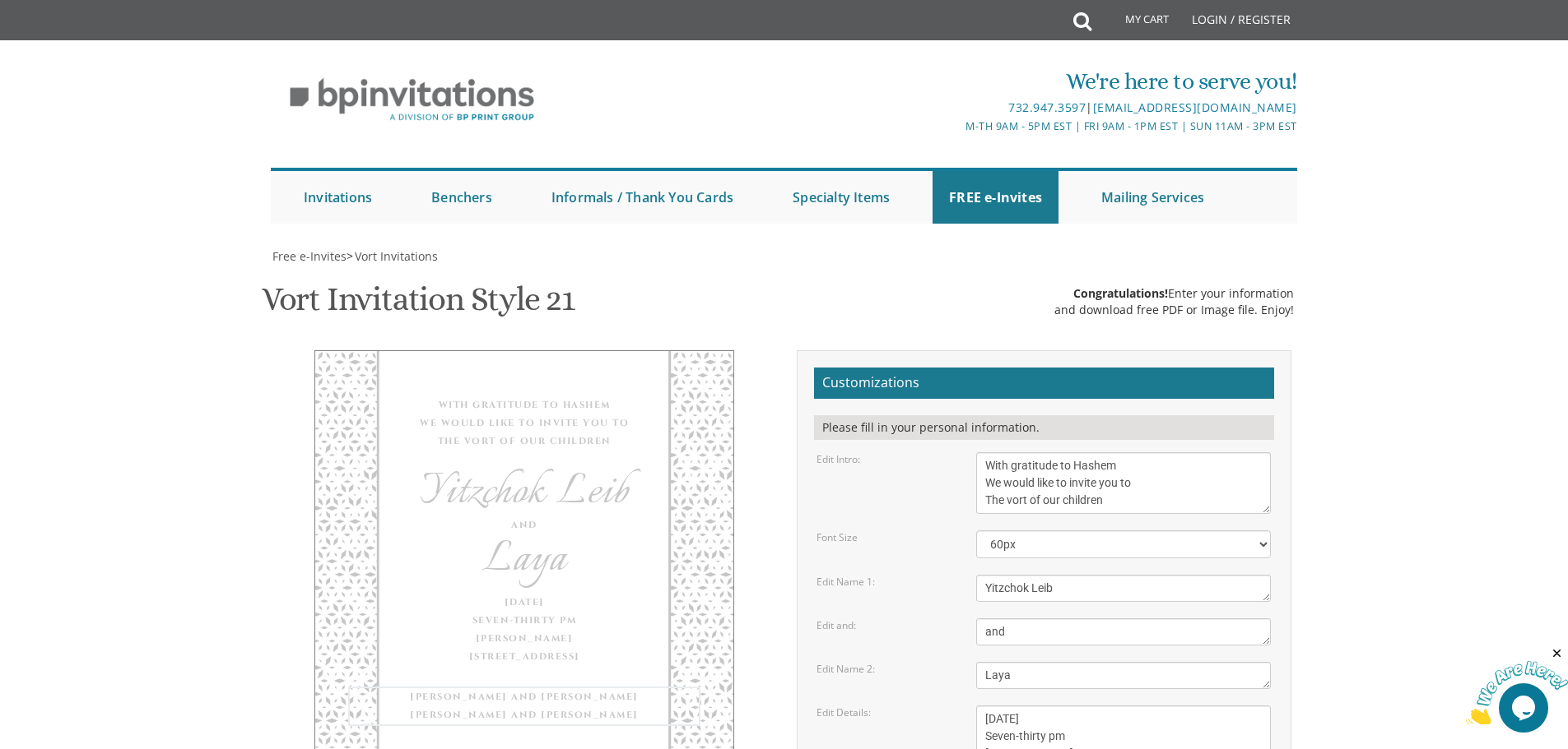
type textarea "R' [PERSON_NAME] ANd [PERSON_NAME] R' [PERSON_NAME] and [PERSON_NAME]"
click at [1448, 296] on body "My Cart Total: View Cart Item(s) Submit My Cart Total: View Cart Item(s) Login …" at bounding box center [784, 728] width 1568 height 1456
type input "[PERSON_NAME][EMAIL_ADDRESS][PERSON_NAME][DOMAIN_NAME]"
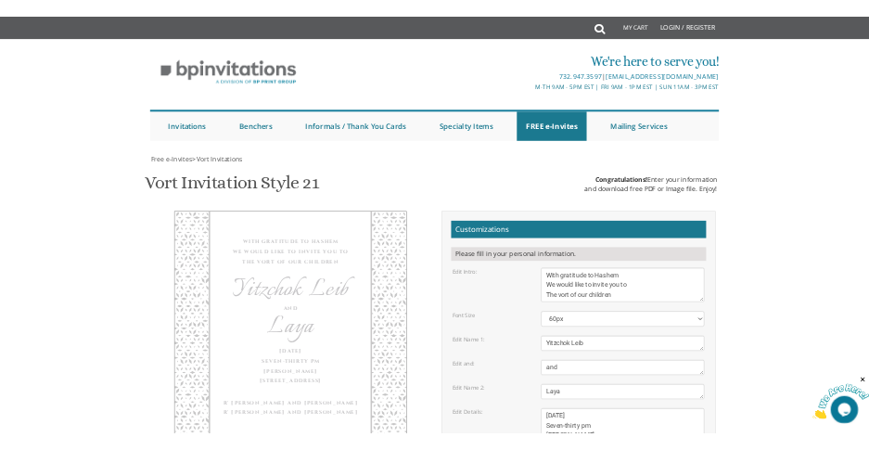
scroll to position [186, 0]
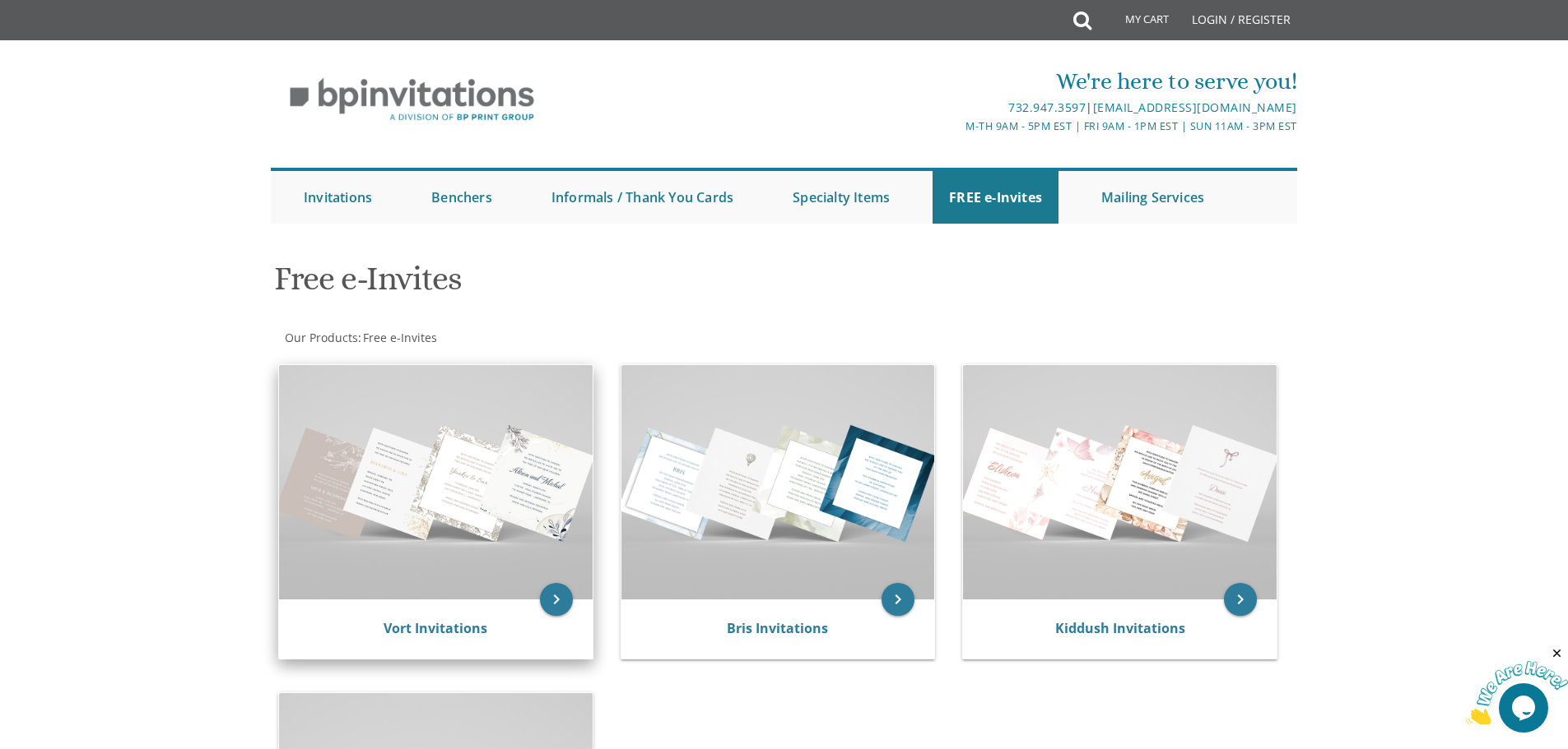
click at [510, 598] on img at bounding box center [436, 482] width 314 height 234
click at [544, 601] on icon "keyboard_arrow_right" at bounding box center [556, 599] width 33 height 33
click at [488, 520] on img at bounding box center [436, 482] width 314 height 234
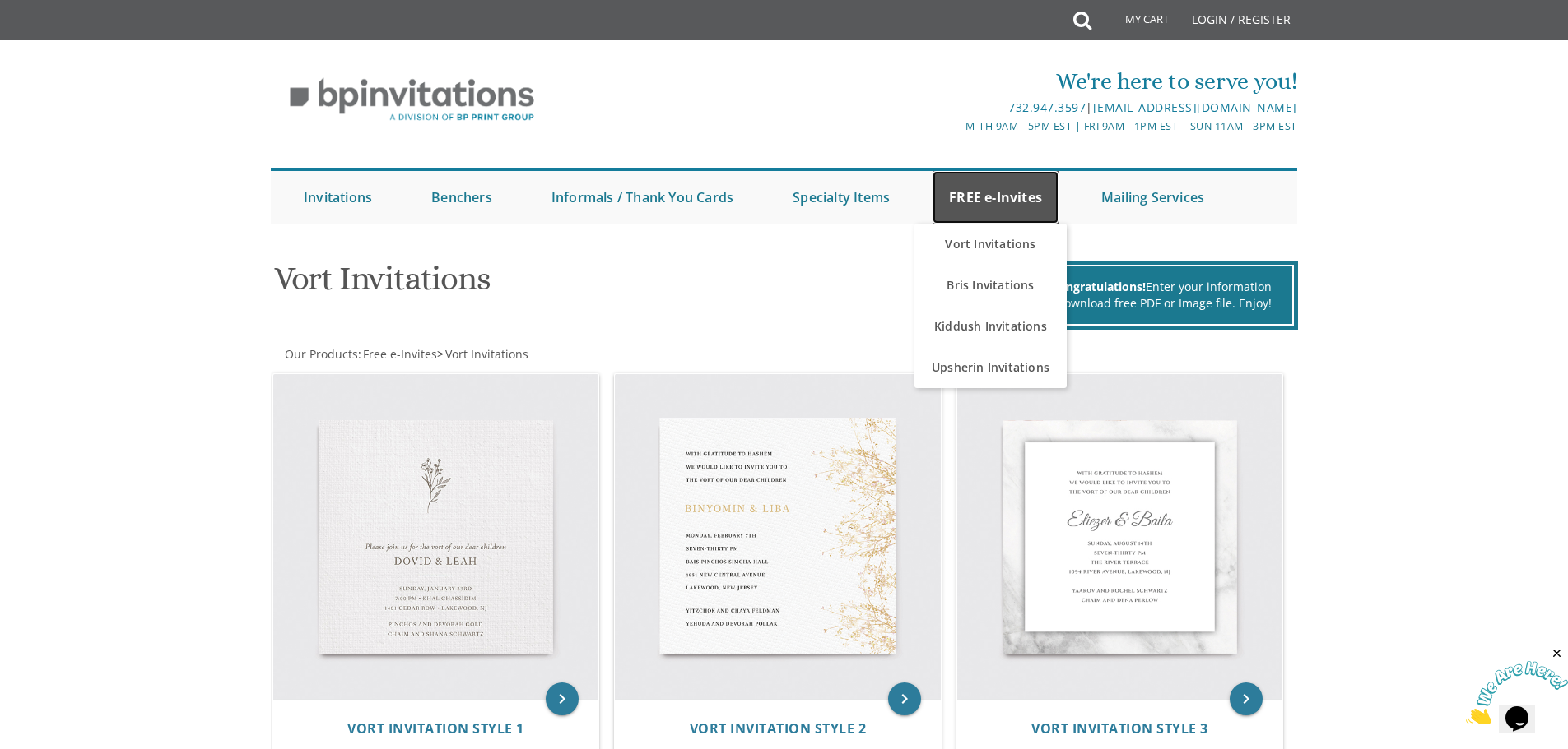
click at [991, 207] on link "FREE e-Invites" at bounding box center [995, 197] width 126 height 52
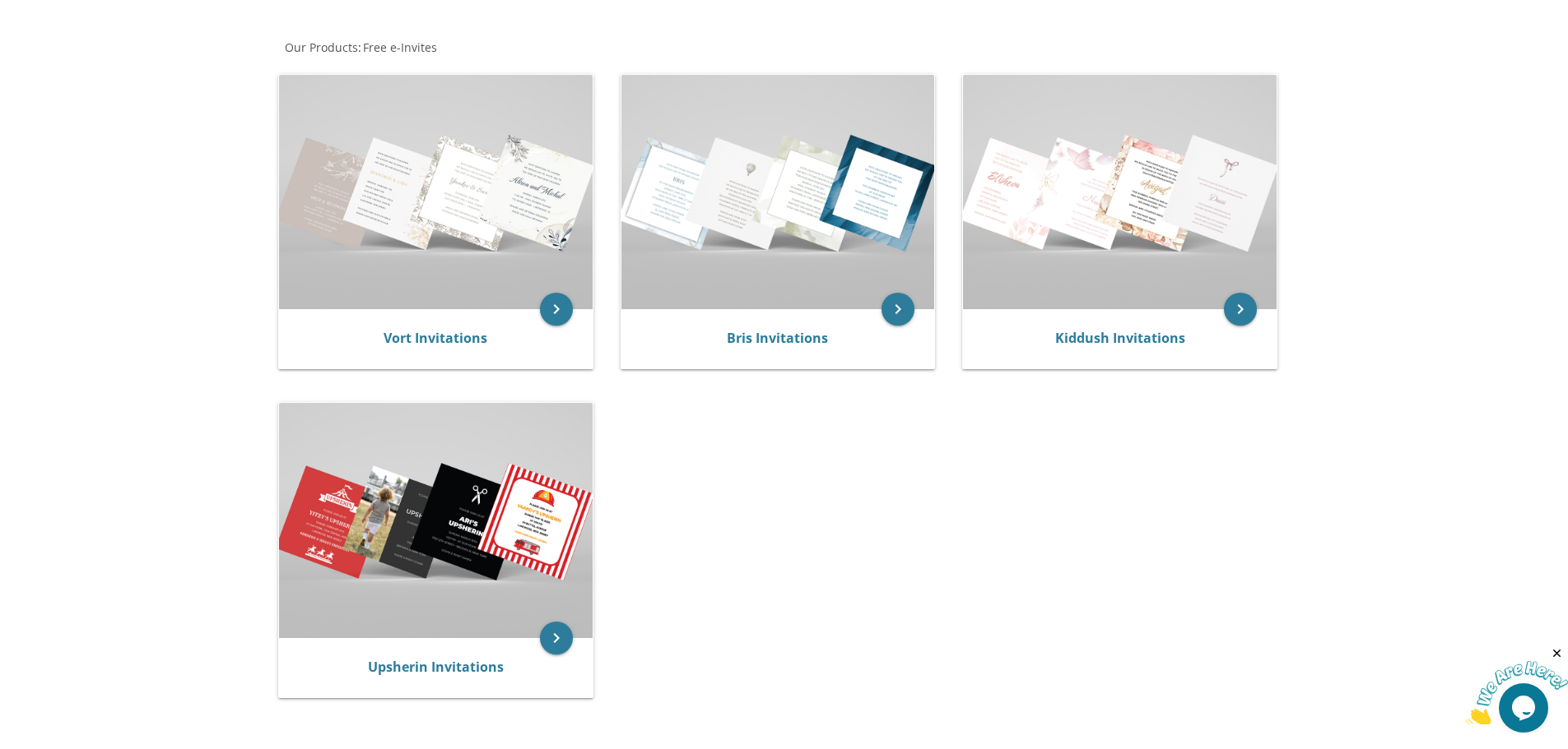
scroll to position [329, 0]
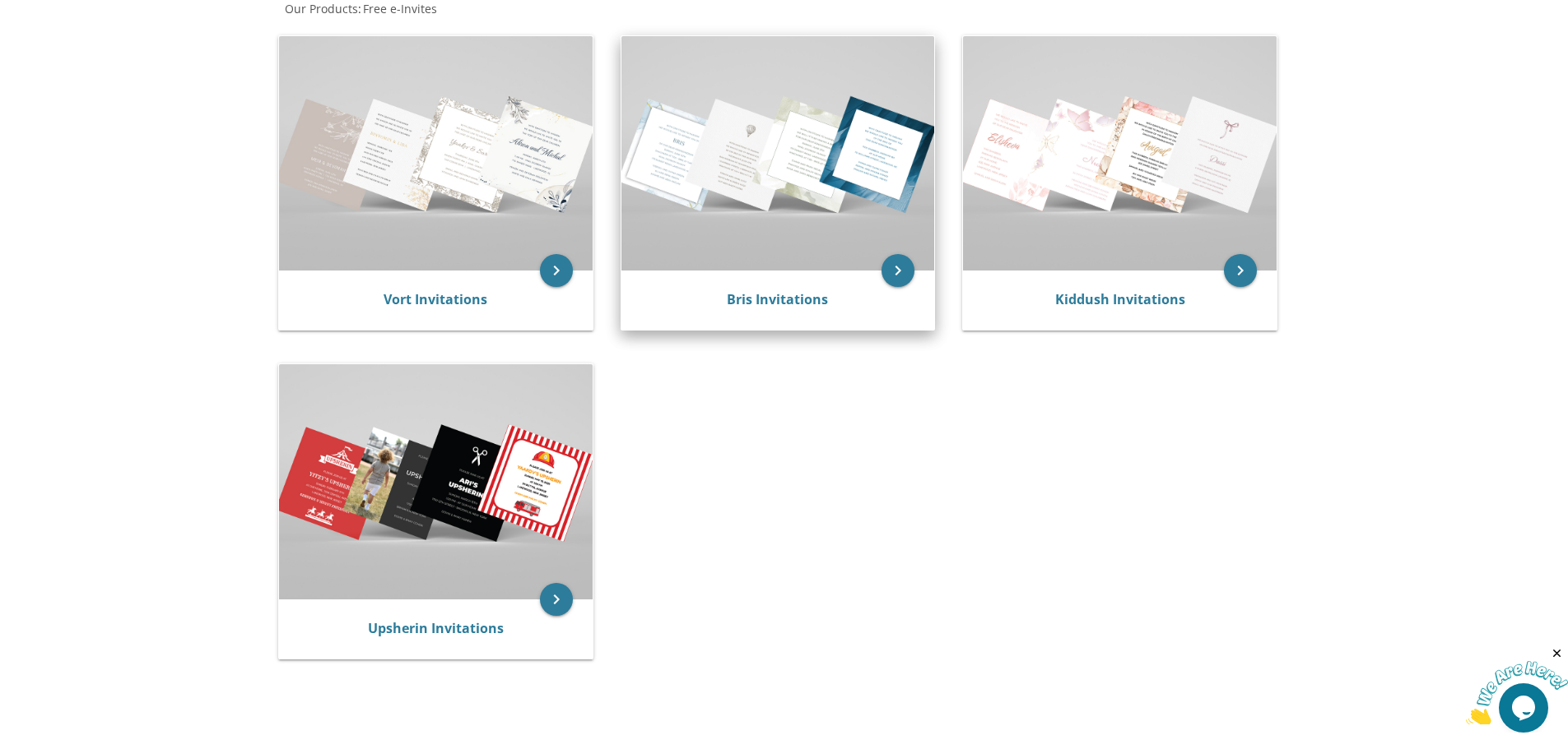
click at [762, 266] on img at bounding box center [779, 153] width 314 height 234
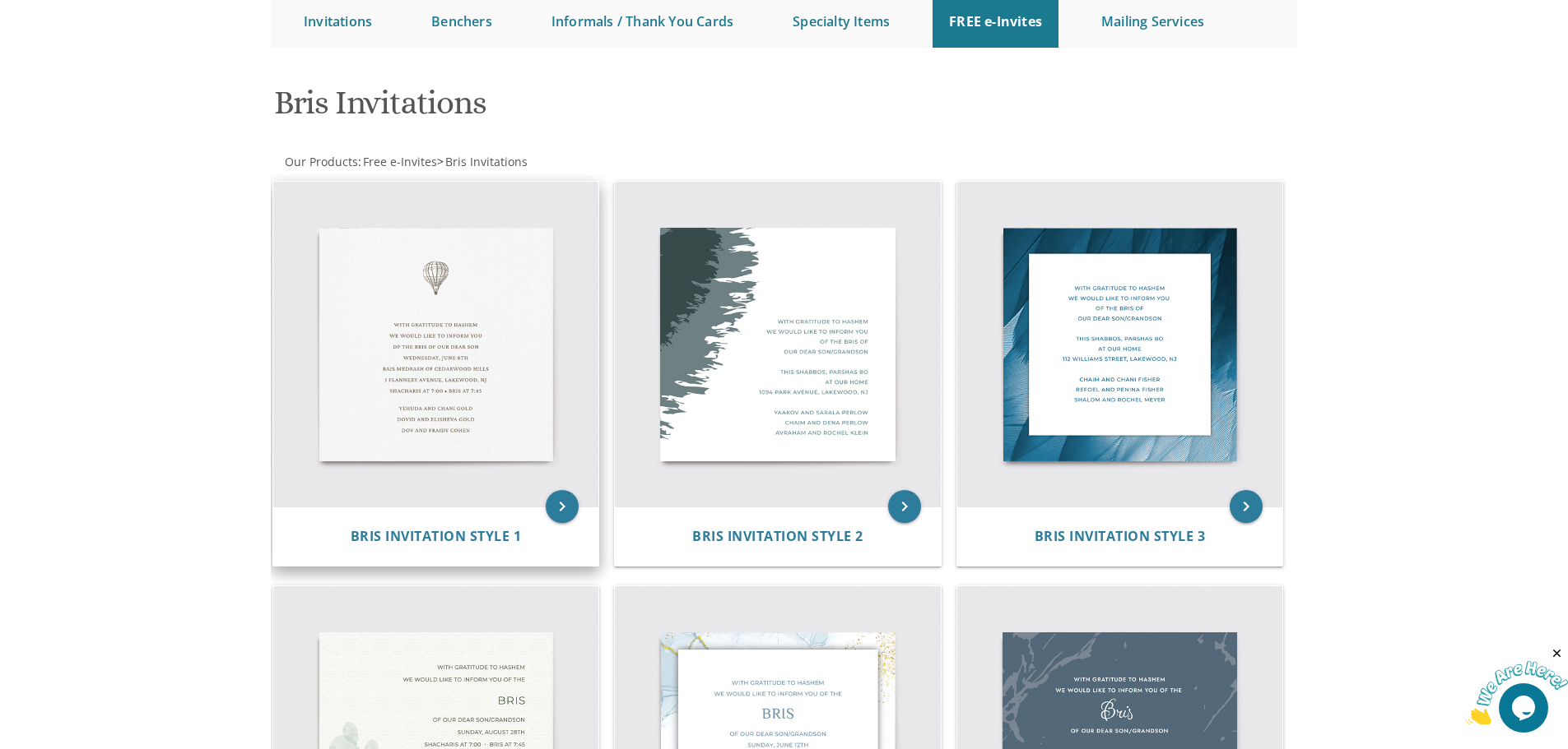
scroll to position [165, 0]
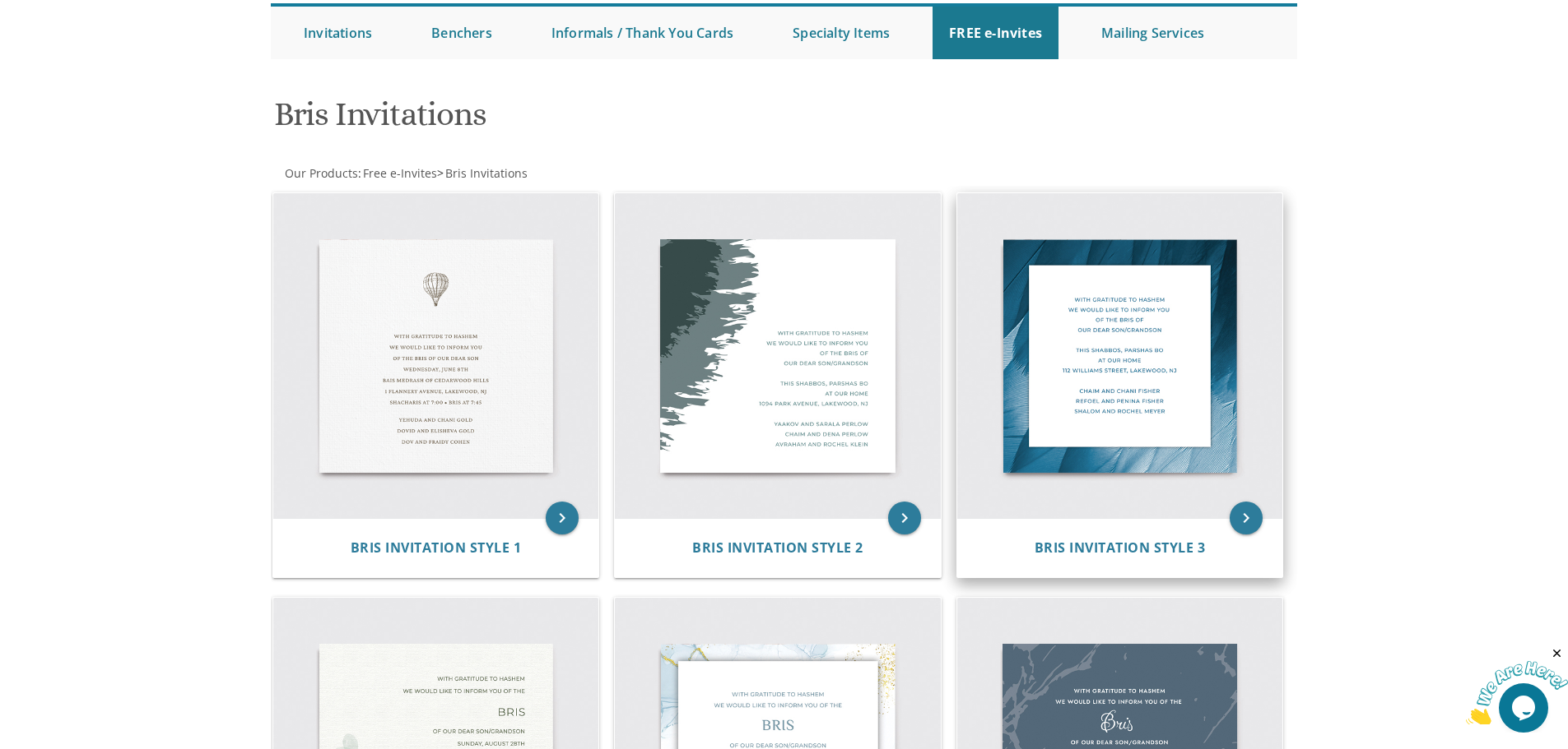
click at [1217, 334] on img at bounding box center [1119, 355] width 325 height 325
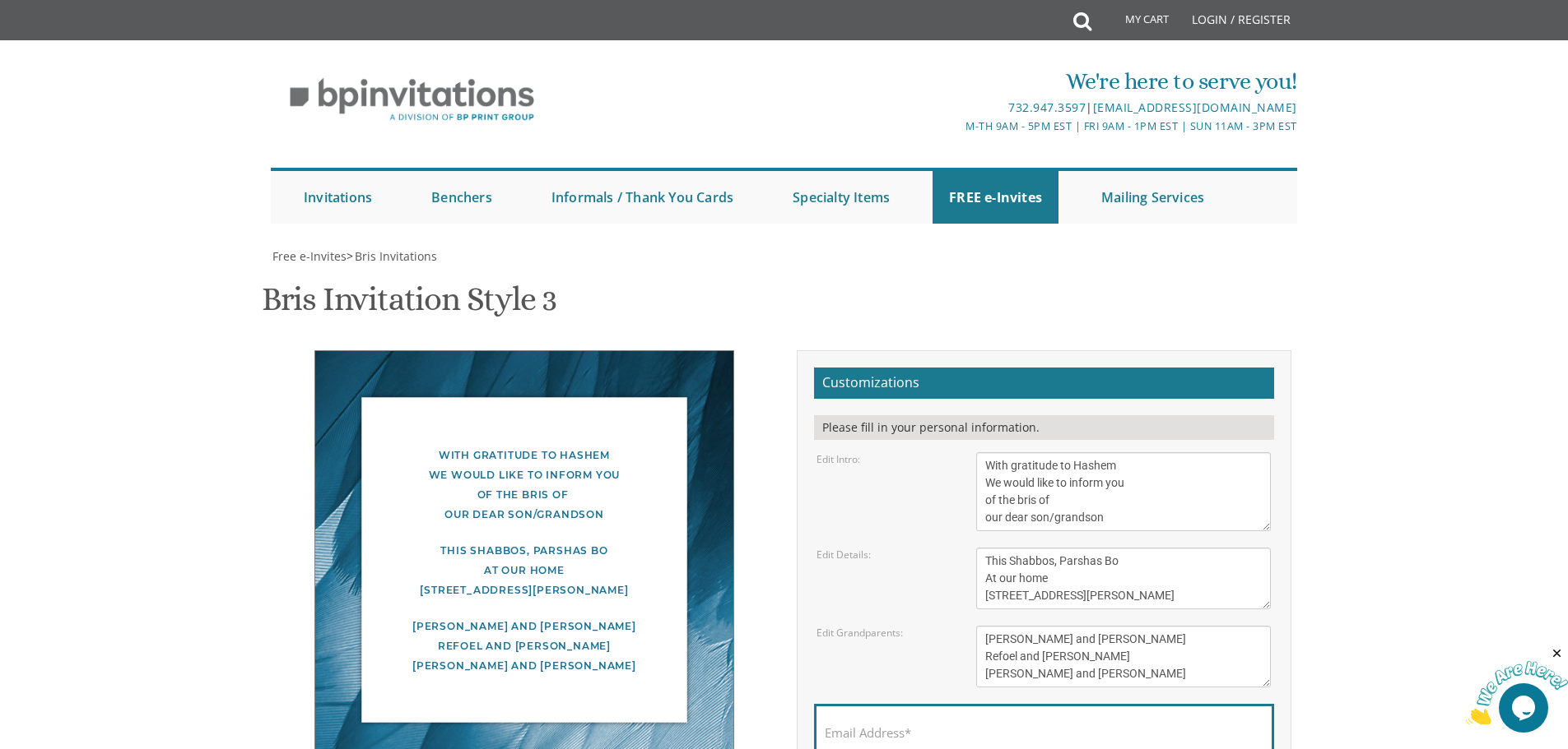
scroll to position [329, 0]
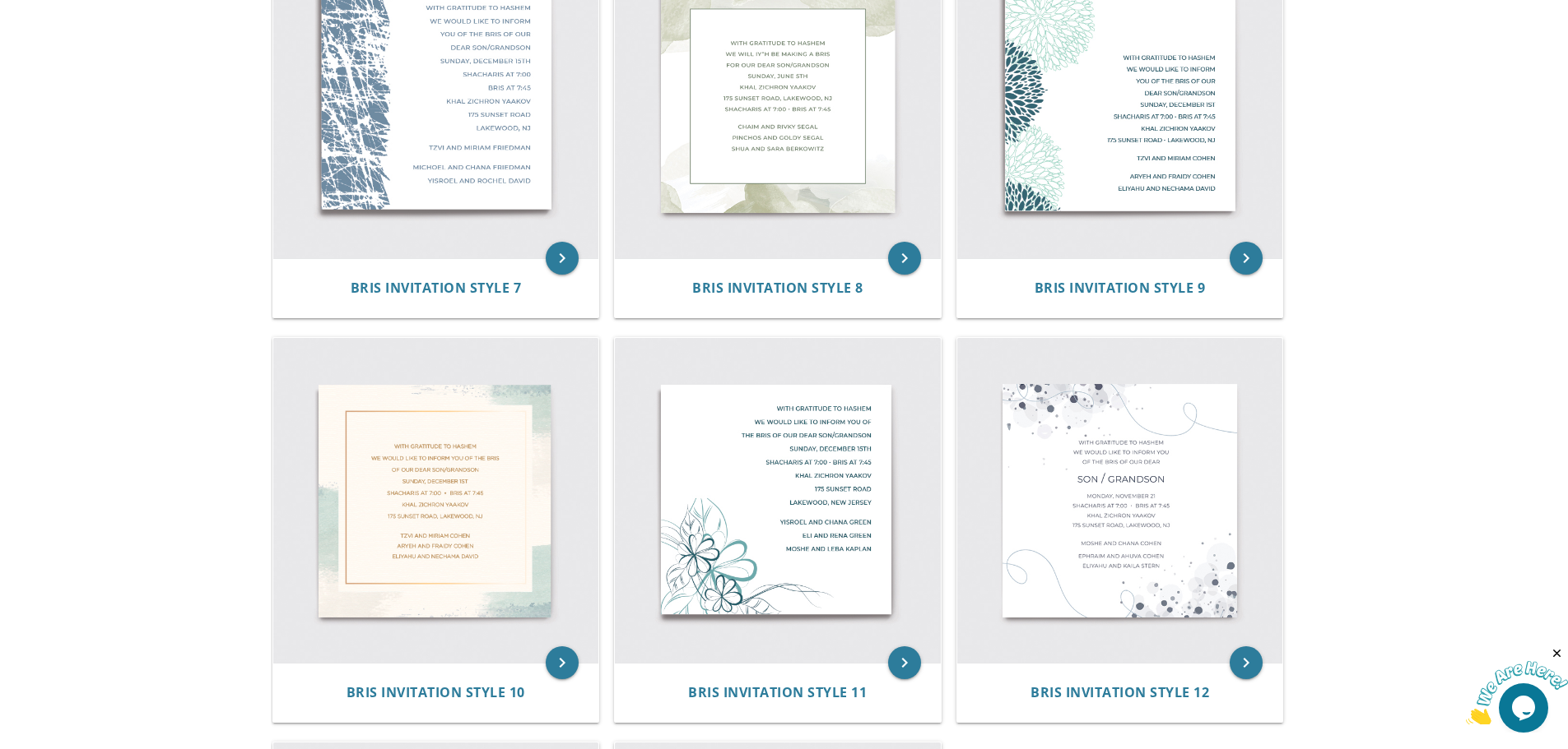
scroll to position [1563, 0]
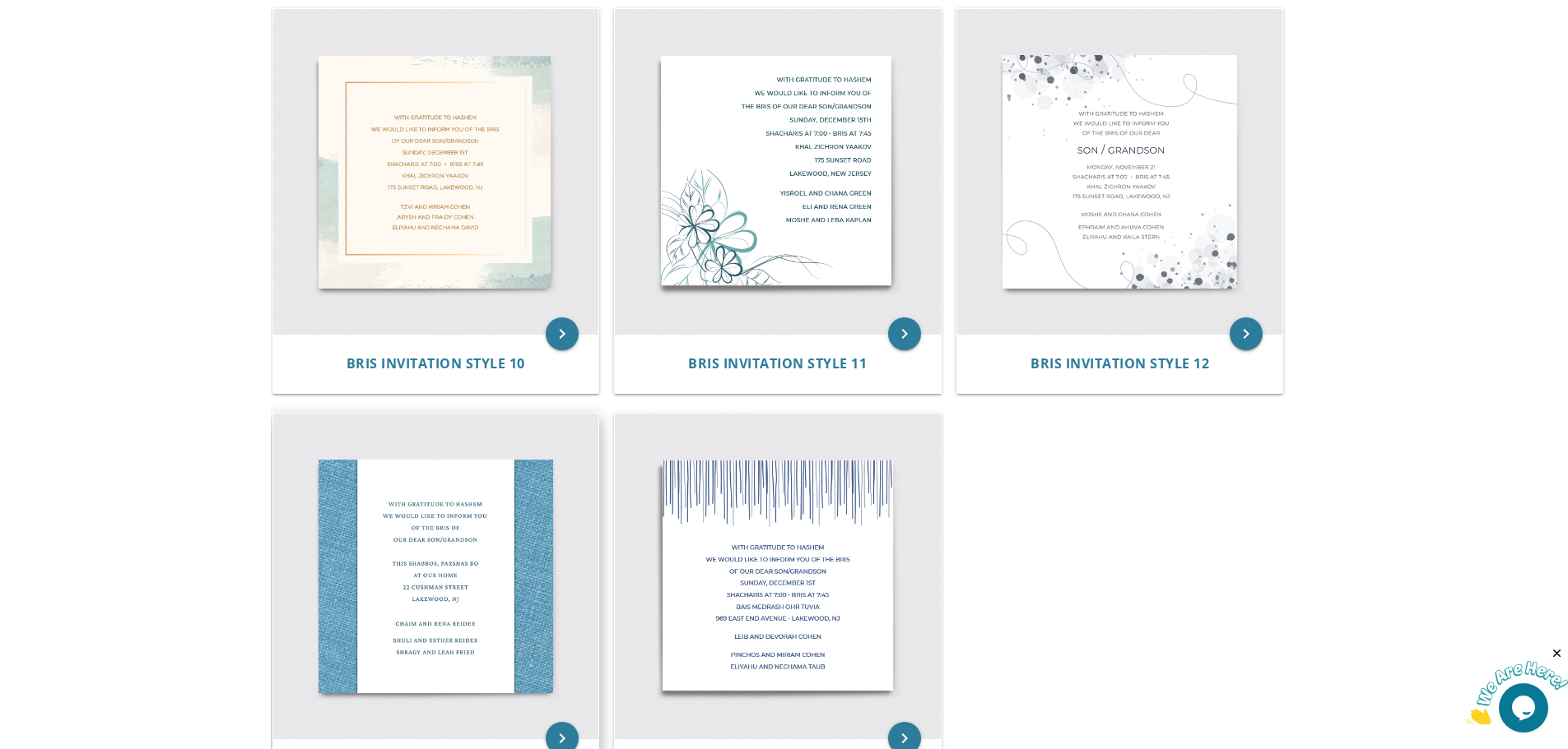
click at [483, 535] on img at bounding box center [435, 576] width 325 height 325
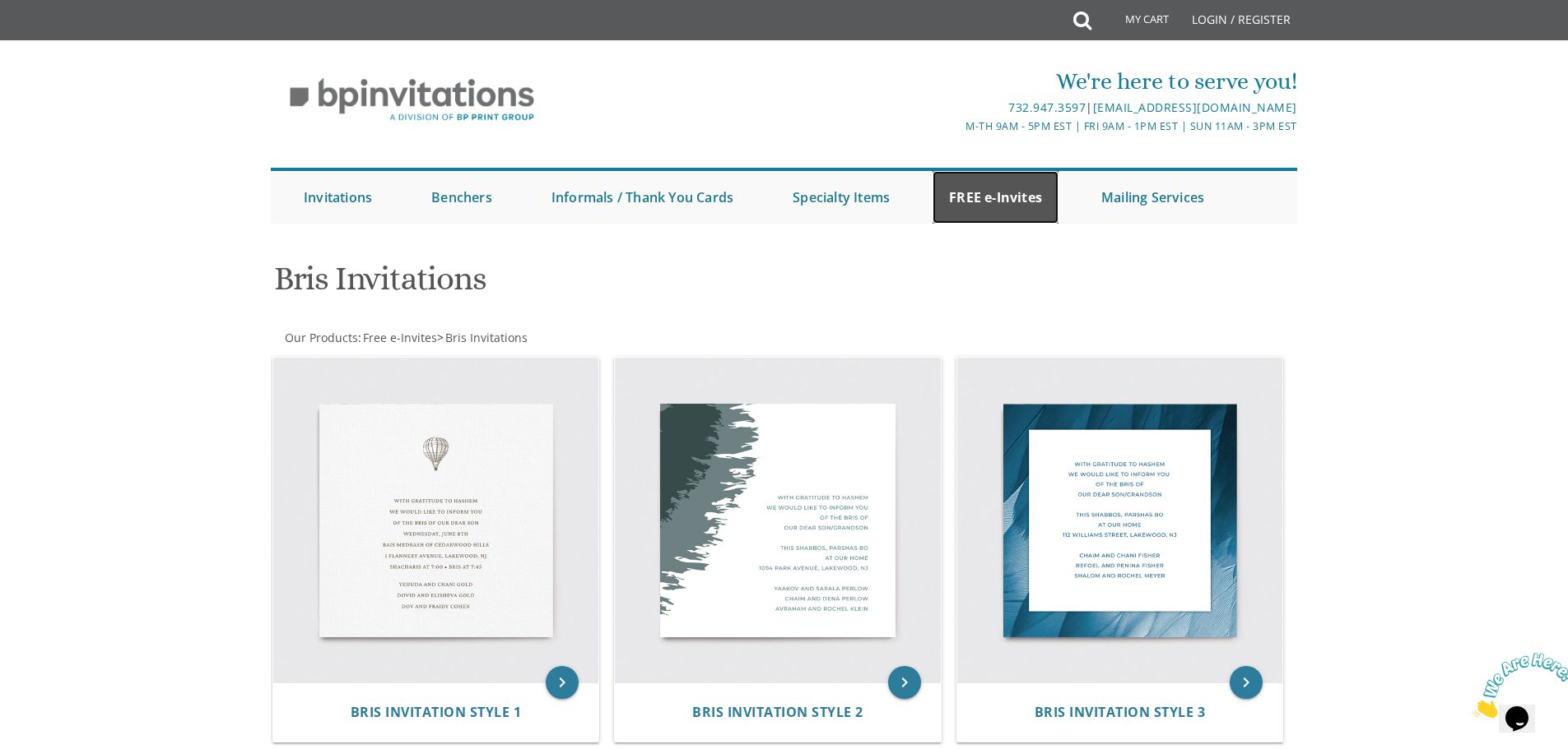
click at [1031, 191] on link "FREE e-Invites" at bounding box center [995, 197] width 126 height 52
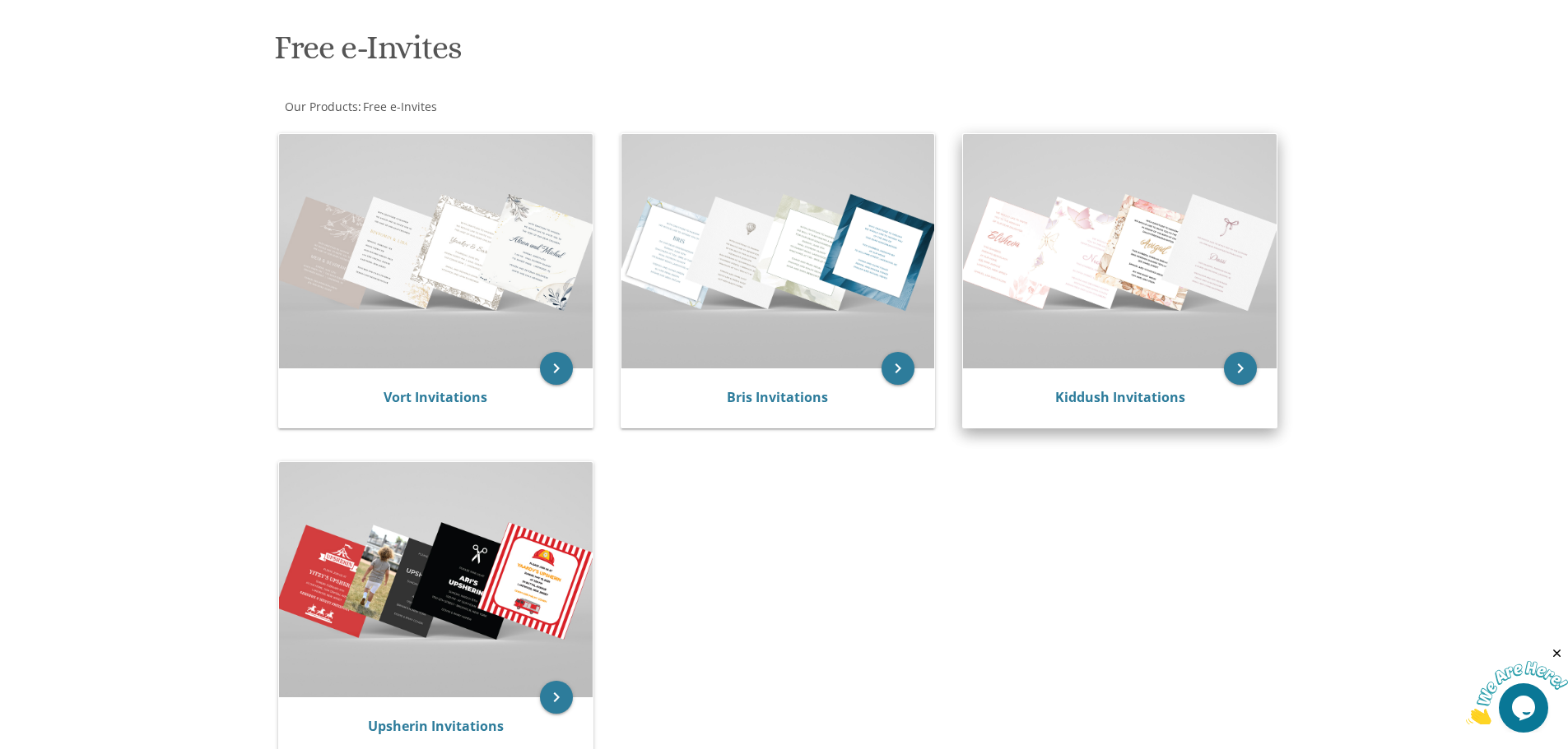
scroll to position [246, 0]
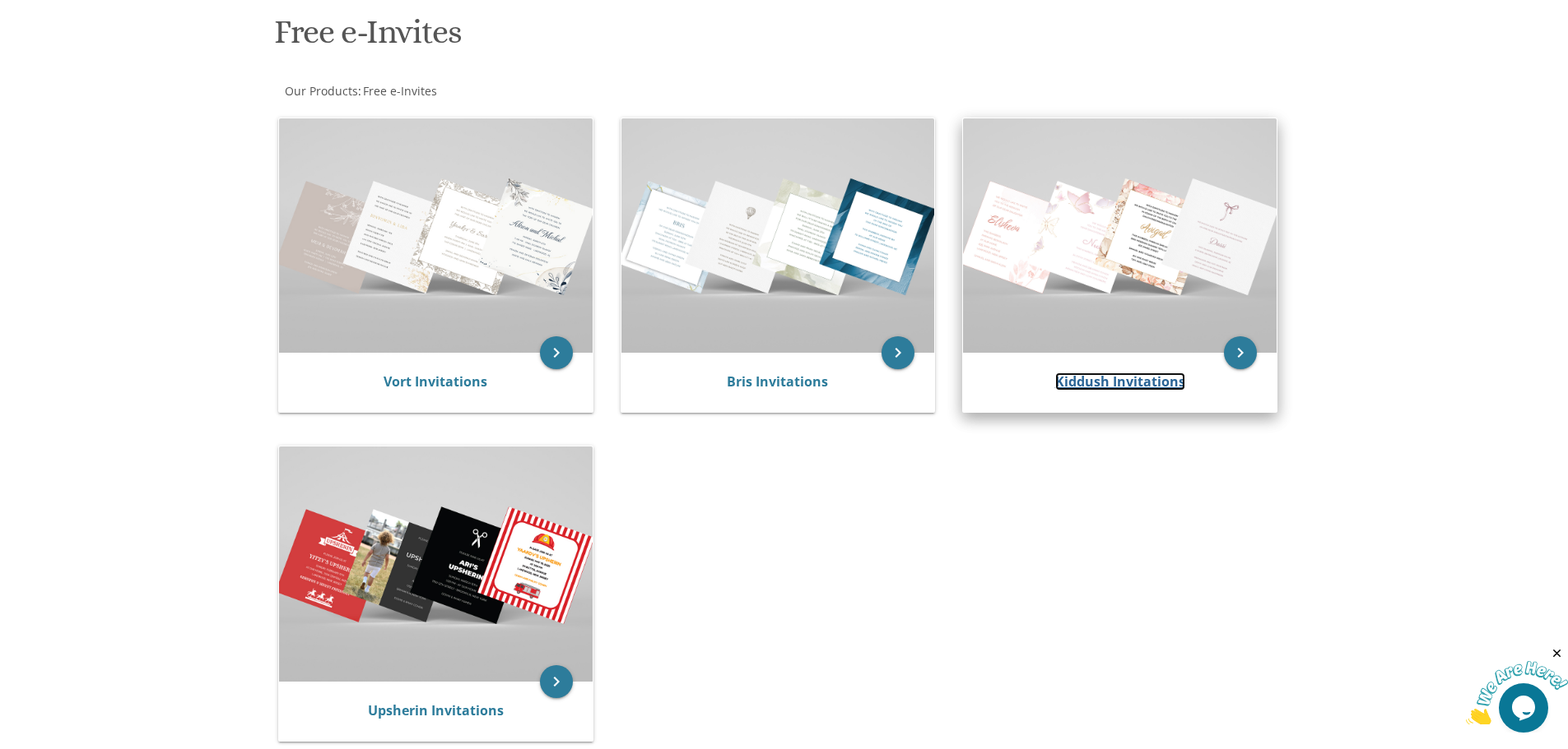
click at [1147, 380] on link "Kiddush Invitations" at bounding box center [1119, 381] width 130 height 18
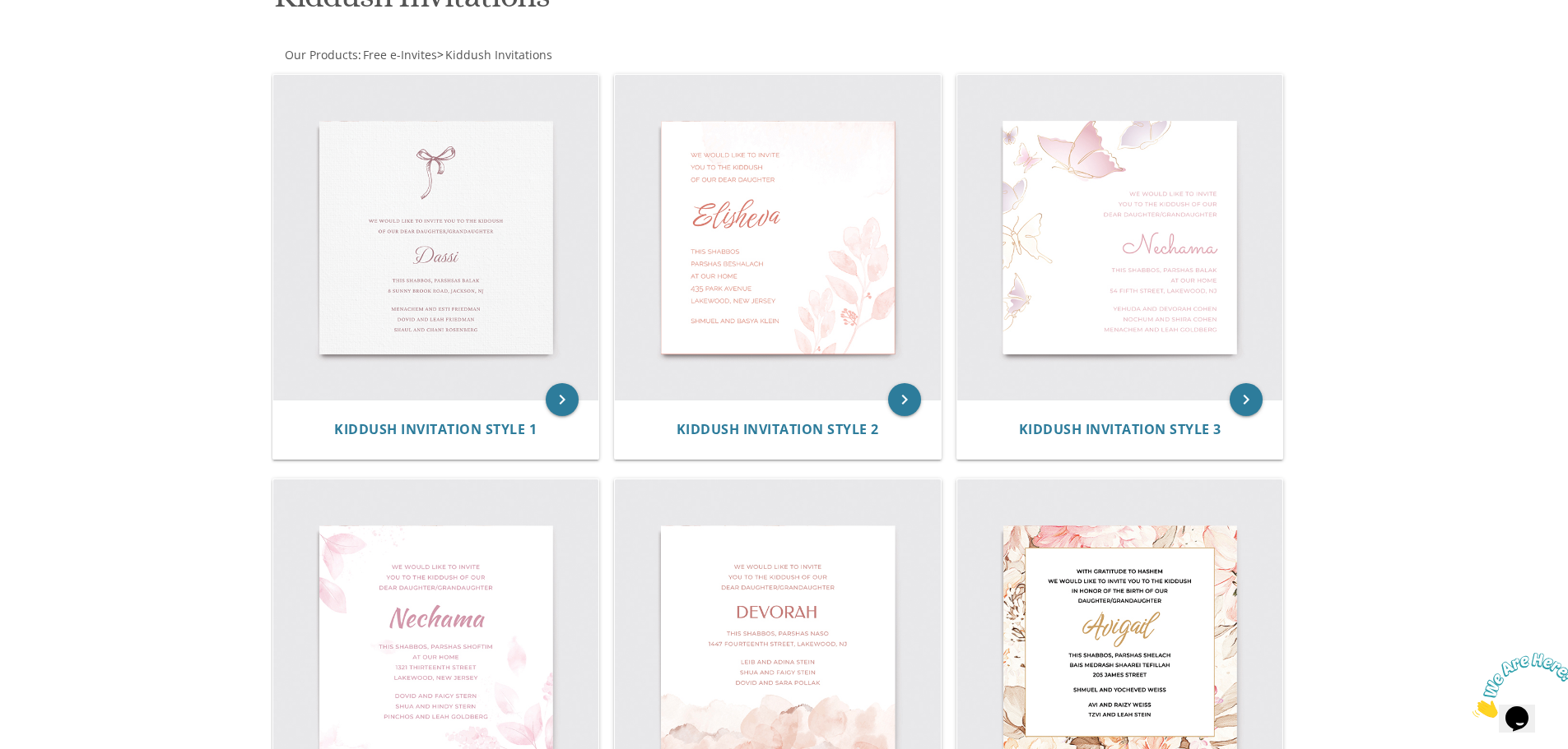
scroll to position [246, 0]
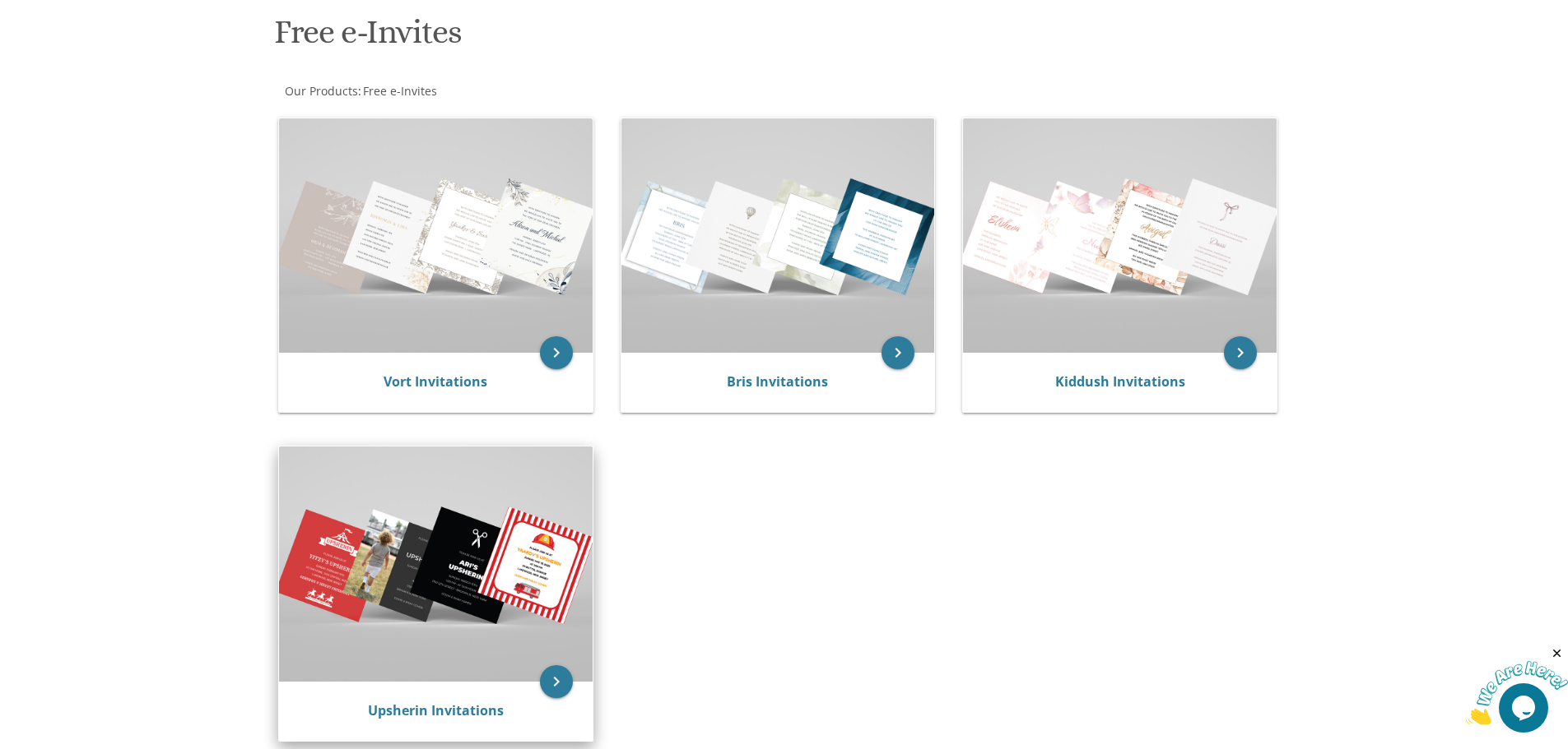
click at [350, 605] on img at bounding box center [436, 564] width 314 height 234
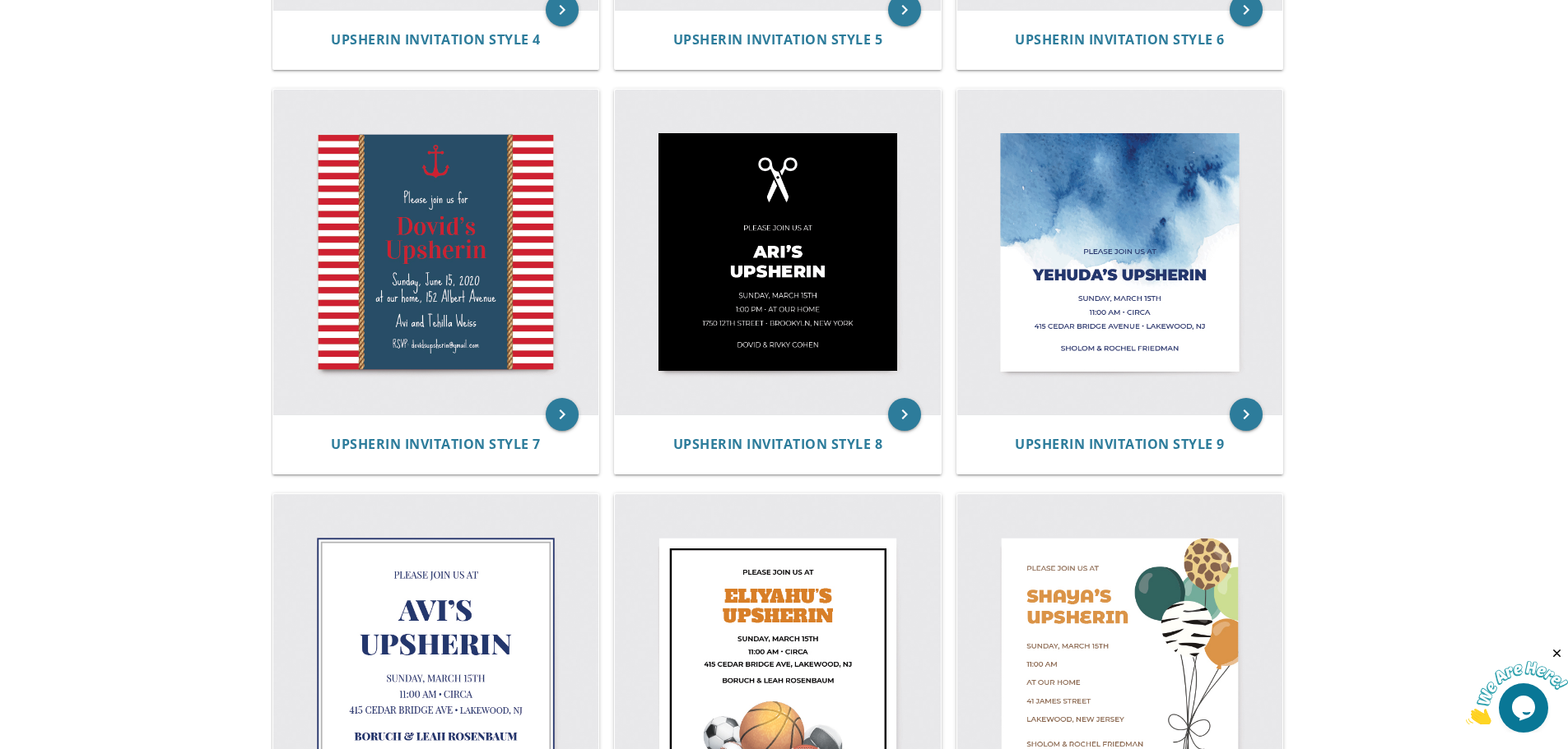
scroll to position [1151, 0]
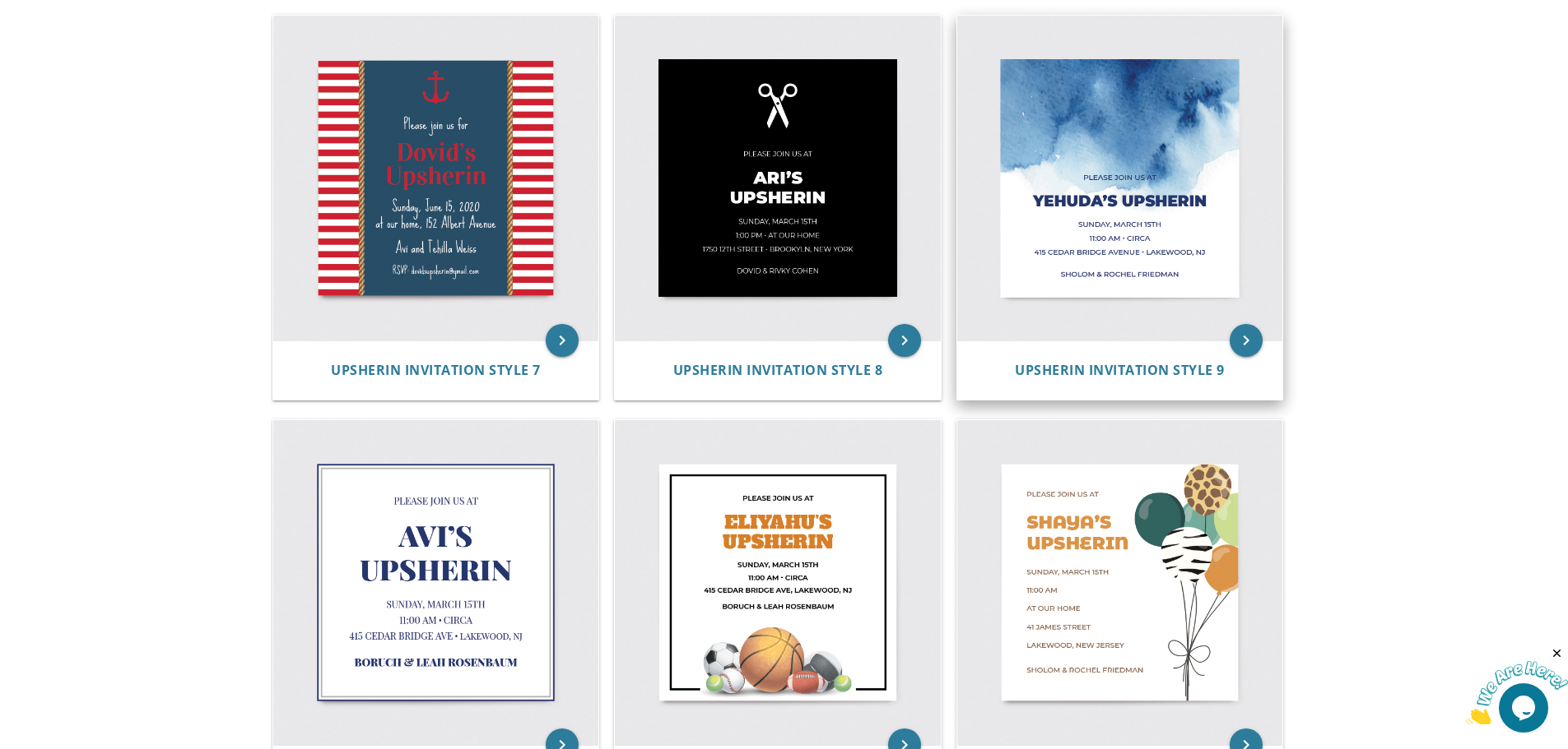
click at [1091, 215] on img at bounding box center [1119, 178] width 325 height 325
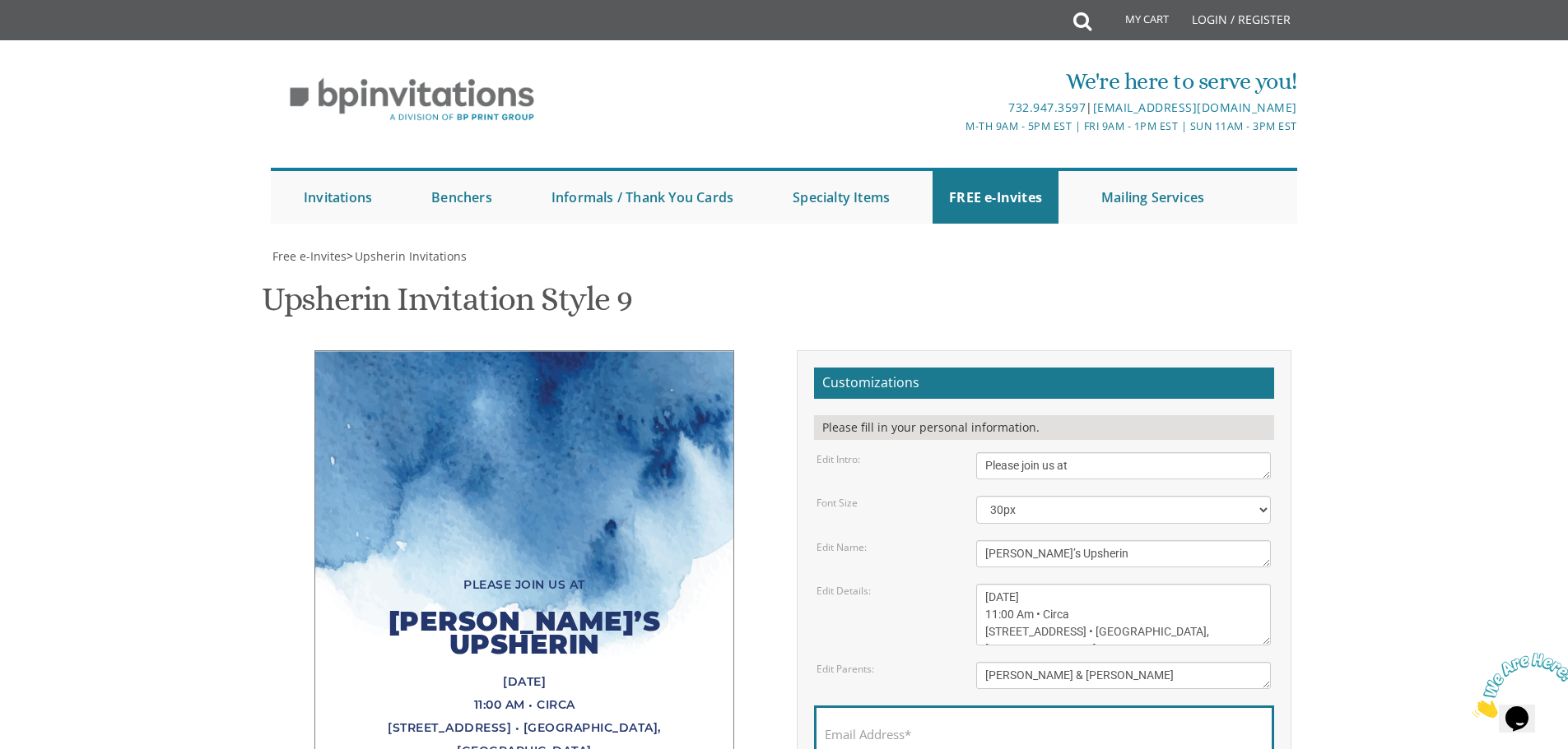
scroll to position [329, 0]
click at [1092, 452] on textarea "Please join us at" at bounding box center [1123, 465] width 294 height 27
click at [1101, 452] on textarea "Please join us at" at bounding box center [1123, 465] width 294 height 27
type textarea "Please join us at the lchaim of"
click at [1476, 213] on body "My Cart Total: View Cart Item(s) Submit My Cart Total: View Cart Item(s) Login …" at bounding box center [784, 650] width 1568 height 1300
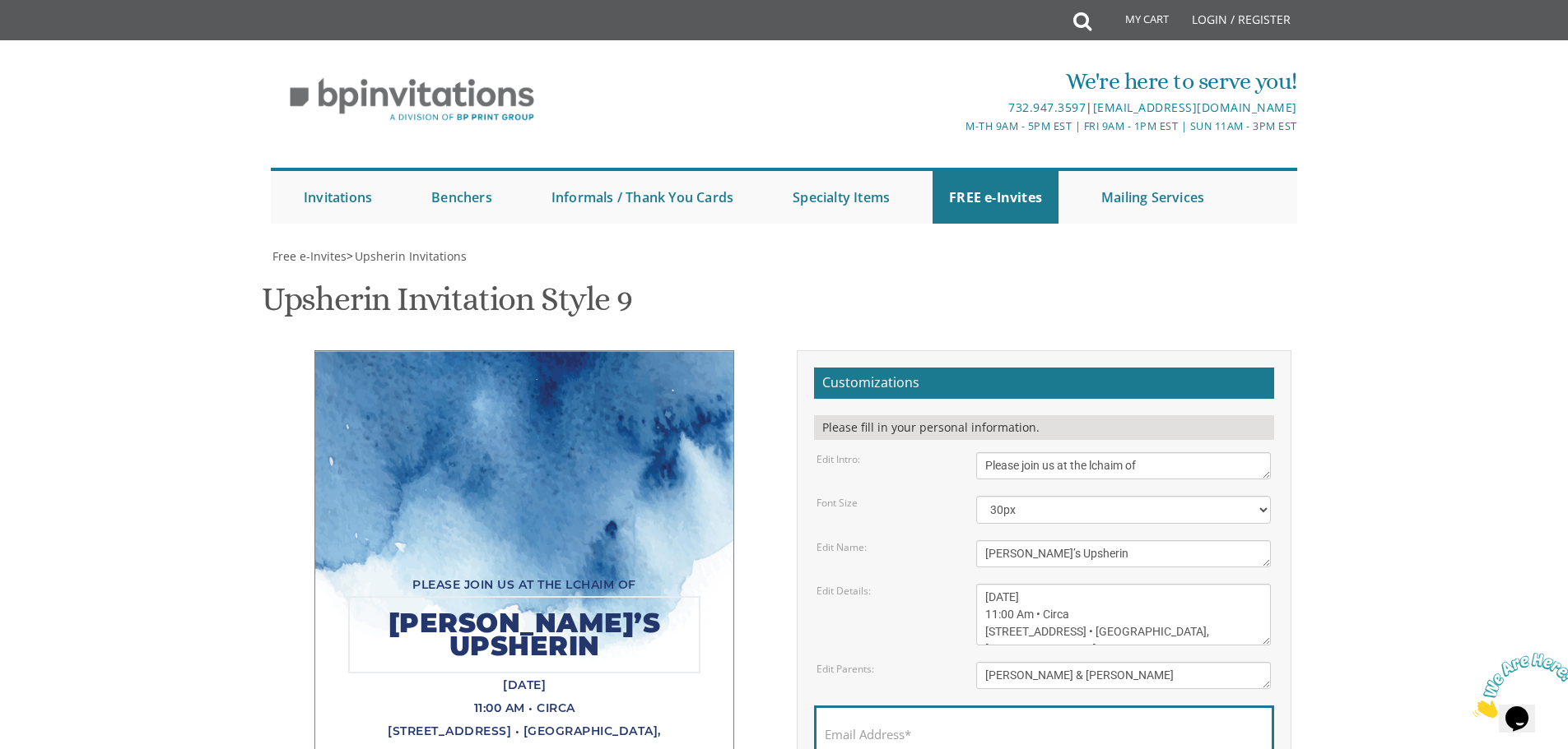
drag, startPoint x: 1099, startPoint y: 228, endPoint x: 975, endPoint y: 234, distance: 124.1
click at [975, 541] on div "Yehuda’s Upsherin" at bounding box center [1124, 554] width 319 height 27
type textarea "T"
type textarea "Yitzchok Leib & Laya"
click at [1369, 164] on body "My Cart Total: View Cart Item(s) Submit My Cart Total: View Cart Item(s) Login …" at bounding box center [784, 650] width 1568 height 1300
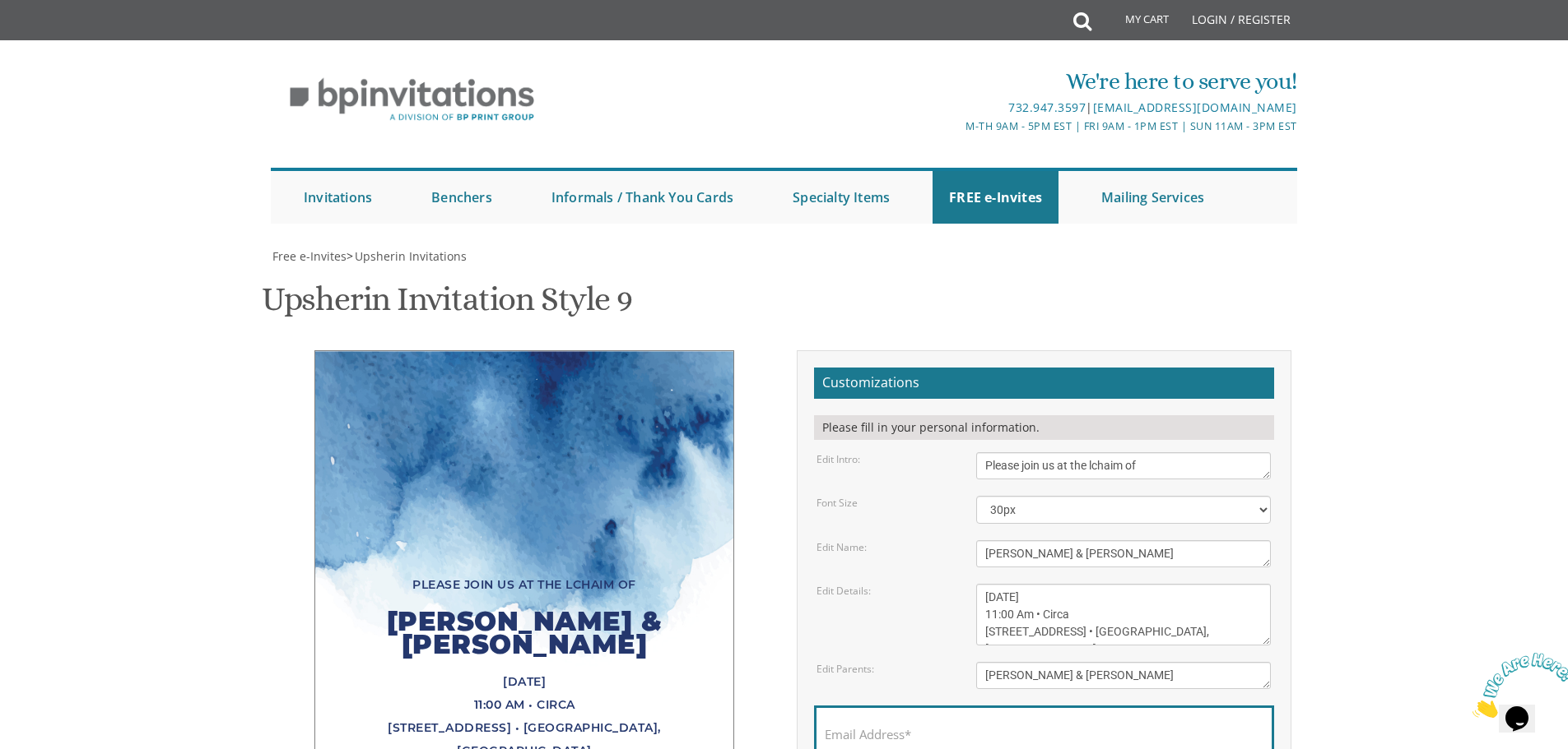
click at [1020, 584] on textarea "Sunday, March 15th 11:00 Am • Circa 415 Cedar Bridge Avenue • Lakewood, NJ" at bounding box center [1123, 615] width 294 height 62
drag, startPoint x: 1023, startPoint y: 269, endPoint x: 981, endPoint y: 273, distance: 42.2
click at [981, 584] on textarea "Sunday, March 15th 11:00 Am • Circa 415 Cedar Bridge Avenue • Lakewood, NJ" at bounding box center [1123, 615] width 294 height 62
drag, startPoint x: 1065, startPoint y: 276, endPoint x: 1035, endPoint y: 269, distance: 30.8
click at [1035, 584] on textarea "Sunday, March 15th 11:00 Am • Circa 415 Cedar Bridge Avenue • Lakewood, NJ" at bounding box center [1123, 615] width 294 height 62
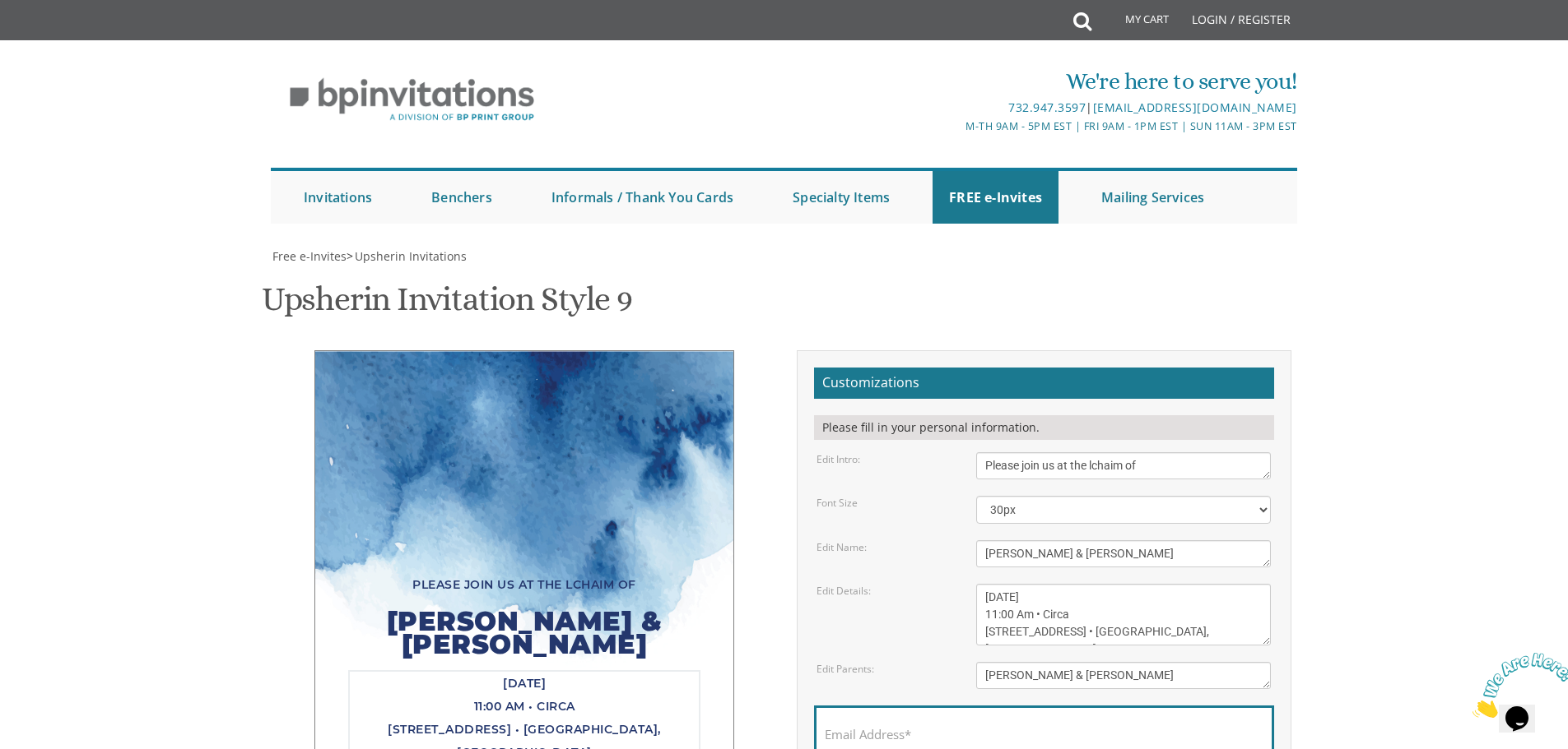
drag, startPoint x: 1102, startPoint y: 272, endPoint x: 1093, endPoint y: 269, distance: 9.5
click at [1093, 584] on textarea "Sunday, March 15th 11:00 Am • Circa 415 Cedar Bridge Avenue • Lakewood, NJ" at bounding box center [1123, 615] width 294 height 62
click at [1092, 584] on textarea "Sunday, March 15th 11:00 Am • Circa 415 Cedar Bridge Avenue • Lakewood, NJ" at bounding box center [1123, 615] width 294 height 62
click at [986, 584] on textarea "Sunday, March 15th 11:00 Am • Circa 415 Cedar Bridge Avenue • Lakewood, NJ" at bounding box center [1123, 615] width 294 height 62
drag, startPoint x: 996, startPoint y: 285, endPoint x: 984, endPoint y: 285, distance: 12.0
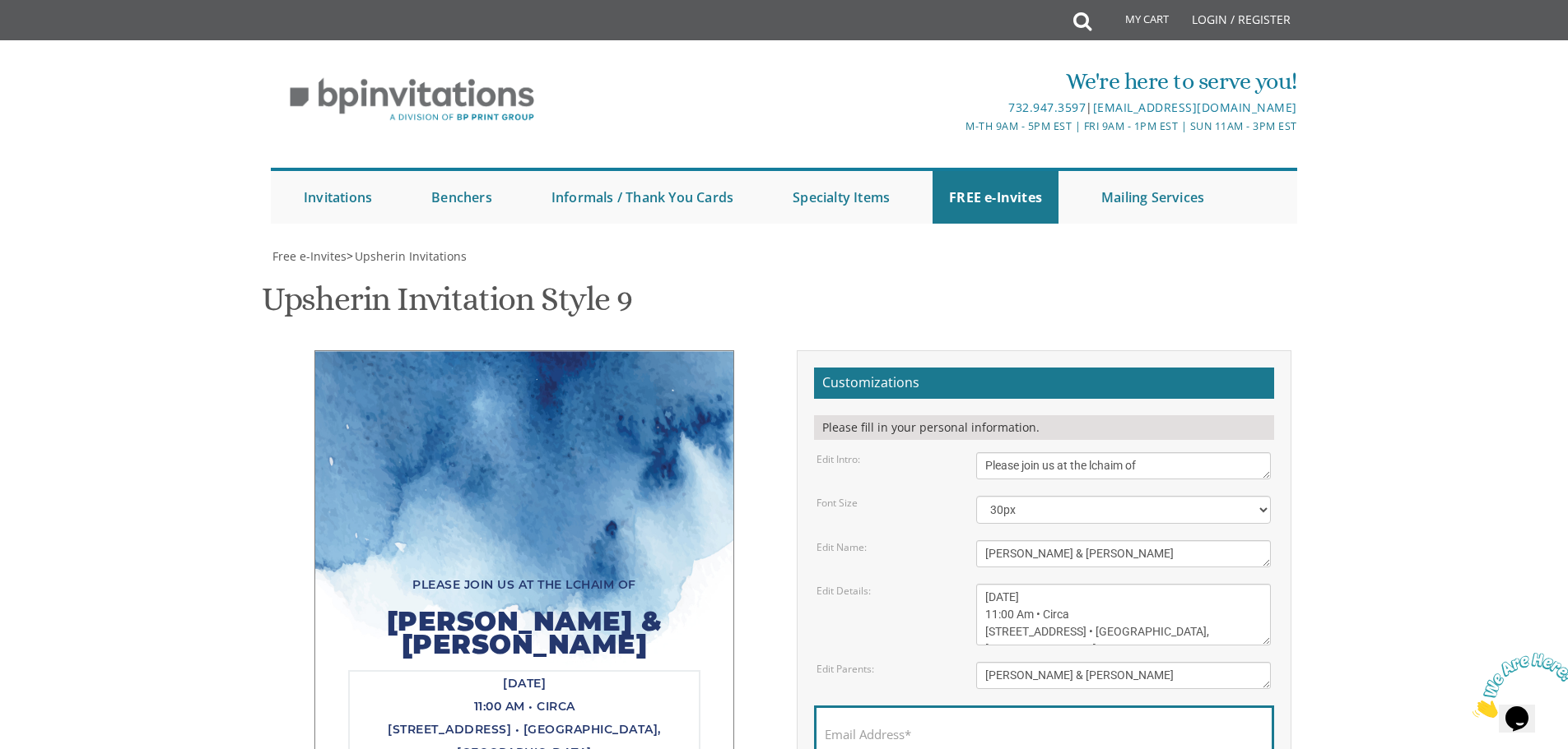
click at [984, 584] on textarea "Sunday, March 15th 11:00 Am • Circa 415 Cedar Bridge Avenue • Lakewood, NJ" at bounding box center [1123, 615] width 294 height 62
drag, startPoint x: 1024, startPoint y: 289, endPoint x: 1009, endPoint y: 287, distance: 15.1
click at [1009, 584] on textarea "Sunday, March 15th 11:00 Am • Circa 415 Cedar Bridge Avenue • Lakewood, NJ" at bounding box center [1123, 615] width 294 height 62
click at [1062, 584] on textarea "Sunday, March 15th 11:00 Am • Circa 415 Cedar Bridge Avenue • Lakewood, NJ" at bounding box center [1123, 615] width 294 height 62
drag, startPoint x: 1067, startPoint y: 285, endPoint x: 1031, endPoint y: 287, distance: 36.1
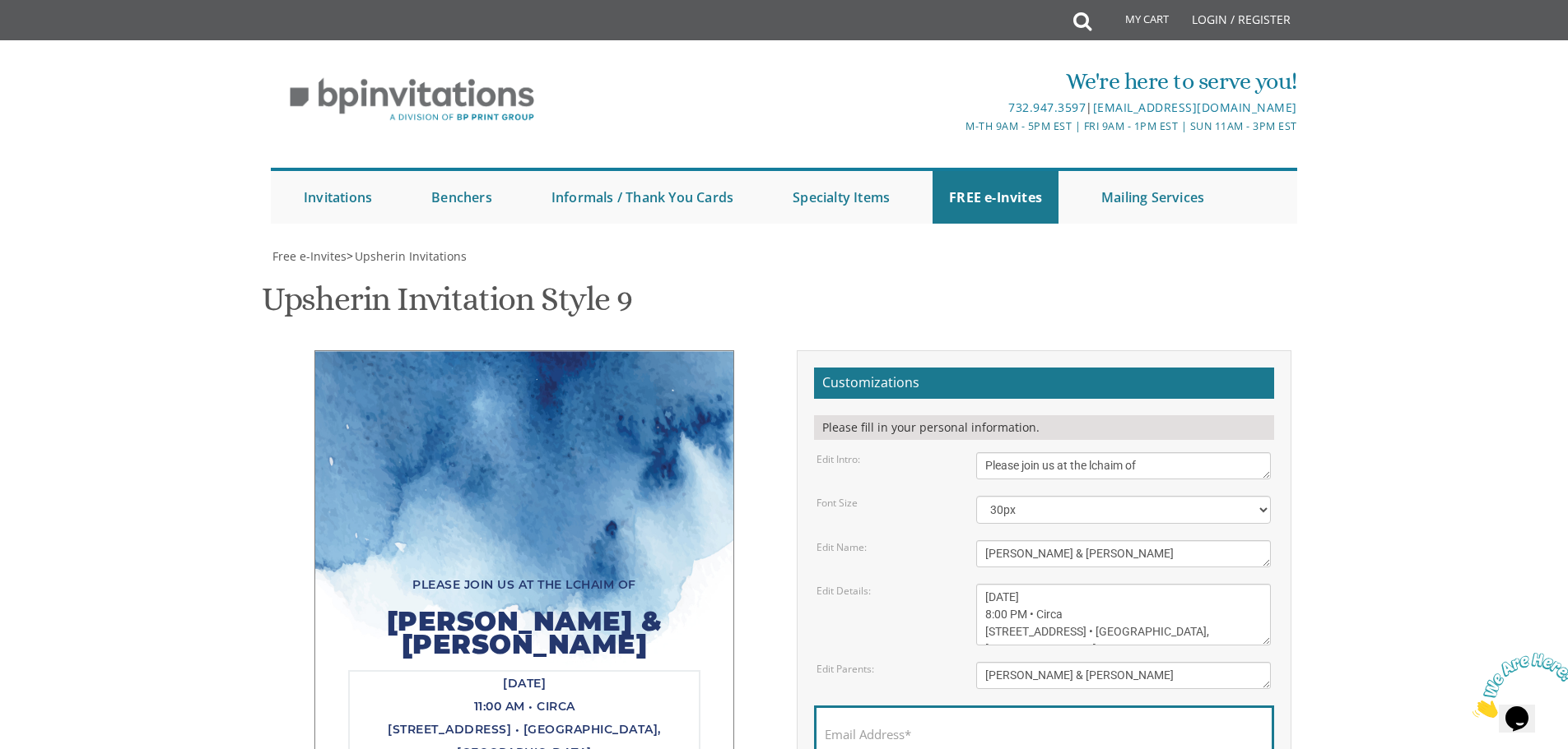
click at [1031, 584] on textarea "Sunday, March 15th 11:00 Am • Circa 415 Cedar Bridge Avenue • Lakewood, NJ" at bounding box center [1123, 615] width 294 height 62
drag, startPoint x: 1113, startPoint y: 308, endPoint x: 970, endPoint y: 313, distance: 143.1
click at [970, 584] on div "Sunday, March 15th 11:00 Am • Circa 415 Cedar Bridge Avenue • Lakewood, NJ" at bounding box center [1124, 615] width 319 height 62
type textarea "Tuesday, September 30th 8:00 PM 102 4th Street • Lakewood, NJ"
click at [1151, 662] on textarea "Sholom & Rochel Friedman" at bounding box center [1123, 675] width 294 height 27
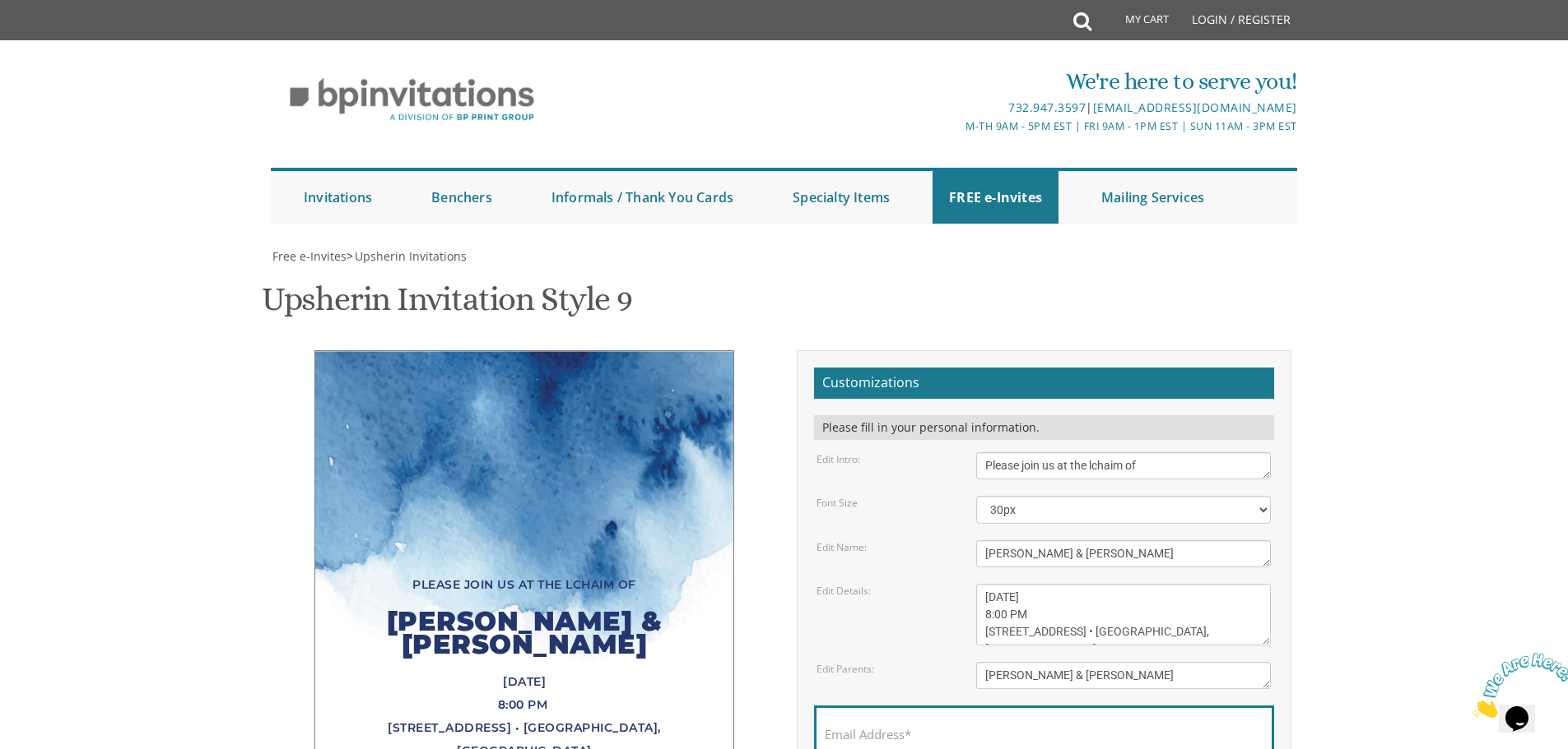
drag, startPoint x: 1157, startPoint y: 347, endPoint x: 986, endPoint y: 354, distance: 171.1
click at [986, 662] on textarea "Sholom & Rochel Friedman" at bounding box center [1123, 675] width 294 height 27
type textarea "R' Shmuel & Mrs. Tamar Fogel R' Shloimy & Mrs. Malky Golovenzitz"
click at [1354, 292] on body "My Cart Total: View Cart Item(s) Submit My Cart Total: View Cart Item(s) Login …" at bounding box center [784, 650] width 1568 height 1300
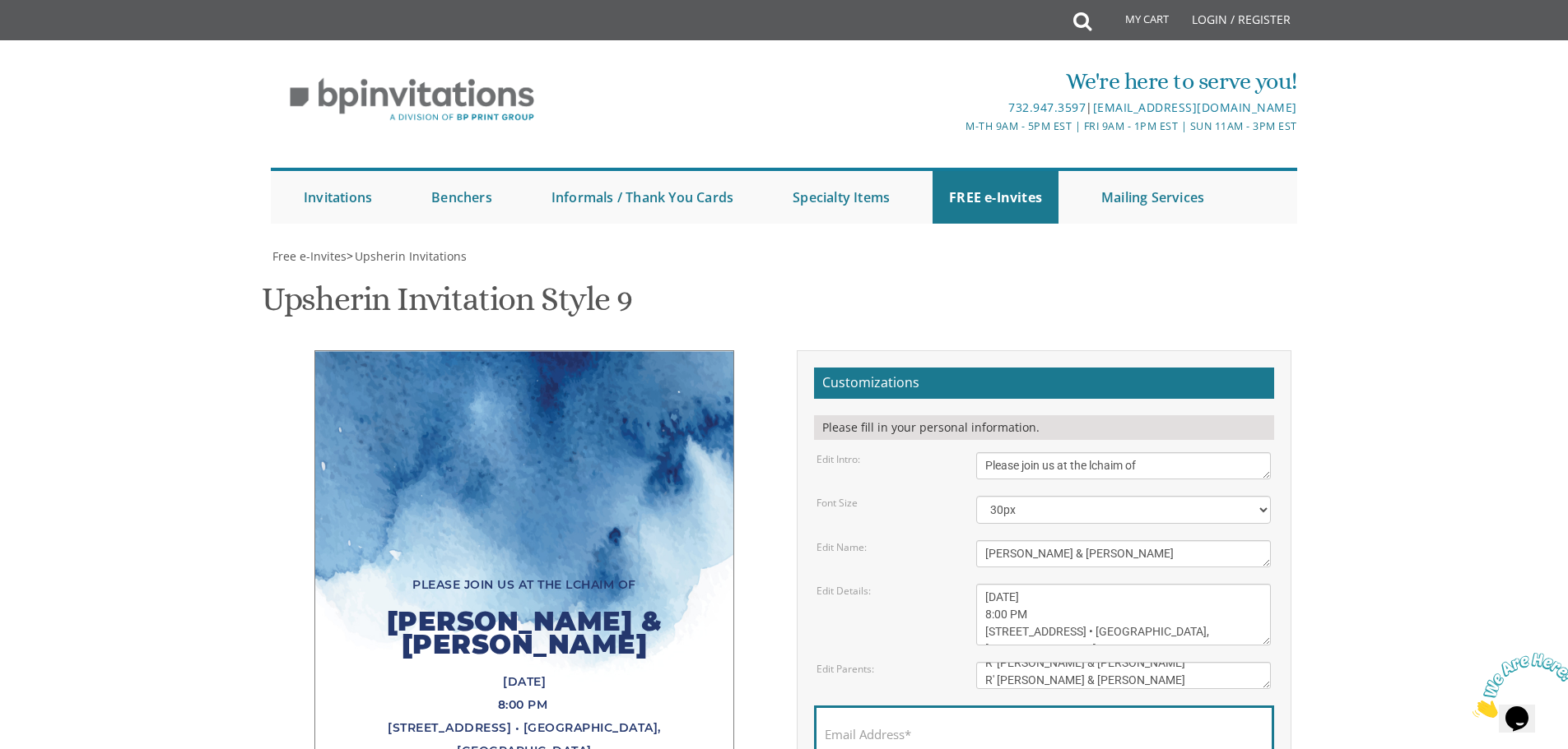
click at [1023, 706] on div "Email Address*" at bounding box center [1044, 738] width 460 height 66
click at [944, 734] on input "Email Address*" at bounding box center [1044, 744] width 439 height 20
type input "eva.brodsky@circlecareservices.com"
